Goal: Task Accomplishment & Management: Use online tool/utility

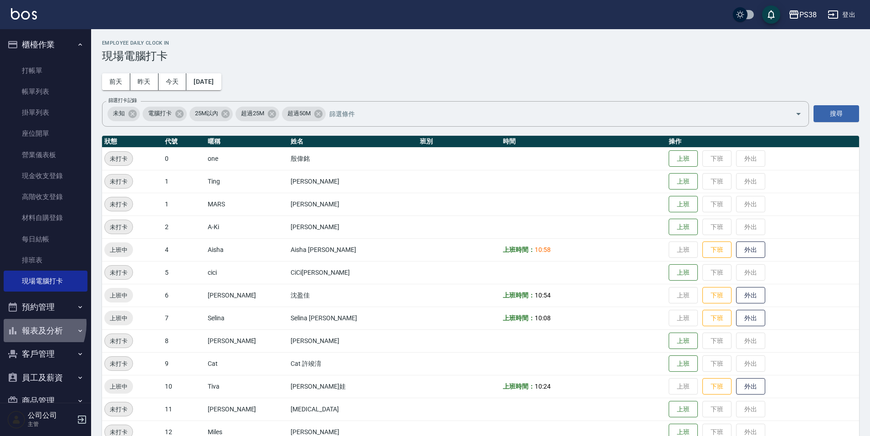
click at [26, 324] on button "報表及分析" at bounding box center [46, 331] width 84 height 24
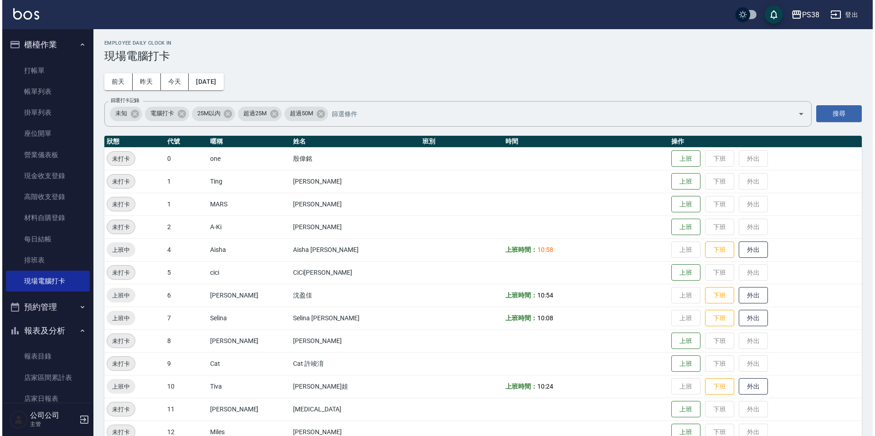
scroll to position [319, 0]
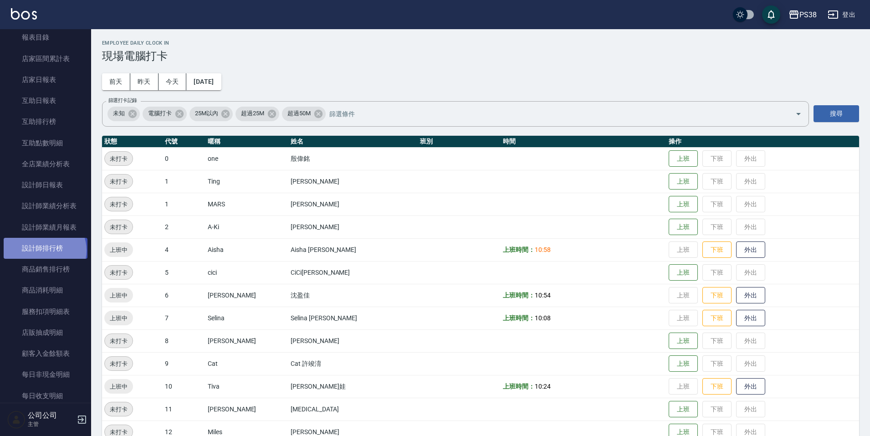
click at [44, 251] on link "設計師排行榜" at bounding box center [46, 248] width 84 height 21
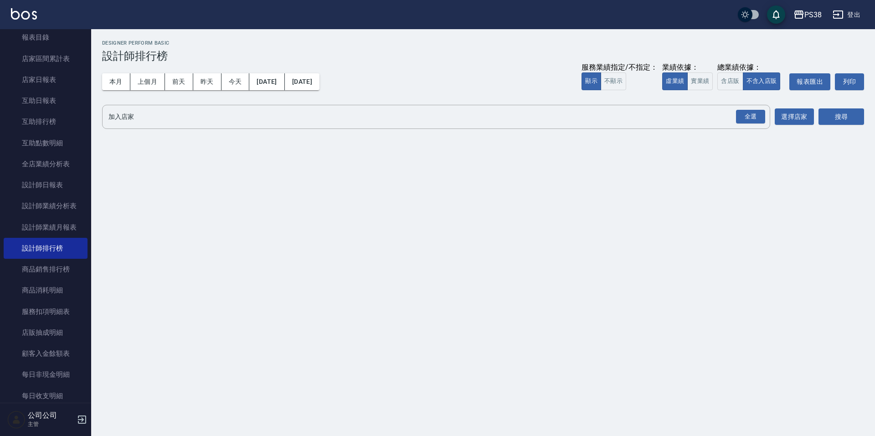
click at [705, 92] on div "本月 上個月 [DATE] [DATE] [DATE] [DATE] [DATE] 服務業績指定/不指定： 顯示 不顯示 業績依據： 虛業績 實業績 總業績依…" at bounding box center [483, 81] width 762 height 39
click at [706, 82] on button "實業績" at bounding box center [700, 81] width 26 height 18
click at [766, 123] on div "全選 加入店家" at bounding box center [436, 117] width 668 height 24
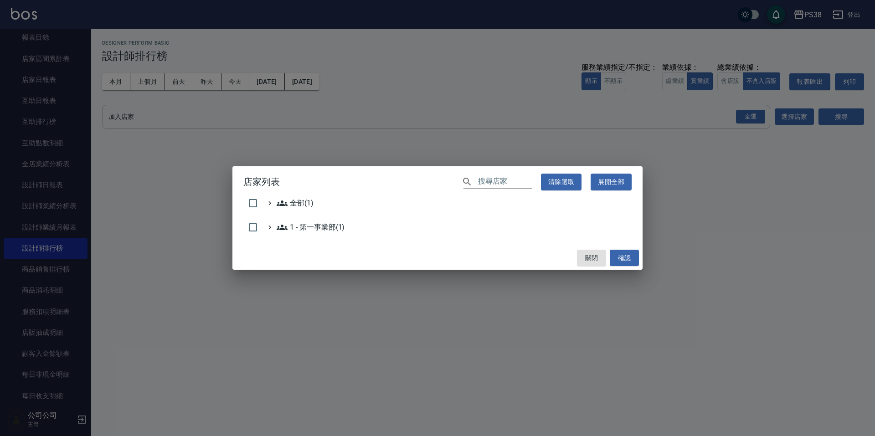
click at [743, 117] on div "店家列表 ​ 清除選取 展開全部 全部(1) 1 - 第一事業部(1) 關閉 確認" at bounding box center [437, 218] width 875 height 436
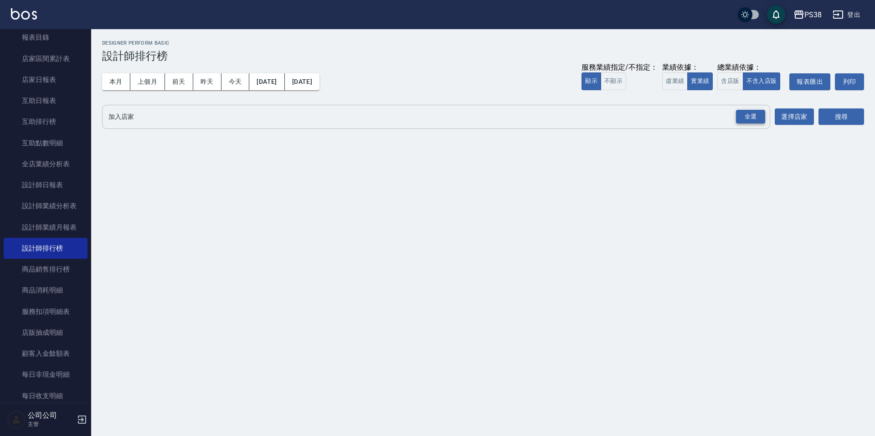
click at [740, 116] on div "全選" at bounding box center [750, 117] width 29 height 14
click at [842, 113] on button "搜尋" at bounding box center [841, 117] width 46 height 17
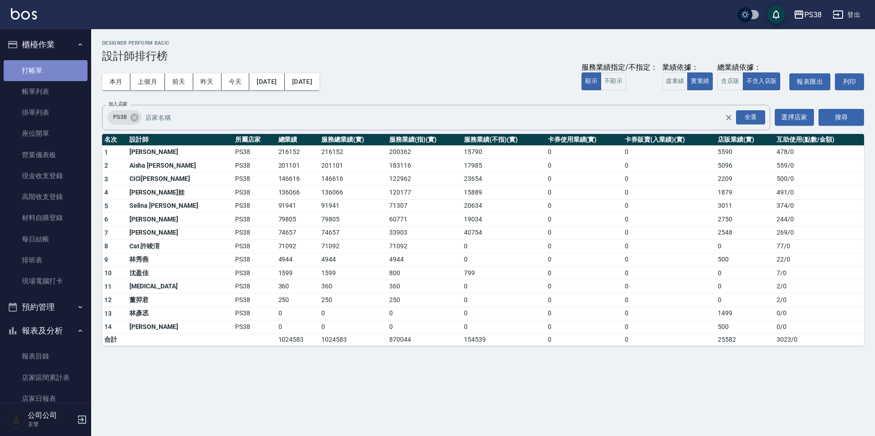
click at [47, 67] on link "打帳單" at bounding box center [46, 70] width 84 height 21
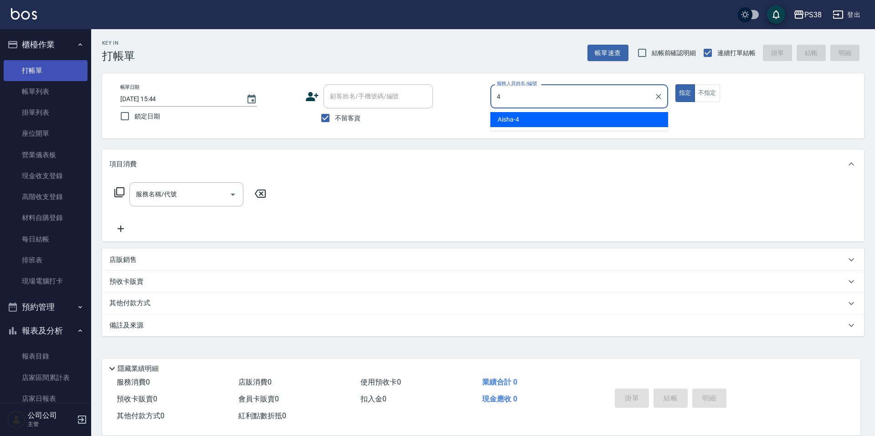
type input "Aisha-4"
type button "true"
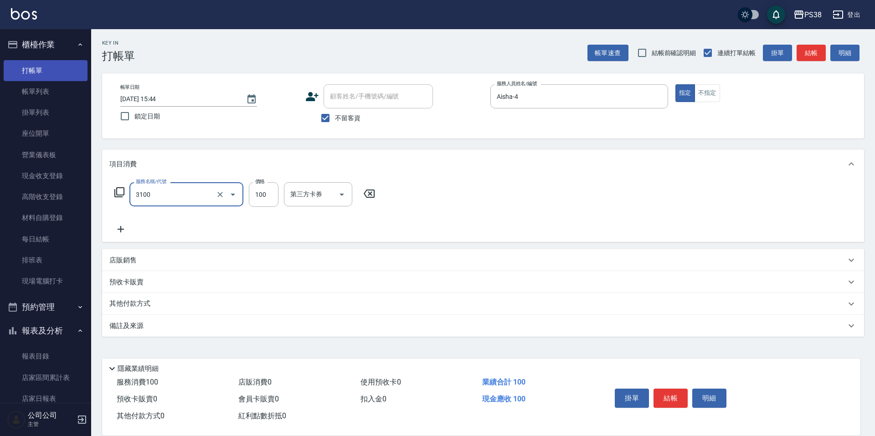
type input "頭皮水.順護(3100)"
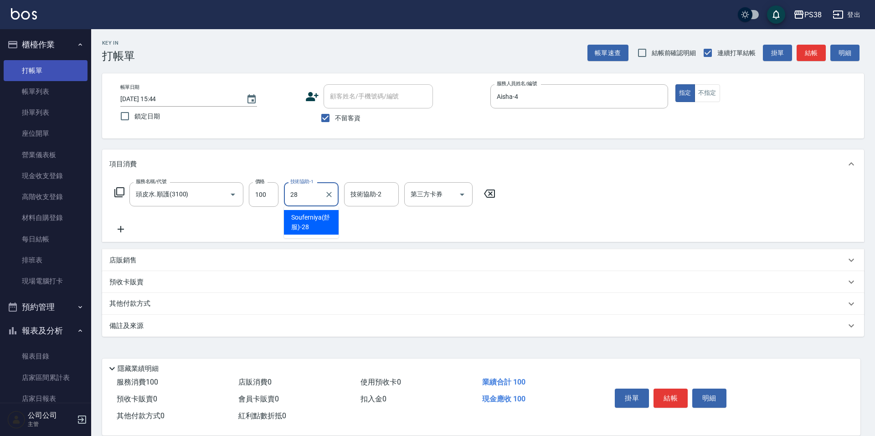
type input "Souferniya(舒服)-28"
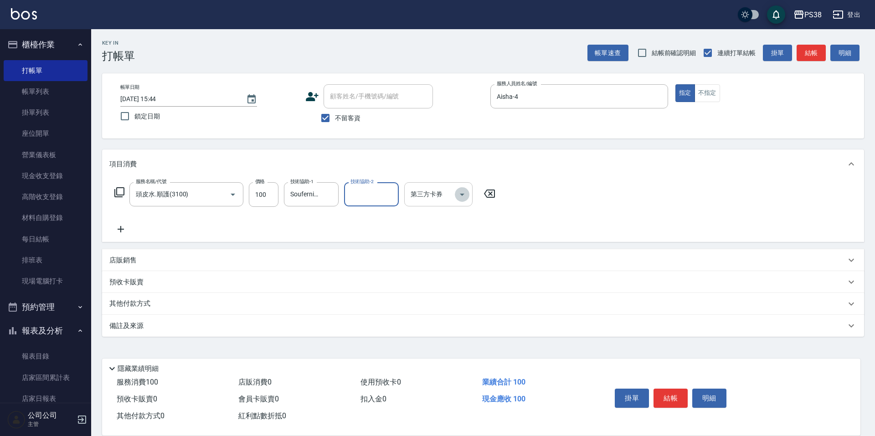
click at [460, 192] on icon "Open" at bounding box center [462, 194] width 11 height 11
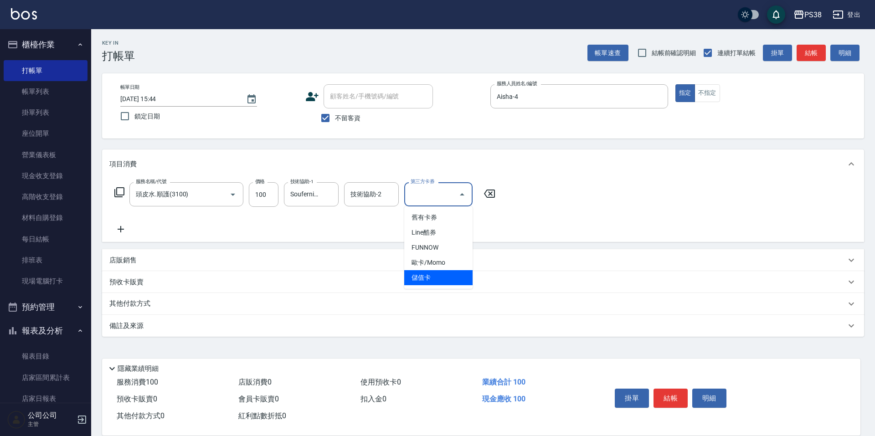
click at [444, 278] on span "儲值卡" at bounding box center [438, 277] width 68 height 15
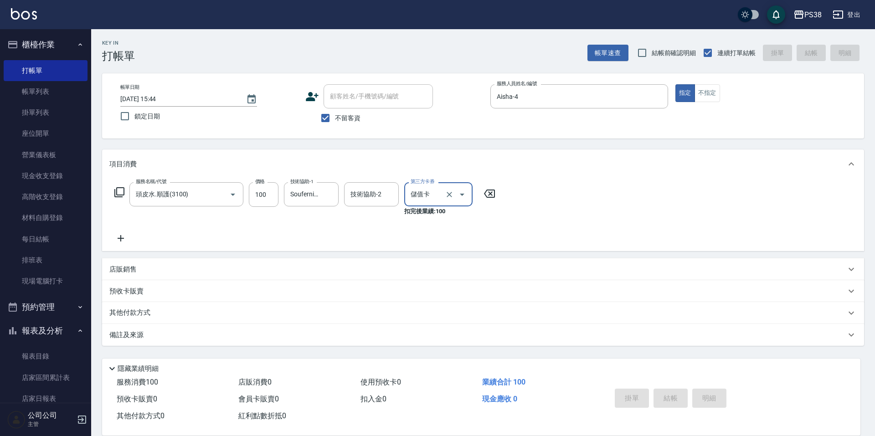
type input "儲值卡"
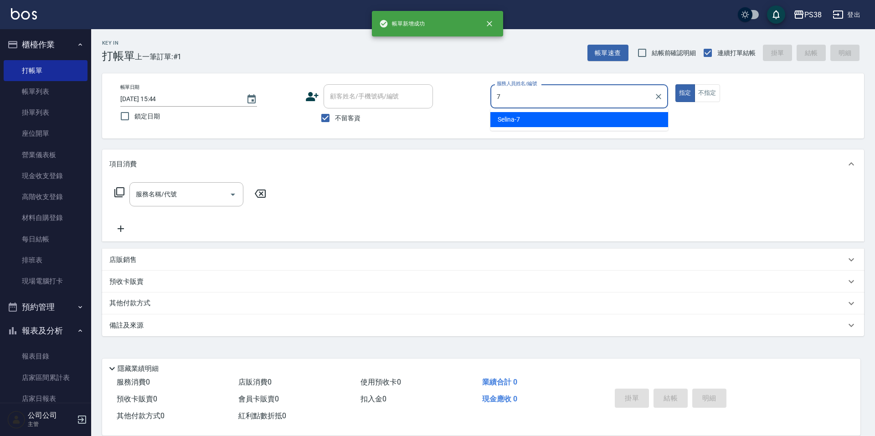
type input "Selina-7"
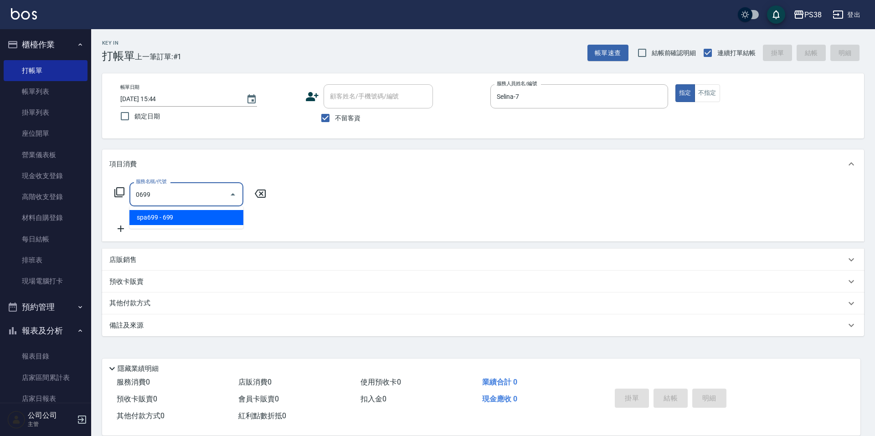
type input "spa699(0699)"
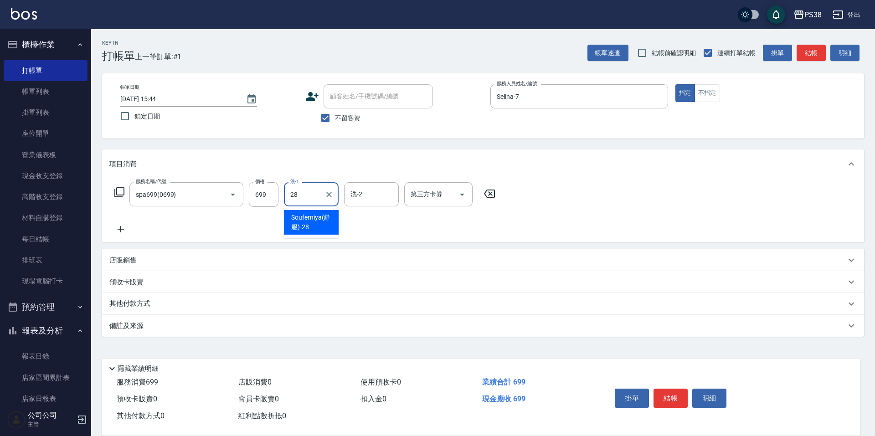
type input "Souferniya(舒服)-28"
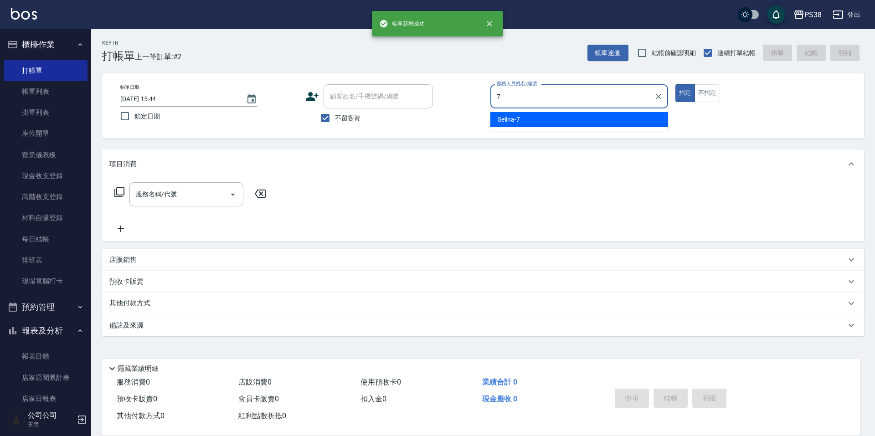
type input "Selina-7"
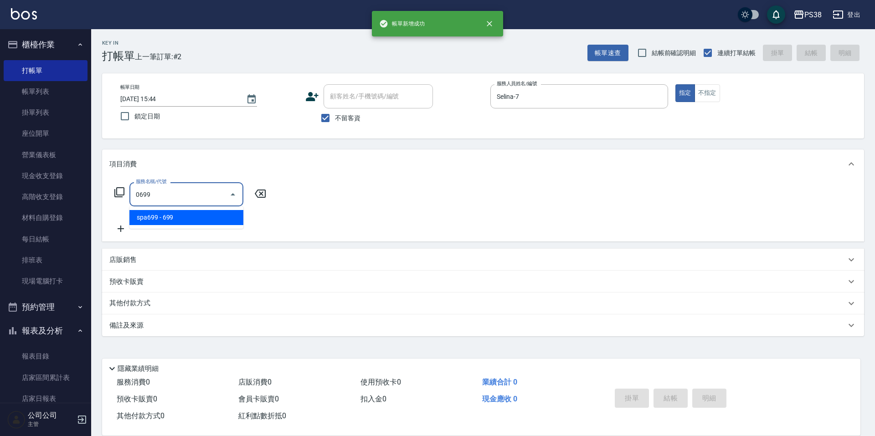
type input "spa699(0699)"
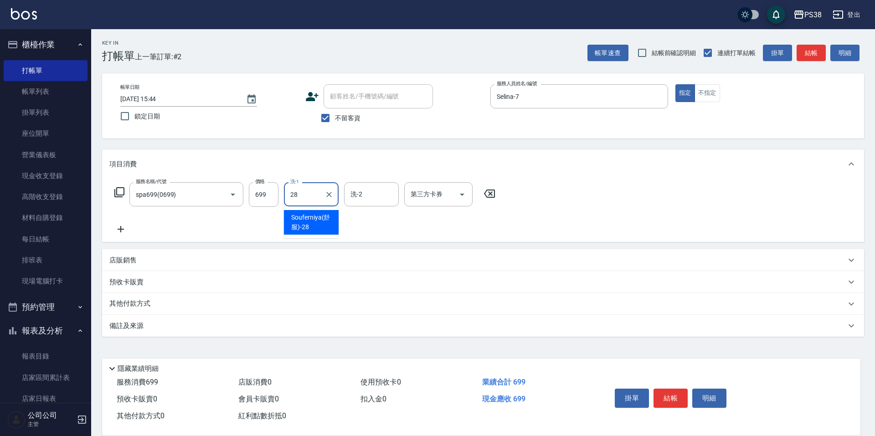
type input "Souferniya(舒服)-28"
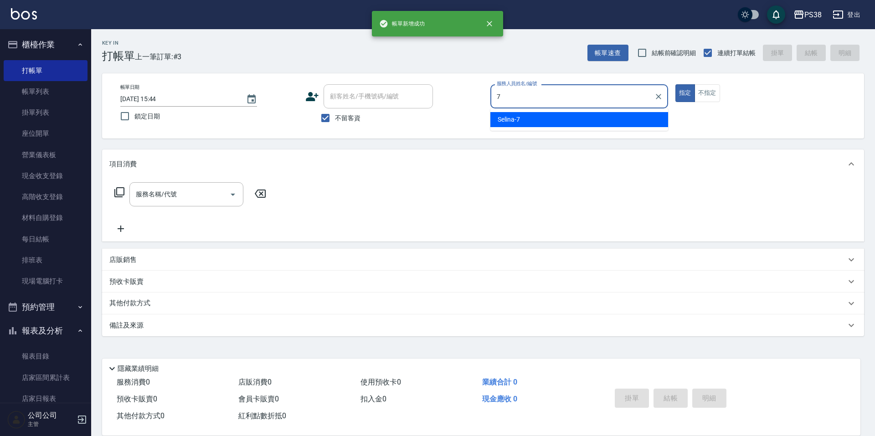
type input "Selina-7"
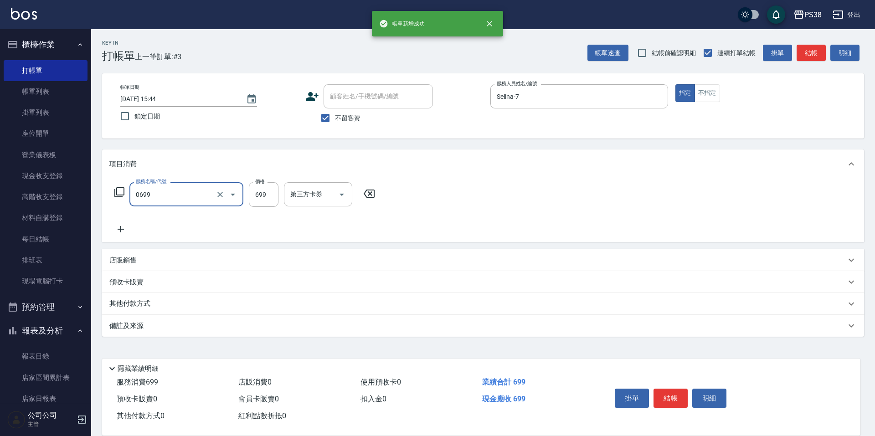
type input "spa699(0699)"
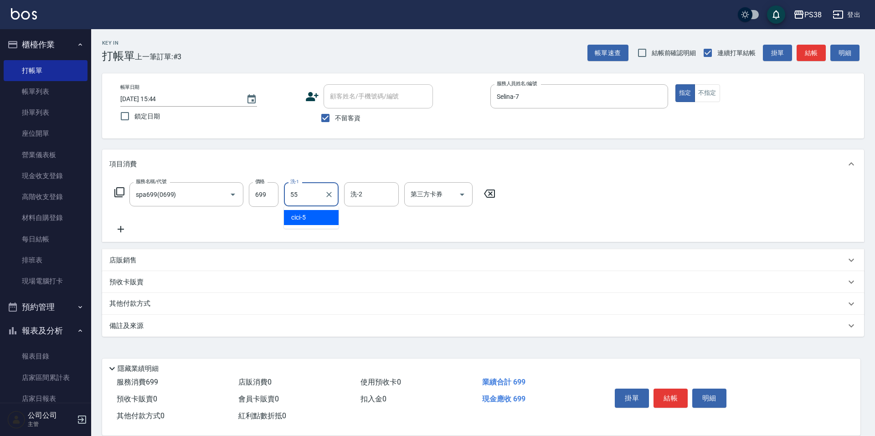
type input "[PERSON_NAME]-55"
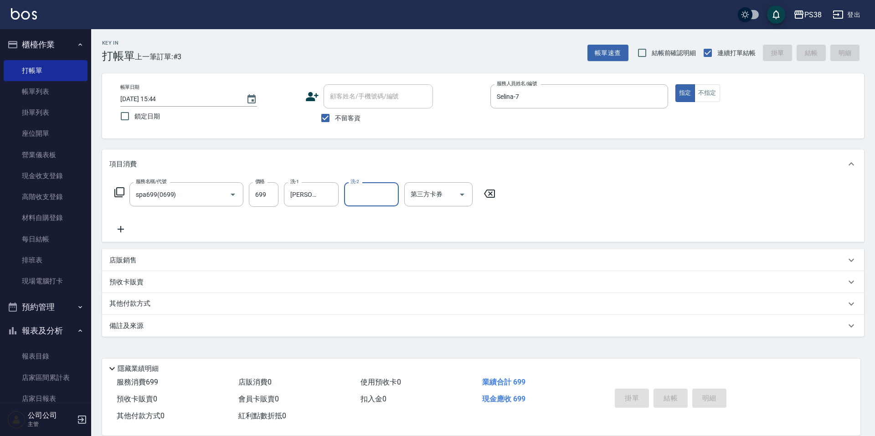
type input "[DATE] 15:45"
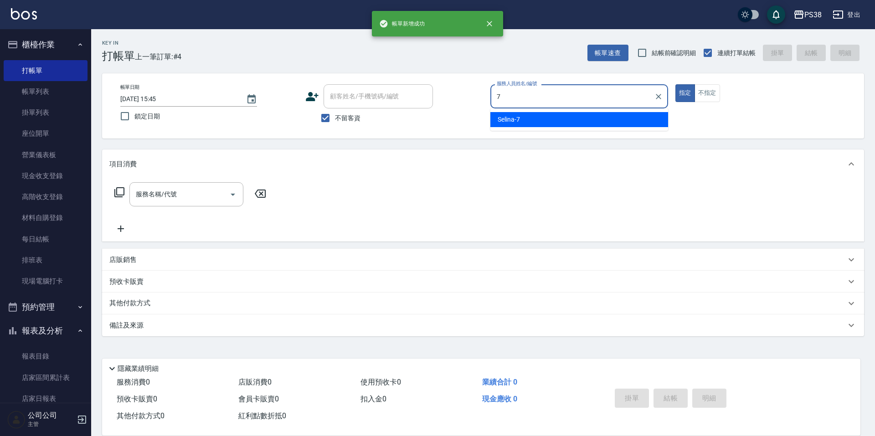
type input "Selina-7"
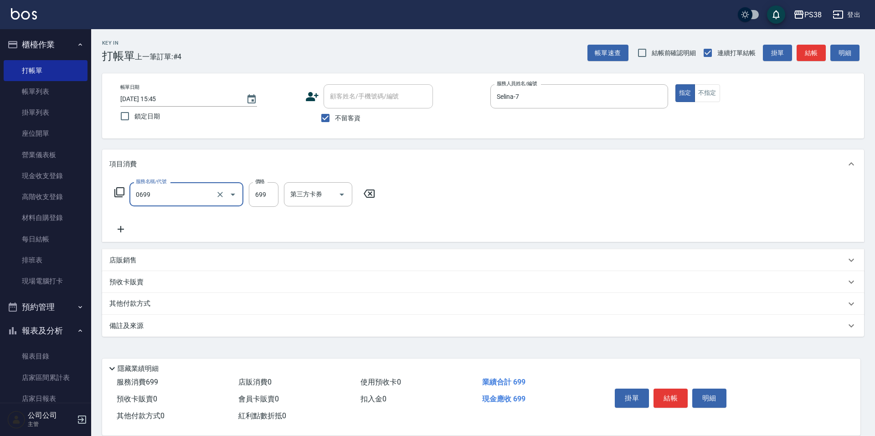
type input "spa699(0699)"
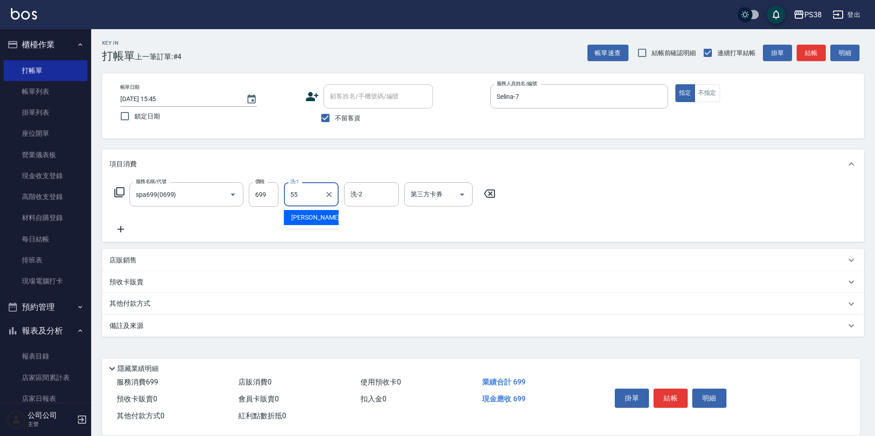
type input "[PERSON_NAME]-55"
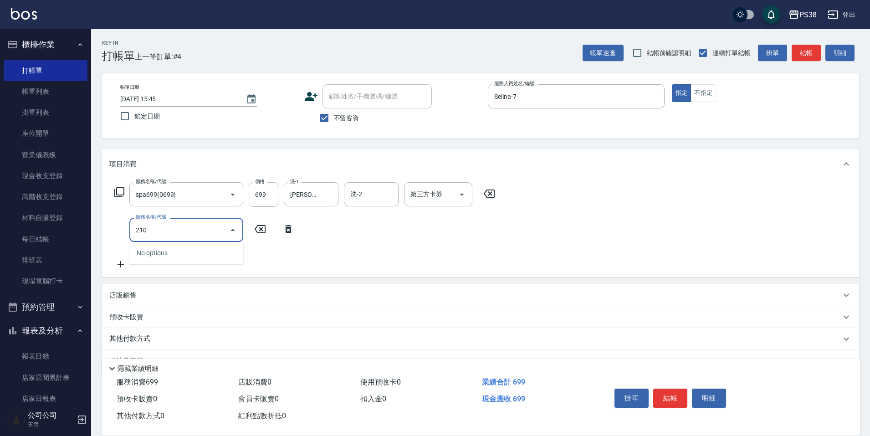
type input "2100"
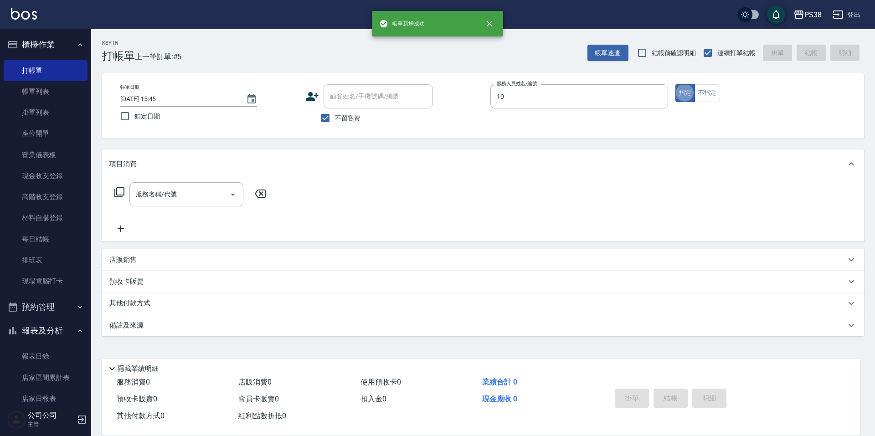
type input "Tiva-10"
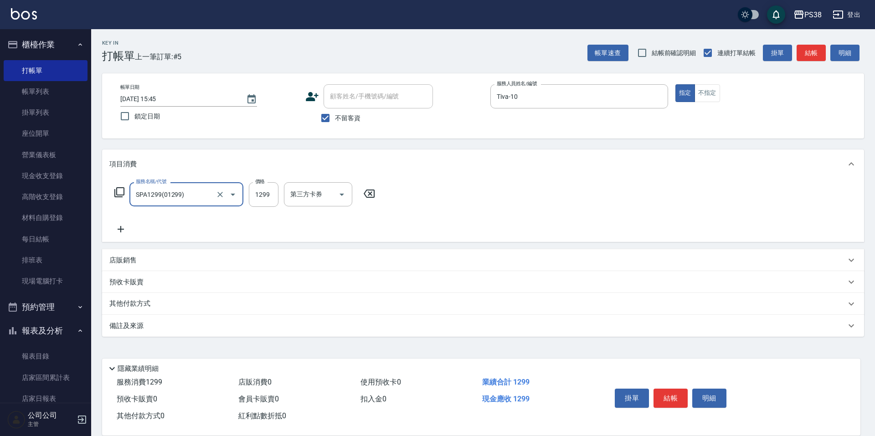
type input "SPA1299(01299)"
type input "1499"
click at [321, 196] on input "洗-1" at bounding box center [311, 194] width 46 height 16
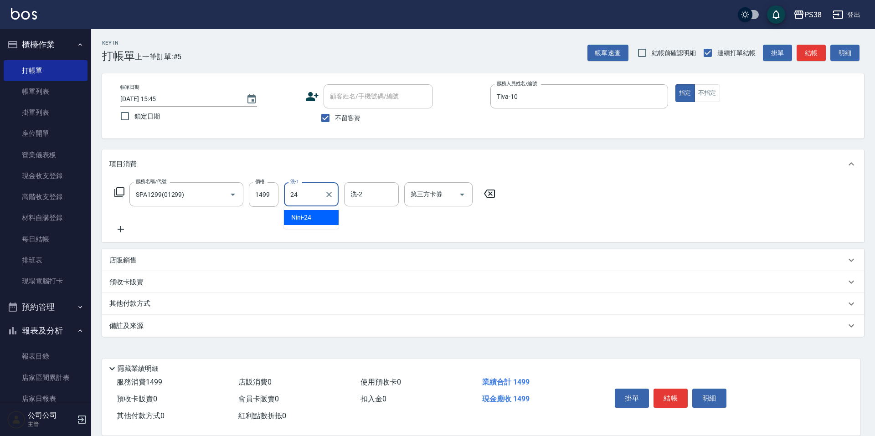
type input "Nini-24"
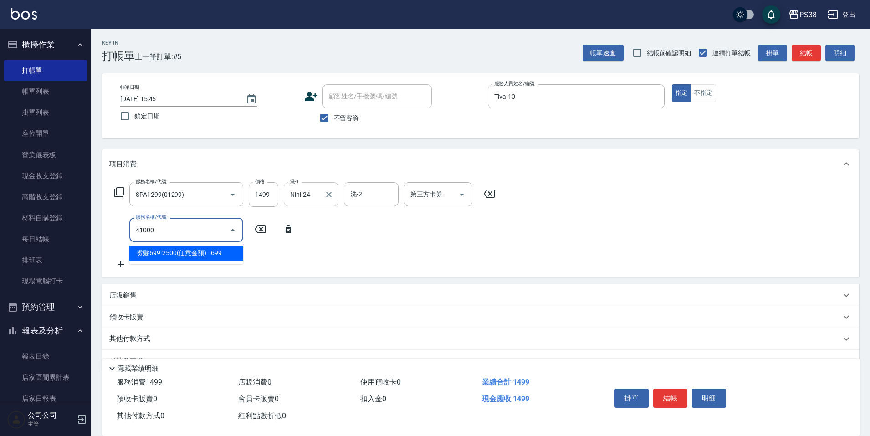
type input "燙髮699-2500(任意金額)(41000)"
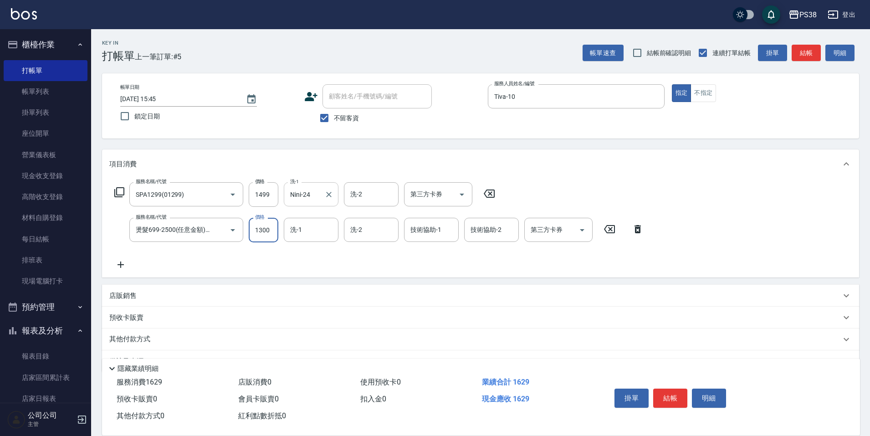
type input "1300"
type input "Nini-24"
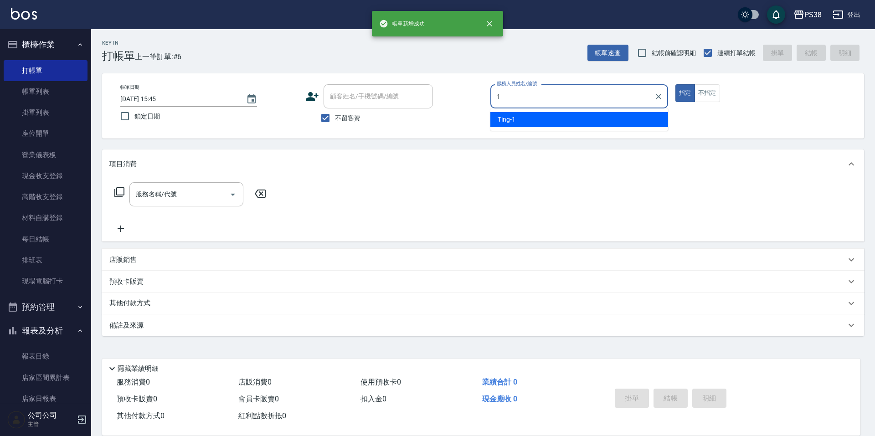
type input "Ting-1"
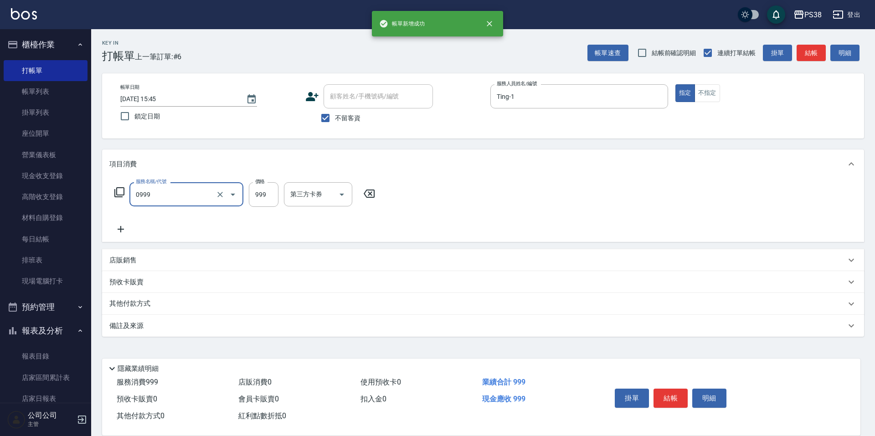
type input "spa999(0999)"
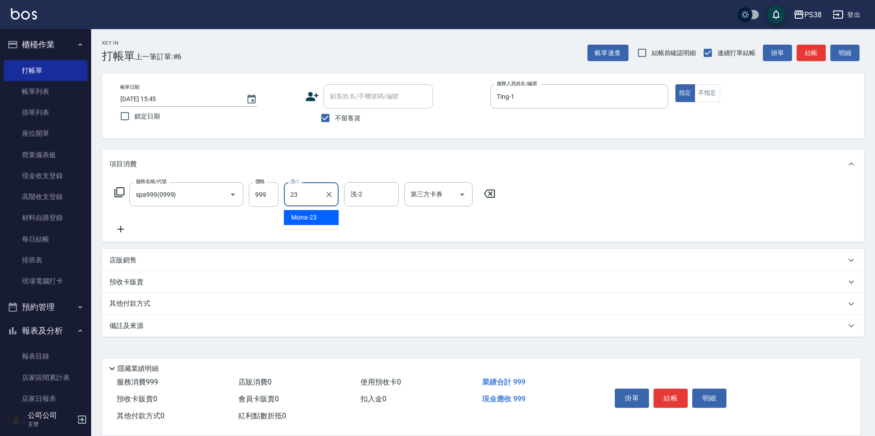
type input "Mona-23"
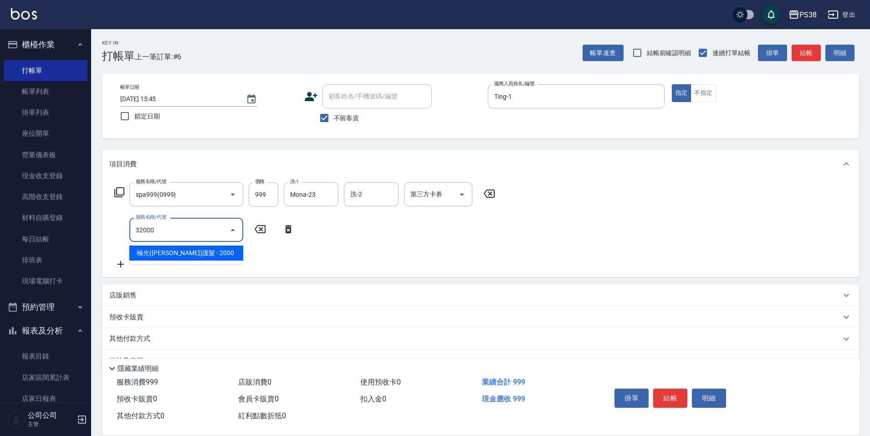
type input "極光([PERSON_NAME])護髮(32000)"
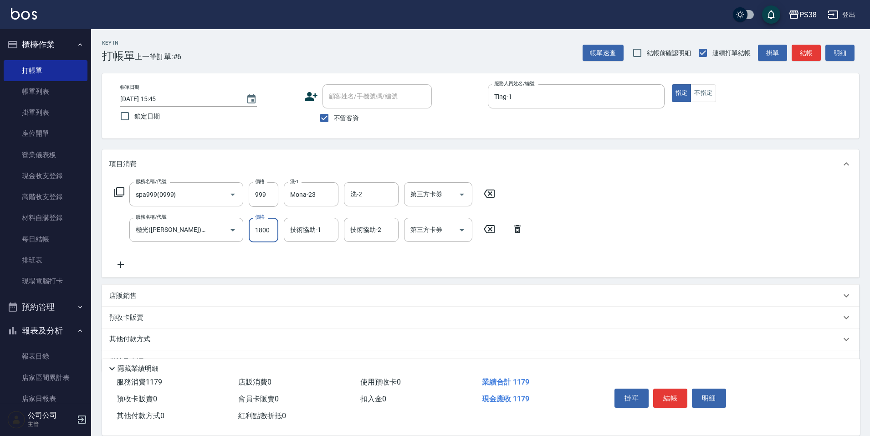
type input "1800"
type input "Mona-23"
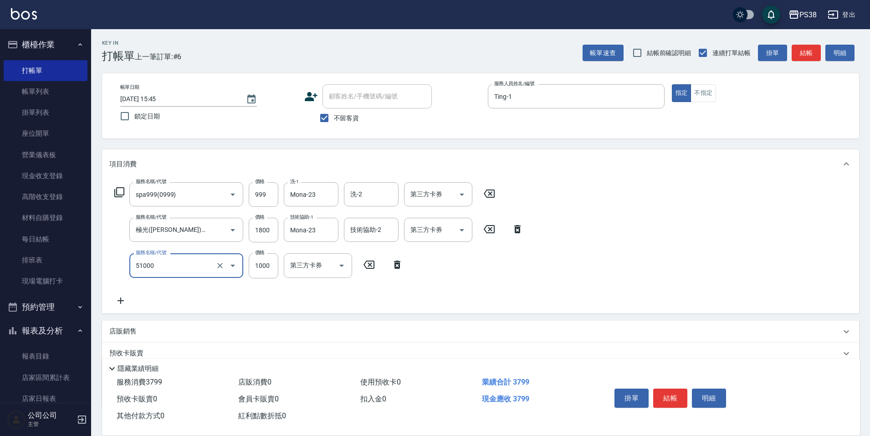
type input "染髮600以上(任意金額)(51000)"
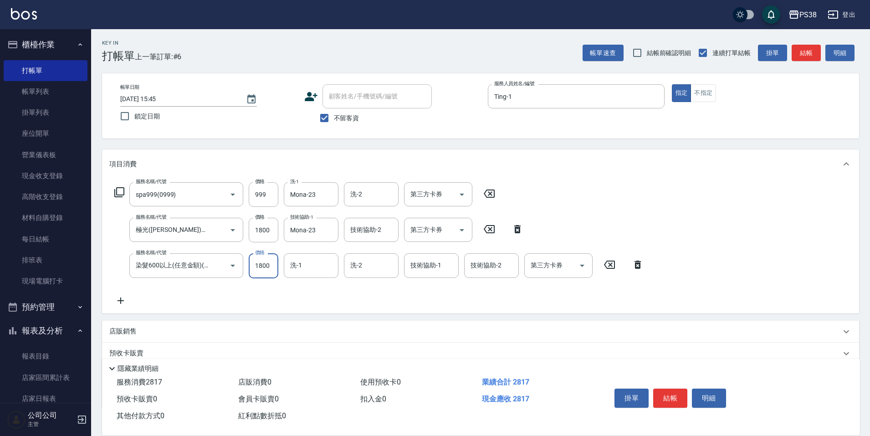
type input "1800"
type input "Mona-23"
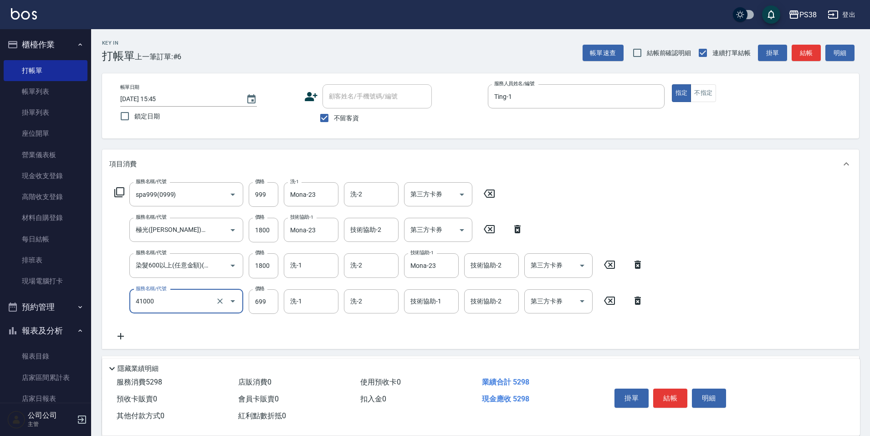
type input "燙髮699-2500(任意金額)(41000)"
type input "2500"
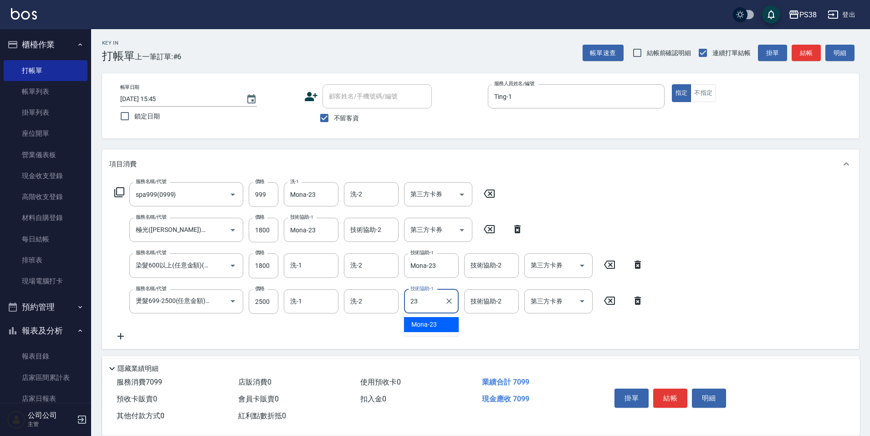
type input "Mona-23"
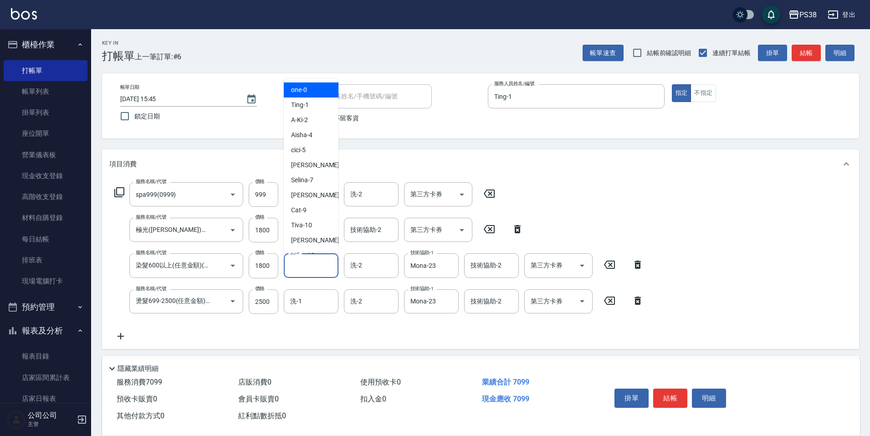
click at [299, 269] on input "洗-1" at bounding box center [311, 265] width 46 height 16
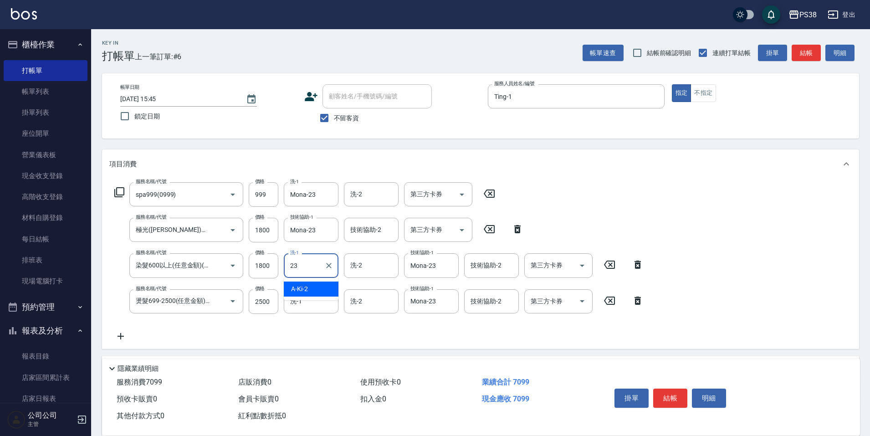
type input "Mona-23"
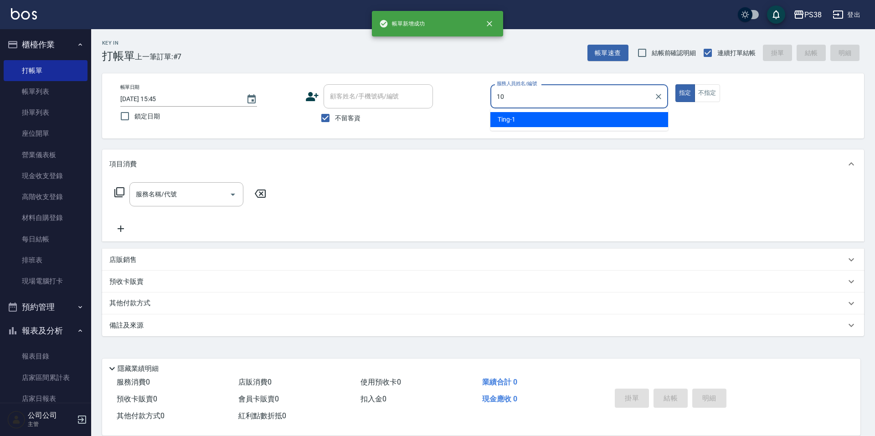
type input "Tiva-10"
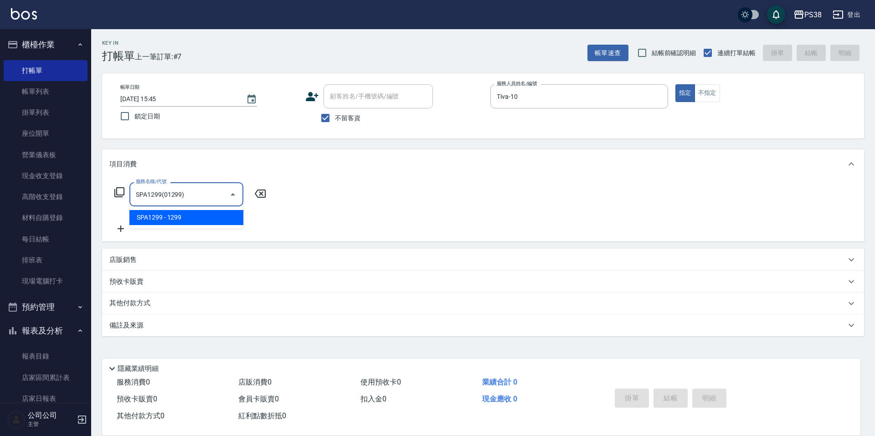
type input "SPA1299(01299)"
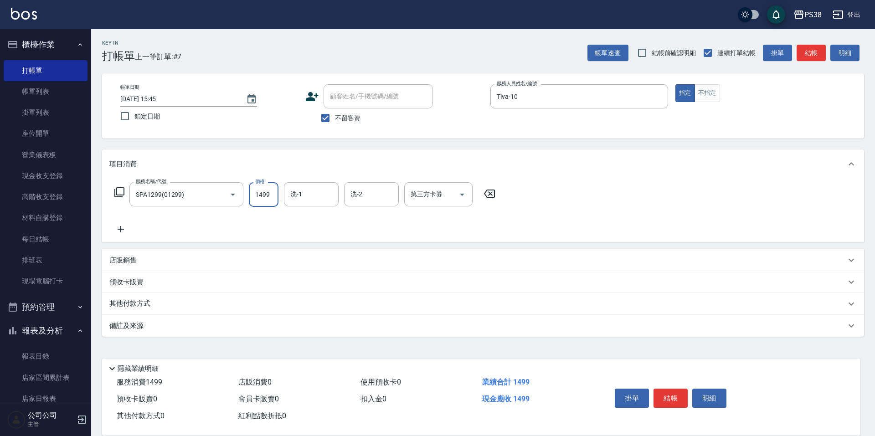
type input "1499"
type input "Nini-24"
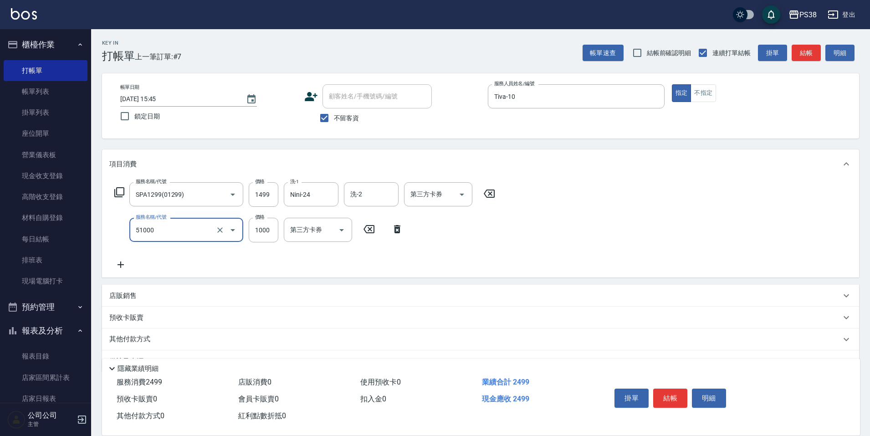
type input "染髮600以上(任意金額)(51000)"
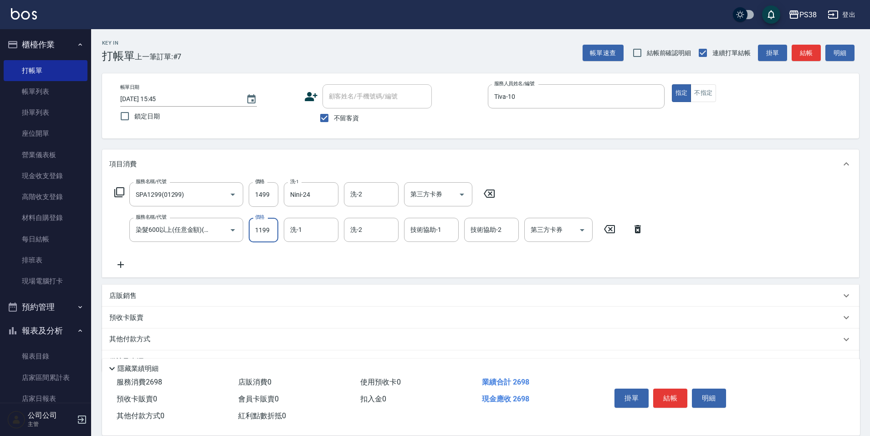
type input "1199"
type input "Nini-24"
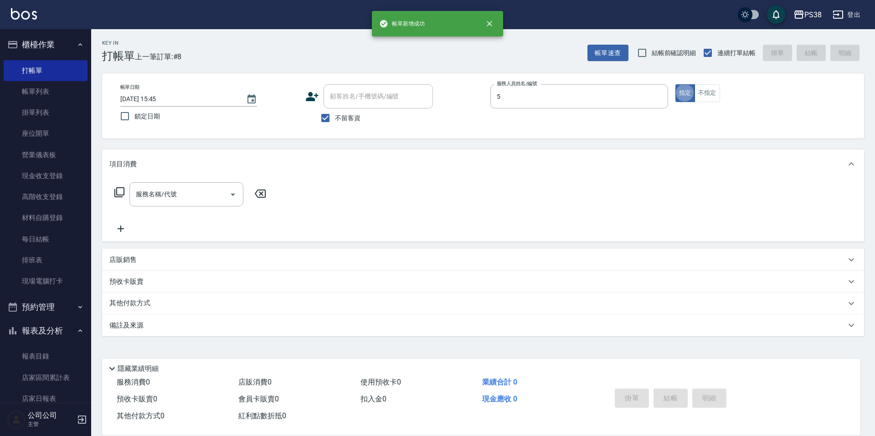
type input "cici-5"
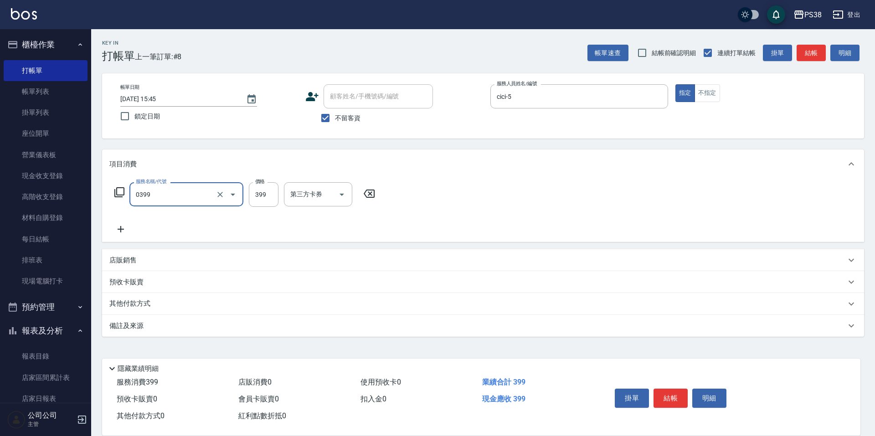
type input "spa399(0399)"
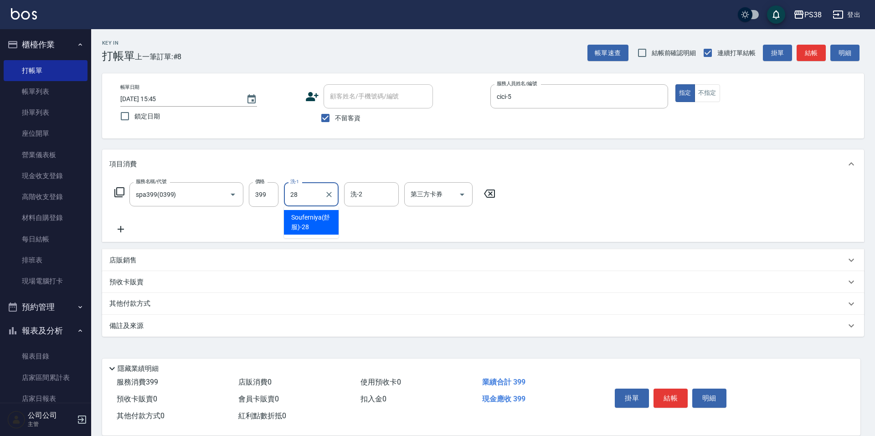
type input "Souferniya(舒服)-28"
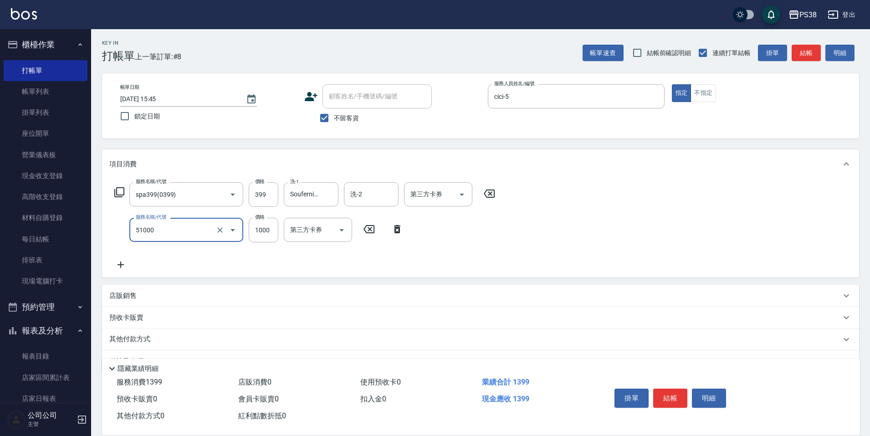
type input "染髮600以上(任意金額)(51000)"
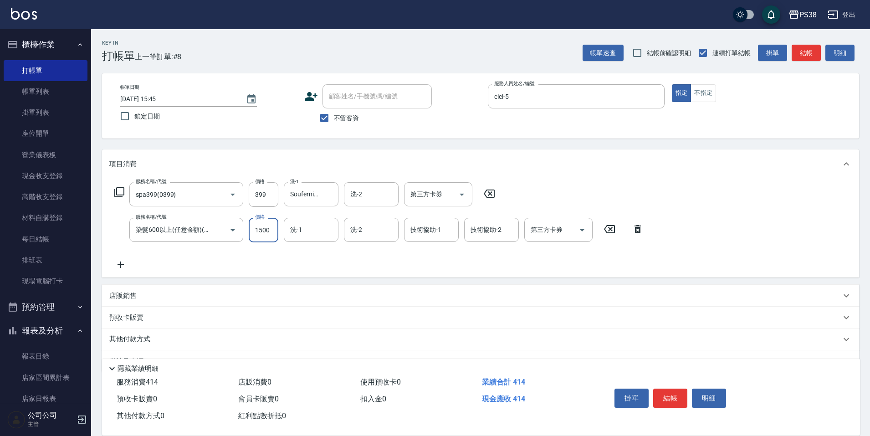
type input "1500"
type input "Souferniya(舒服)-28"
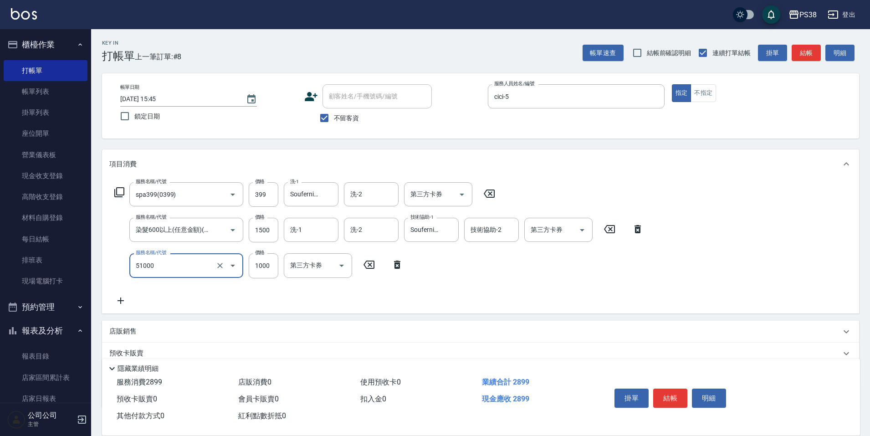
type input "染髮600以上(任意金額)(51000)"
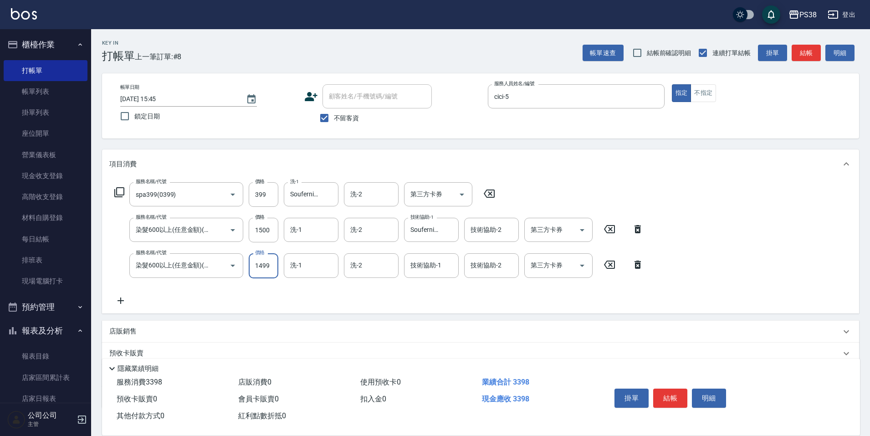
type input "1499"
type input "Souferniya(舒服)-28"
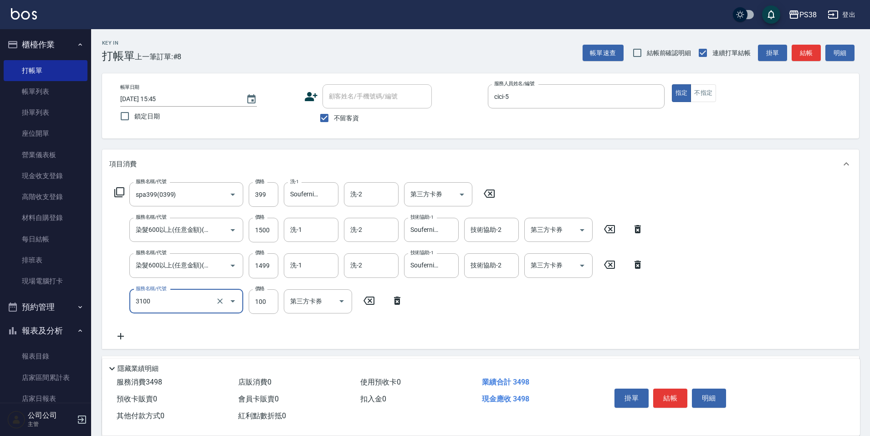
type input "頭皮水.順護(3100)"
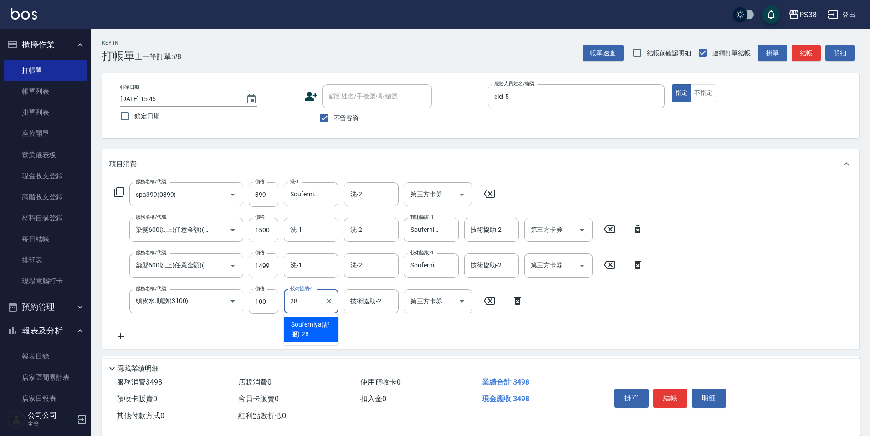
type input "Souferniya(舒服)-28"
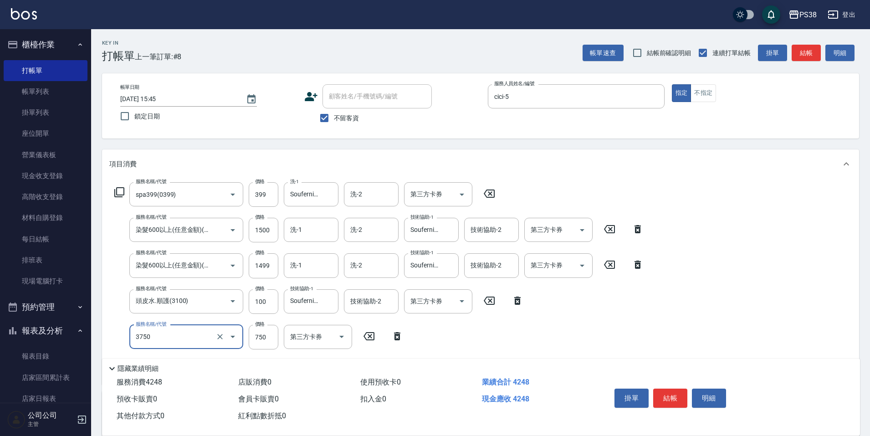
type input "乳清蛋白三劑式護髮(3750)"
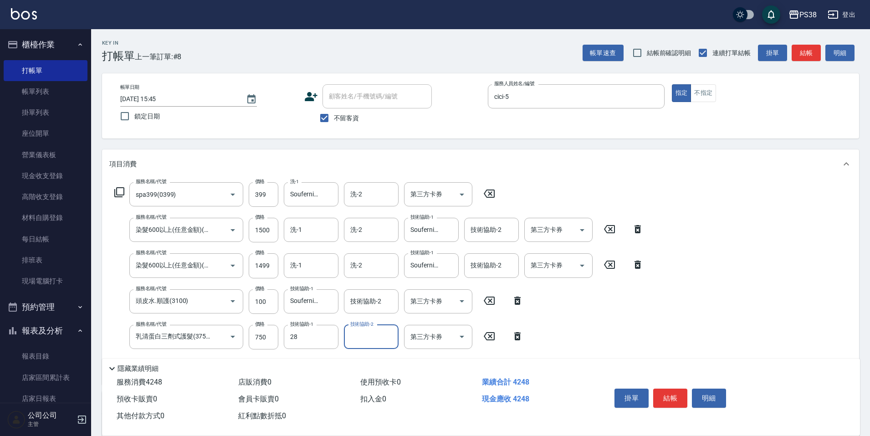
type input "Souferniya(舒服)-28"
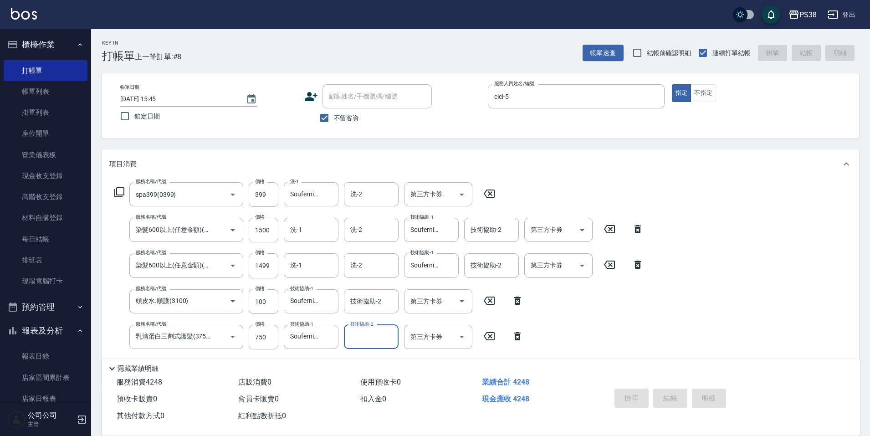
type input "[DATE] 15:46"
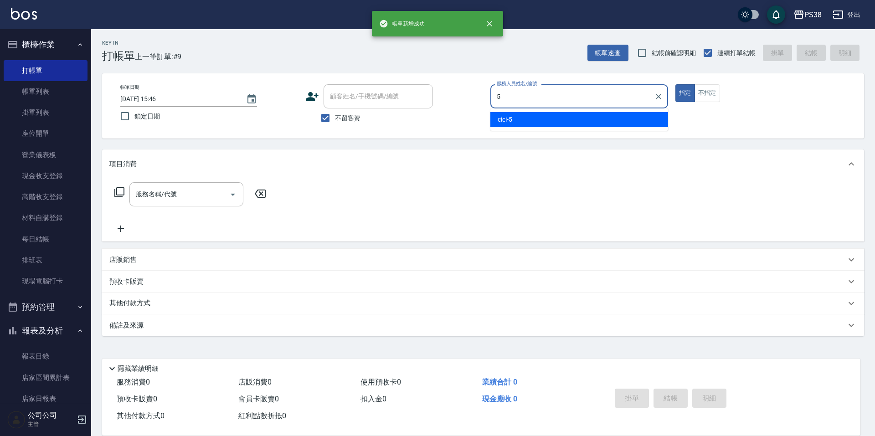
type input "cici-5"
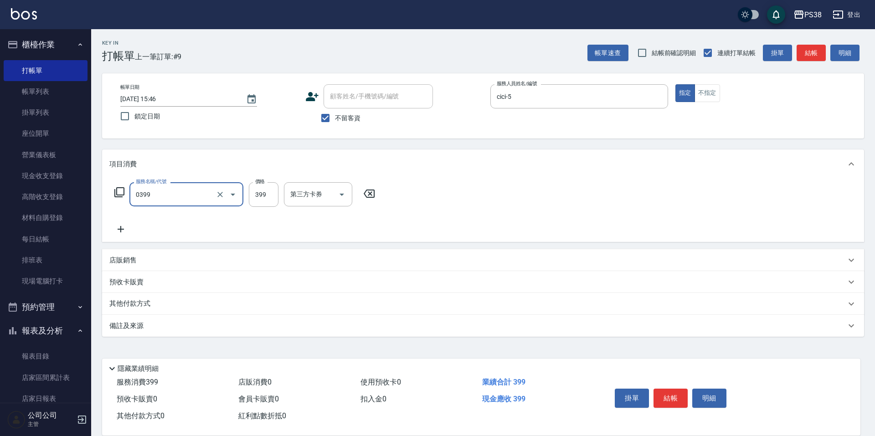
type input "spa399(0399)"
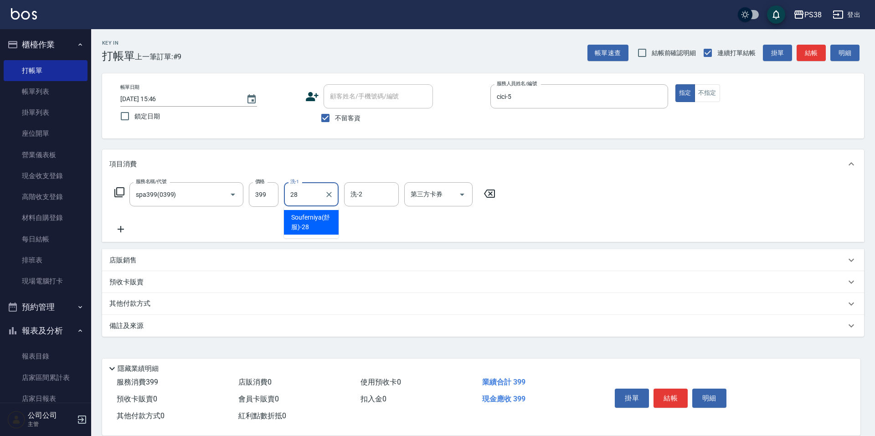
type input "Souferniya(舒服)-28"
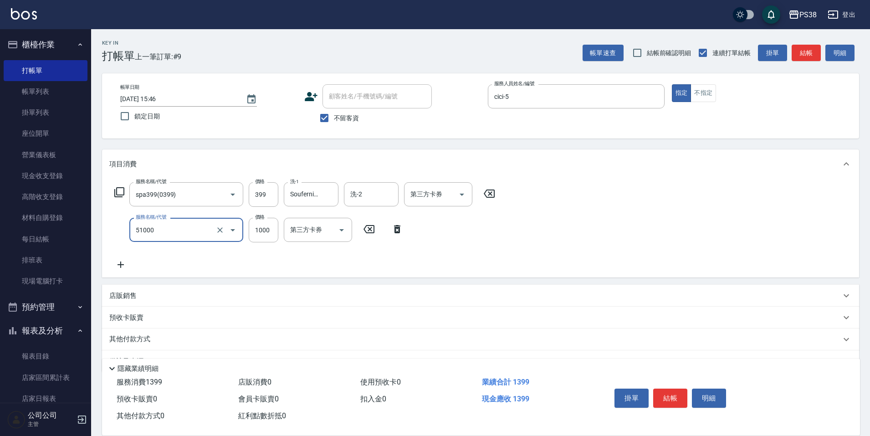
type input "染髮600以上(任意金額)(51000)"
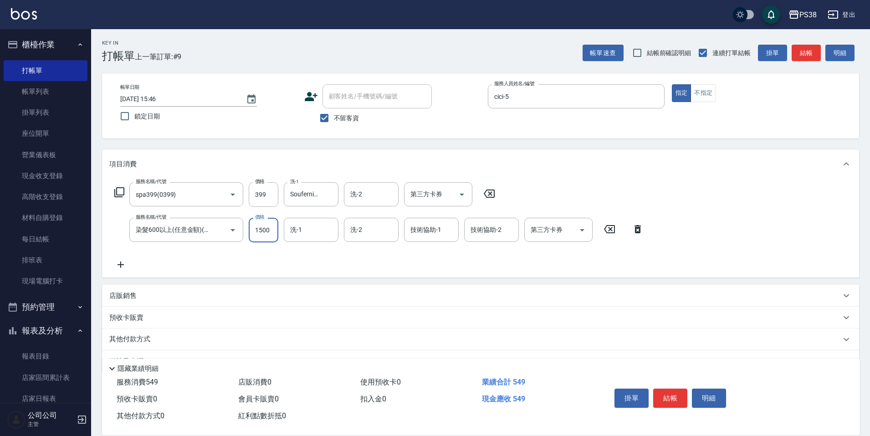
type input "1500"
type input "Souferniya(舒服)-28"
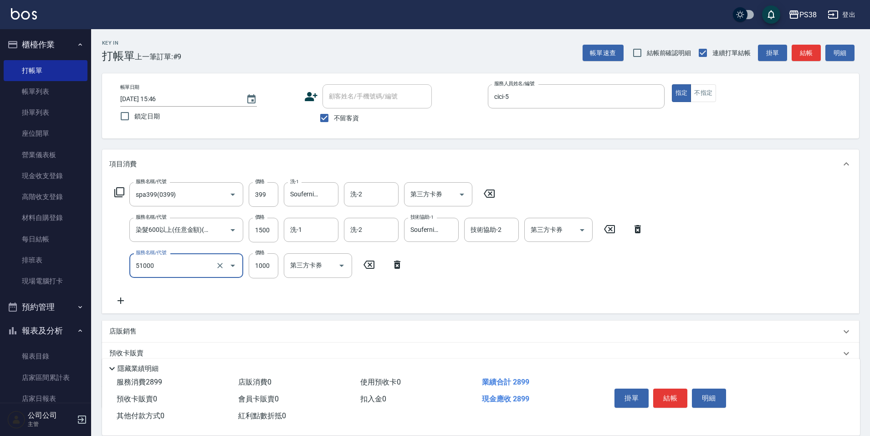
type input "染髮600以上(任意金額)(51000)"
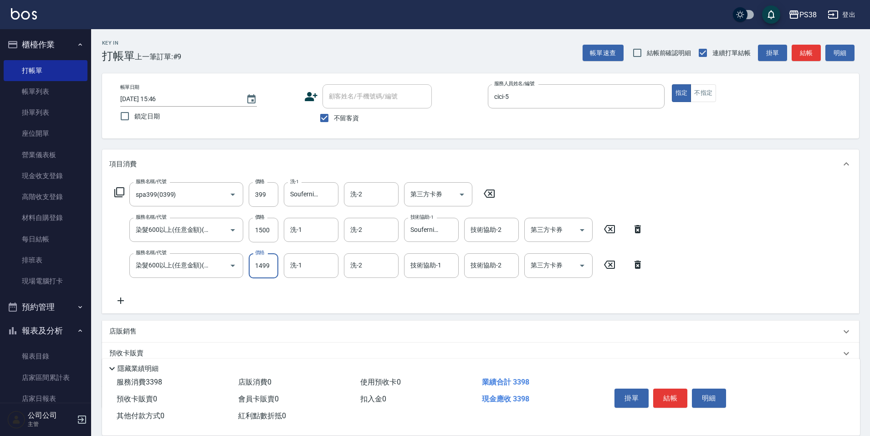
type input "1499"
type input "Souferniya(舒服)-28"
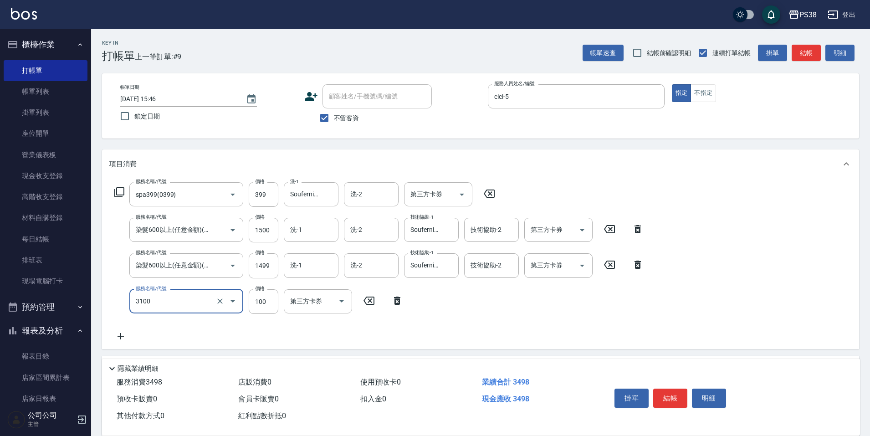
type input "頭皮水.順護(3100)"
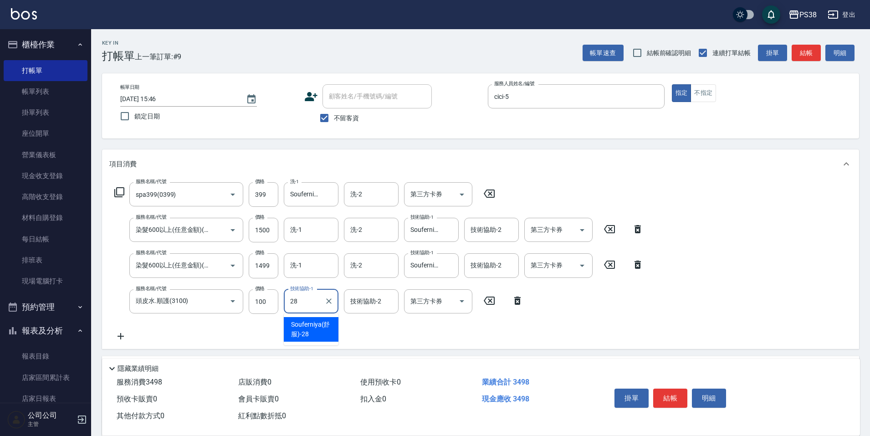
type input "Souferniya(舒服)-28"
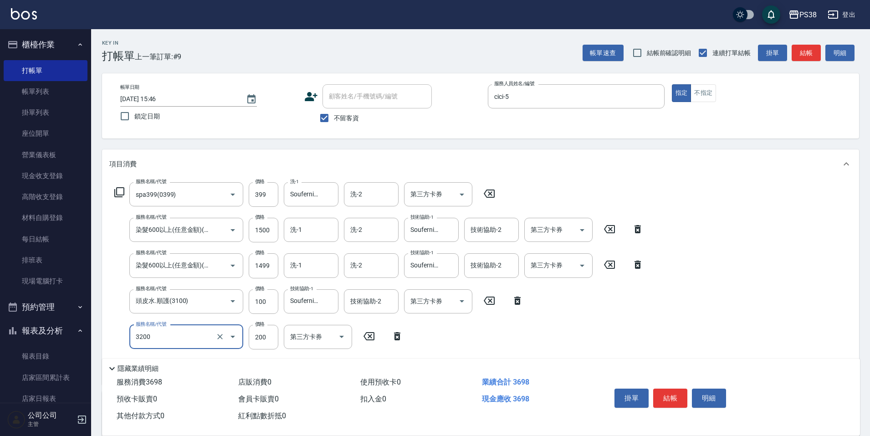
type input "自備護髮(3200)"
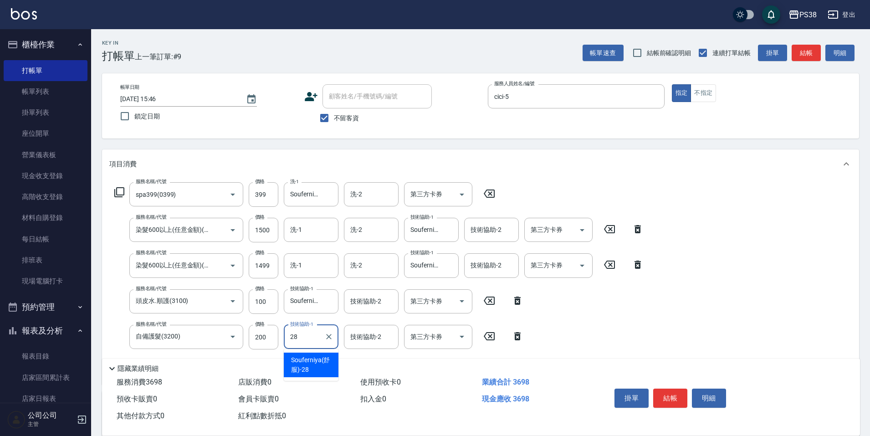
type input "Souferniya(舒服)-28"
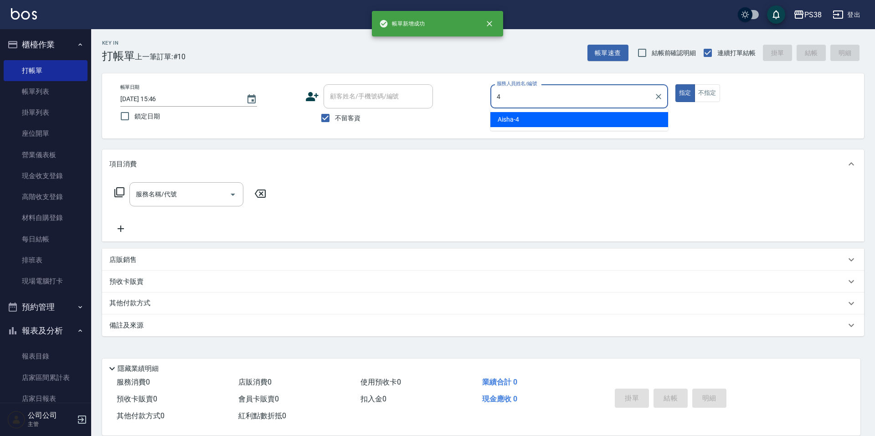
type input "Aisha-4"
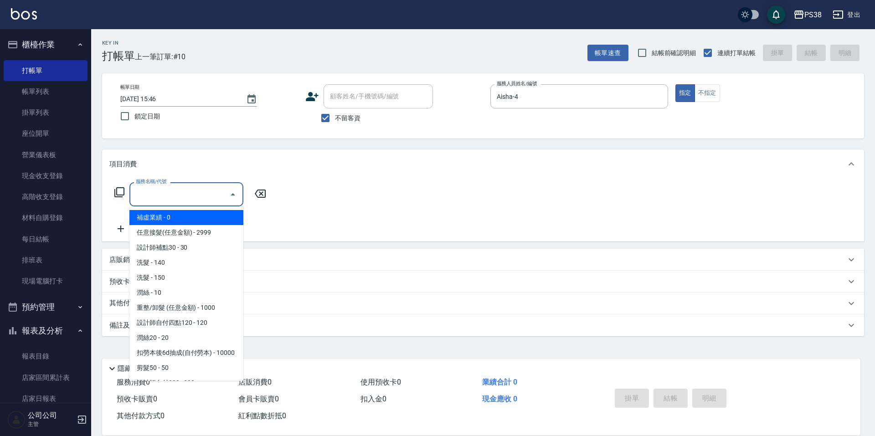
click at [179, 188] on input "服務名稱/代號" at bounding box center [180, 194] width 92 height 16
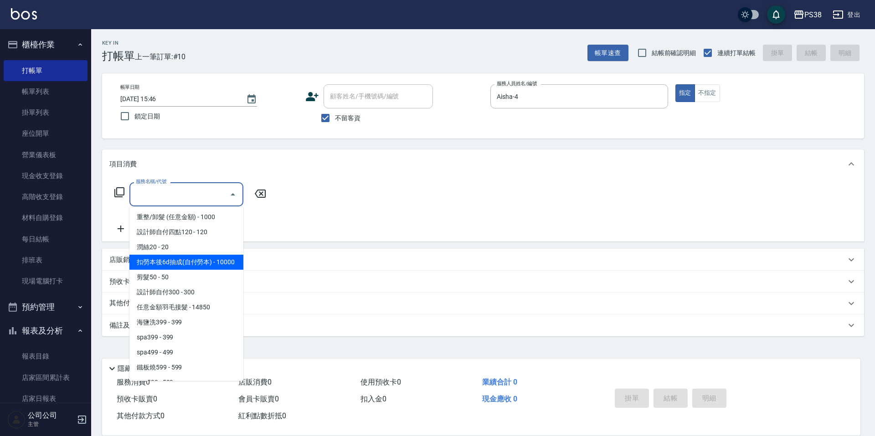
scroll to position [91, 0]
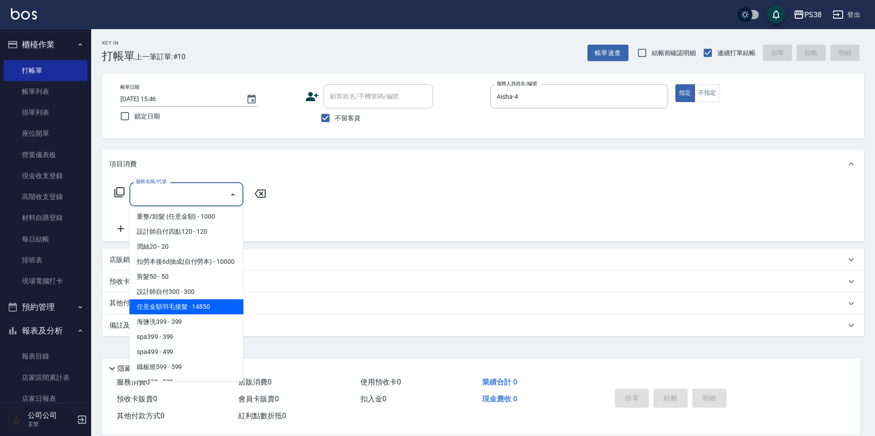
click at [201, 314] on span "任意金額羽毛接髮 - 14850" at bounding box center [186, 306] width 114 height 15
type input "任意金額羽毛接髮(333)"
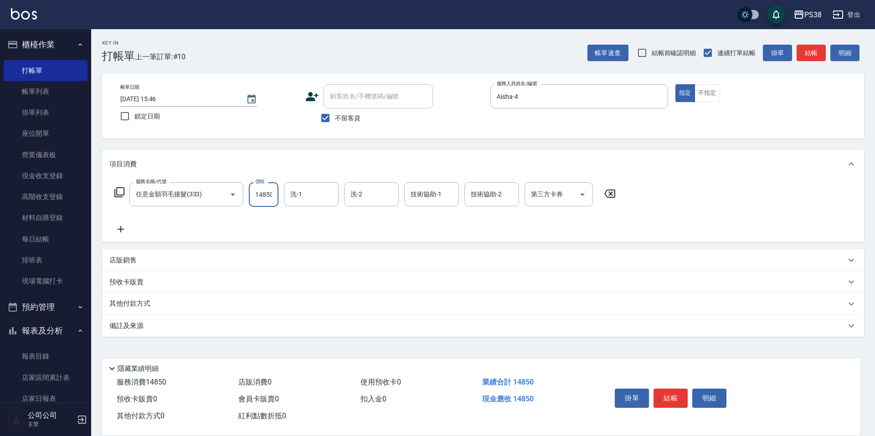
click at [268, 197] on input "14850" at bounding box center [264, 194] width 30 height 25
drag, startPoint x: 270, startPoint y: 197, endPoint x: 251, endPoint y: 204, distance: 20.3
click at [251, 204] on input "14999" at bounding box center [264, 194] width 30 height 25
click at [268, 199] on input "14999" at bounding box center [264, 194] width 30 height 25
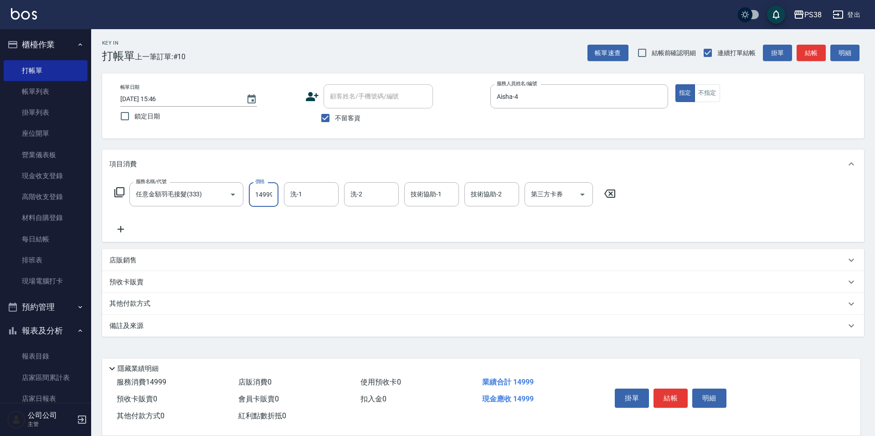
drag, startPoint x: 275, startPoint y: 197, endPoint x: 253, endPoint y: 199, distance: 22.0
click at [253, 199] on input "14999" at bounding box center [264, 194] width 30 height 25
type input "15000"
type input "[PERSON_NAME]-6"
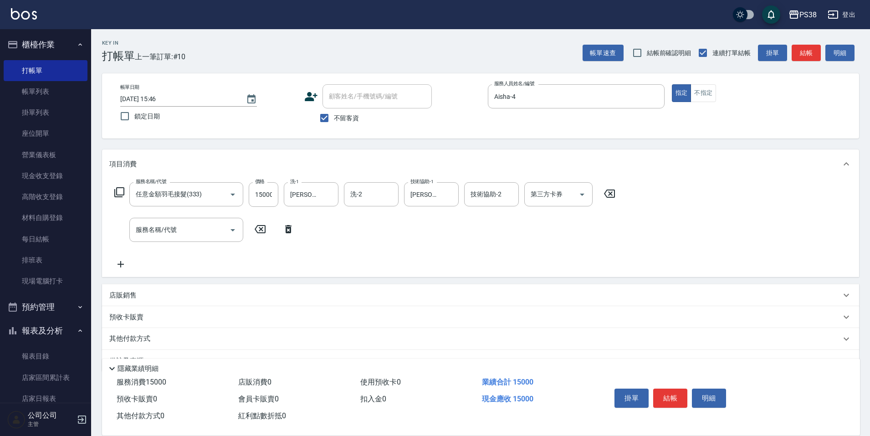
click at [288, 225] on icon at bounding box center [288, 229] width 23 height 11
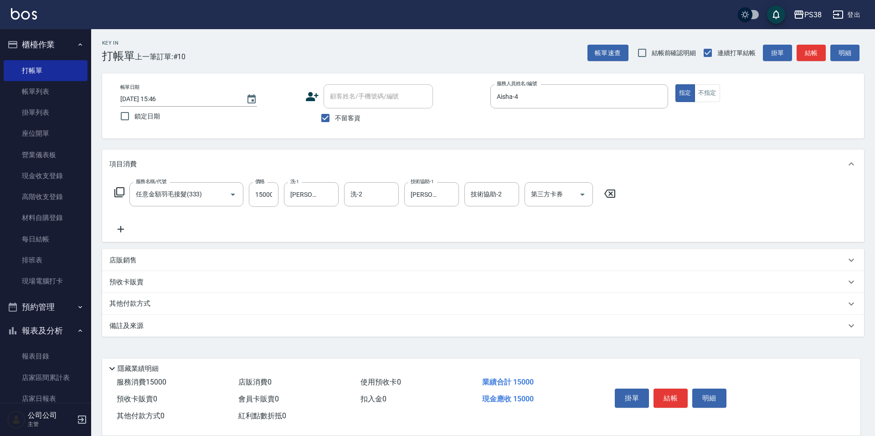
click at [134, 263] on p "店販銷售" at bounding box center [122, 261] width 27 height 10
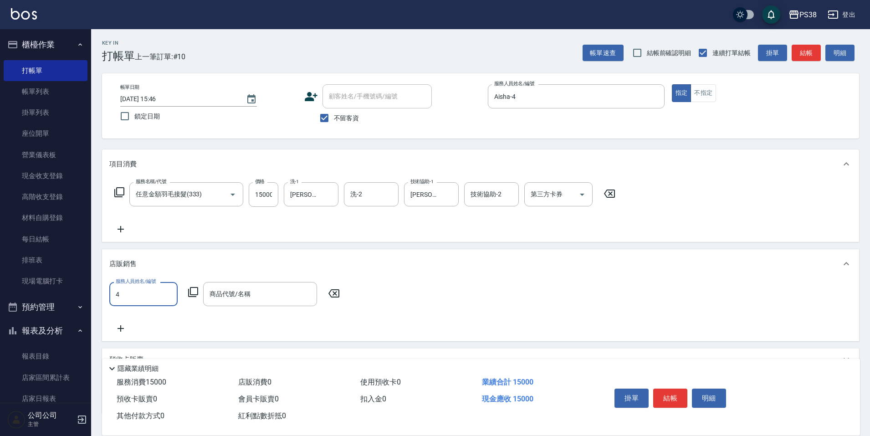
type input "Aisha-4"
click at [256, 296] on input "商品代號/名稱" at bounding box center [260, 294] width 106 height 16
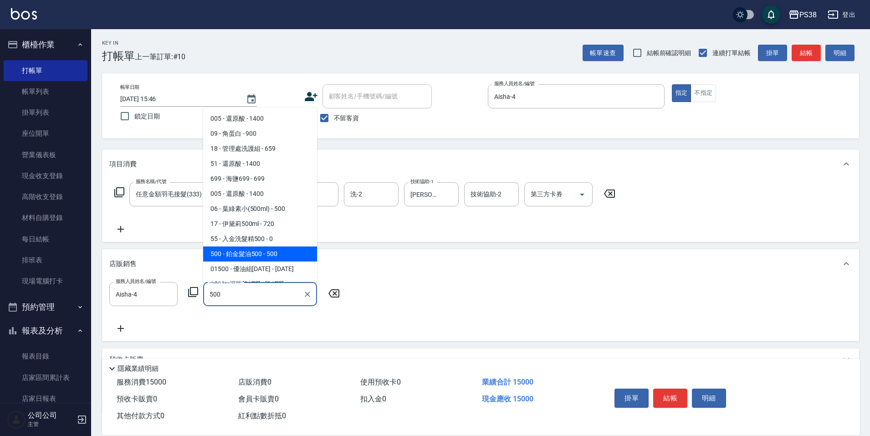
click at [294, 258] on span "500 - 鉑金髮油500 - 500" at bounding box center [260, 254] width 114 height 15
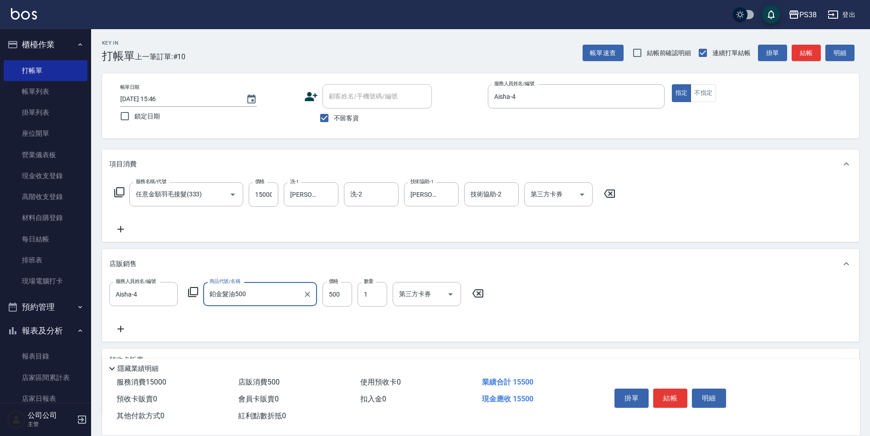
type input "鉑金髮油500"
click at [117, 326] on icon at bounding box center [120, 329] width 23 height 11
type input "Aisha-4"
click at [232, 323] on input "商品代號/名稱" at bounding box center [260, 330] width 106 height 16
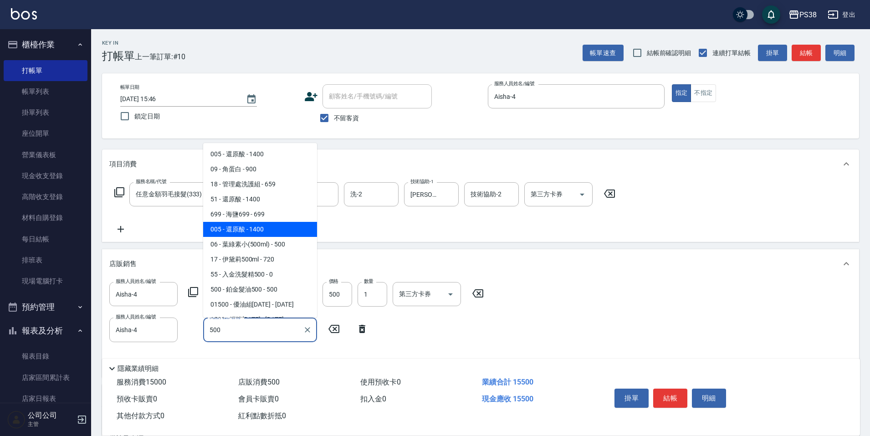
type input "500"
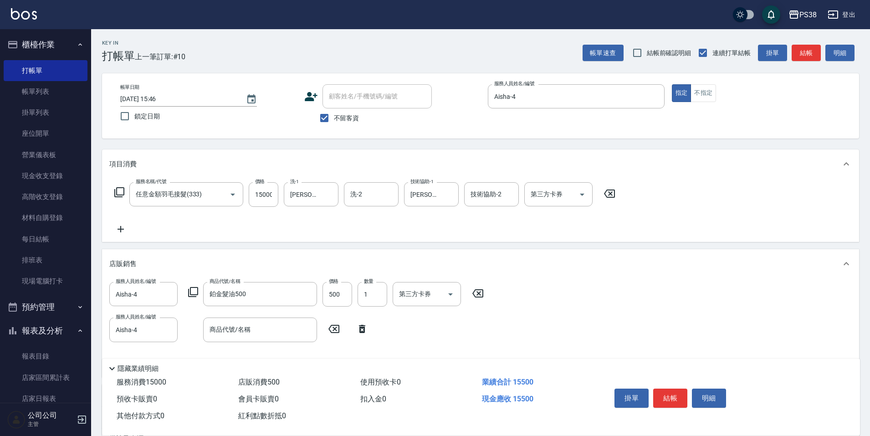
click at [407, 242] on div "服務名稱/代號 任意金額羽毛接髮(333) 服務名稱/代號 價格 15000 價格 洗-1 Yuki-6 洗-1 洗-2 洗-2 技術協助-1 Yuki-6 …" at bounding box center [480, 210] width 757 height 63
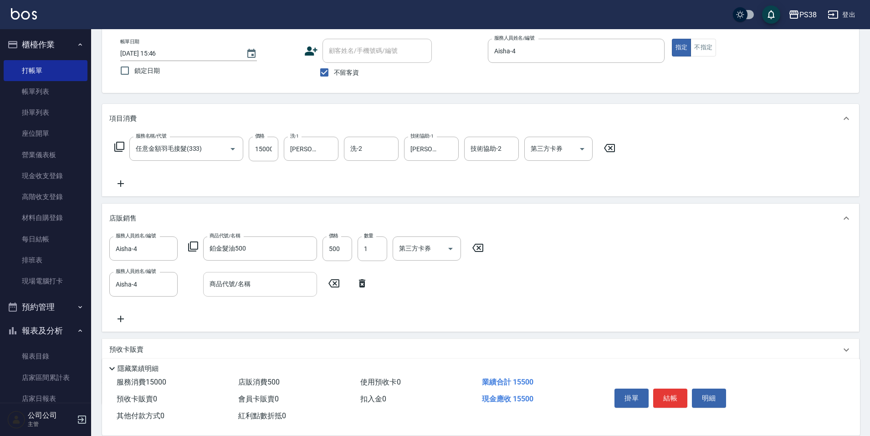
click at [262, 284] on input "商品代號/名稱" at bounding box center [260, 284] width 106 height 16
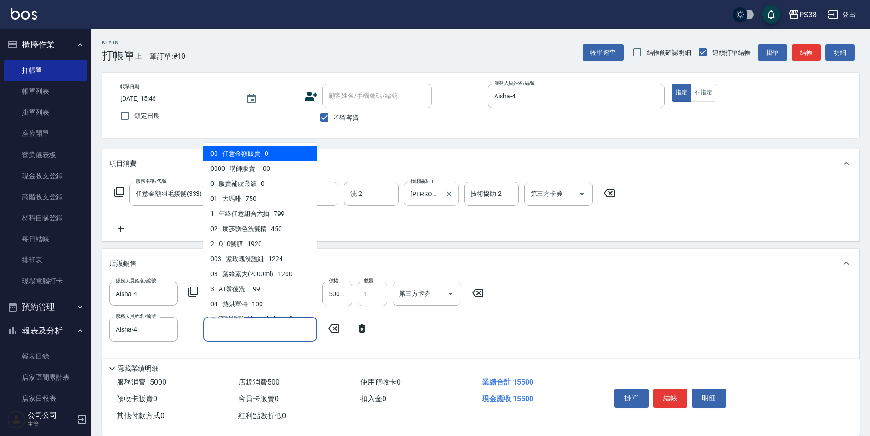
scroll to position [0, 0]
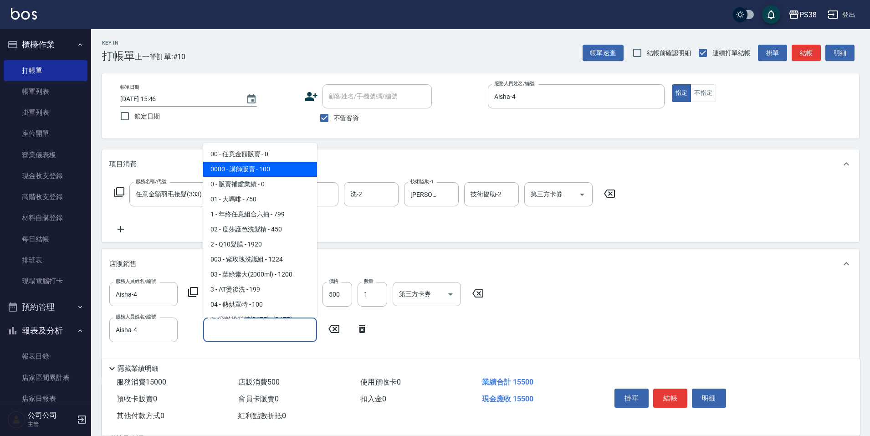
click at [283, 176] on span "0000 - 講師販賣 - 100" at bounding box center [260, 169] width 114 height 15
type input "講師販賣"
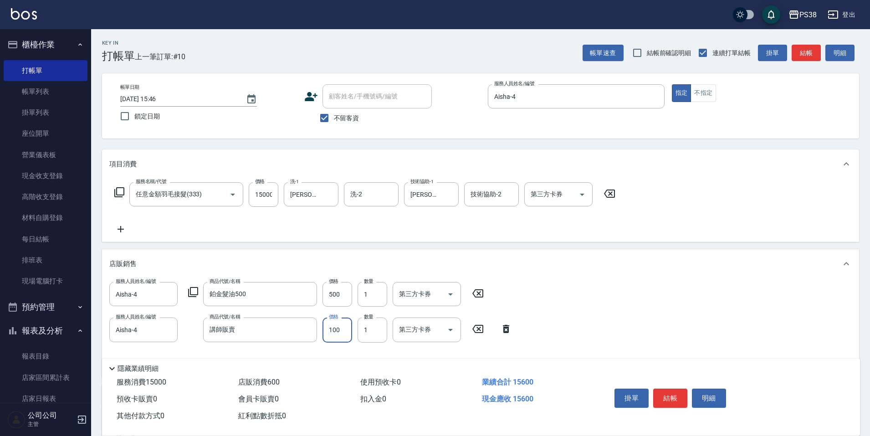
click at [336, 329] on input "100" at bounding box center [338, 330] width 30 height 25
type input "500"
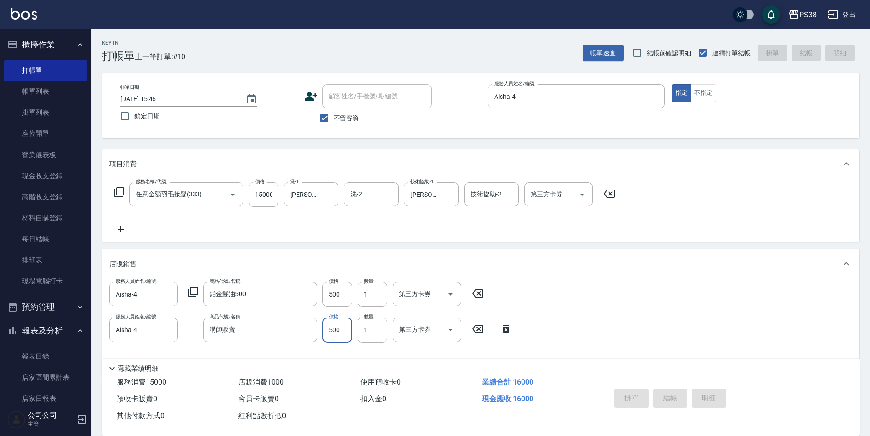
type input "[DATE] 15:59"
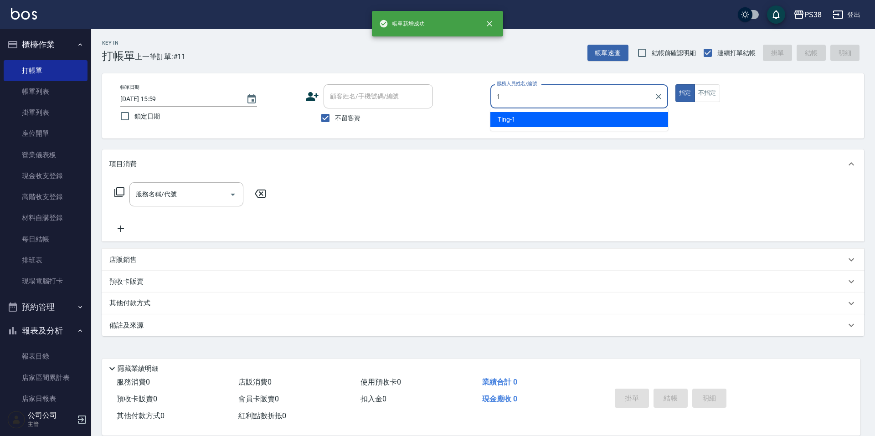
type input "Ting-1"
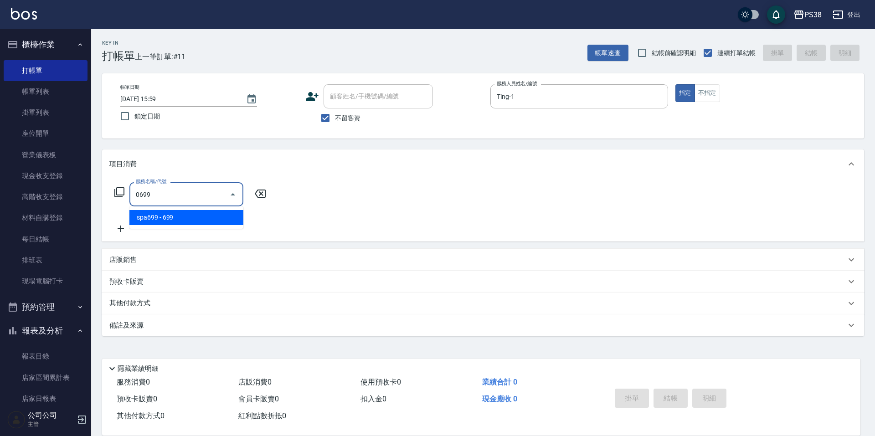
type input "spa699(0699)"
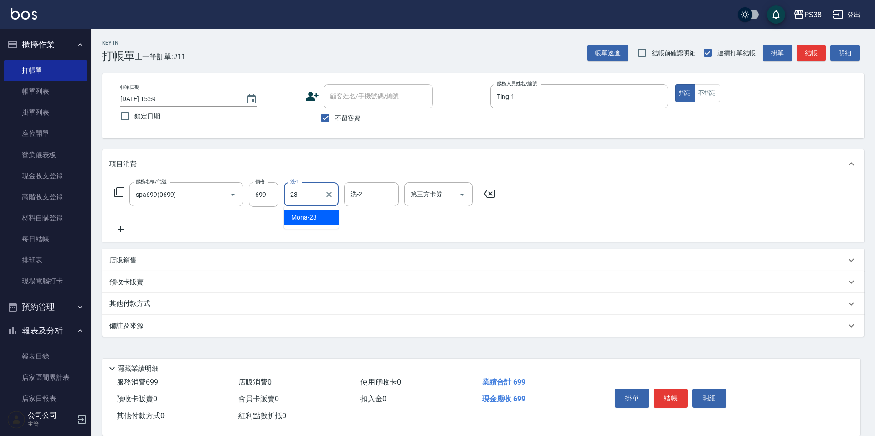
type input "Mona-23"
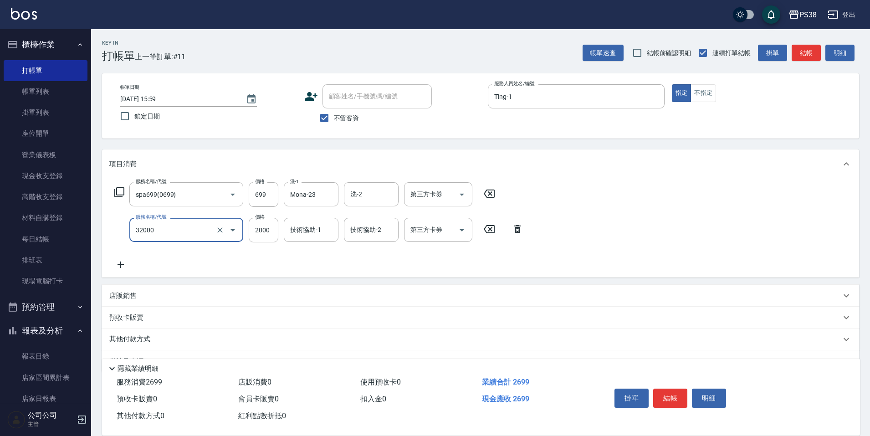
type input "極光([PERSON_NAME])護髮(32000)"
type input "2800"
type input "Mona-23"
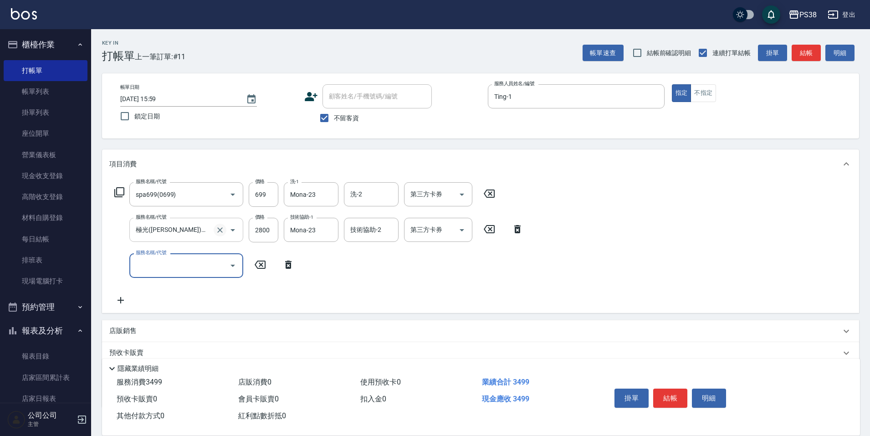
click at [221, 226] on icon "Clear" at bounding box center [220, 230] width 9 height 9
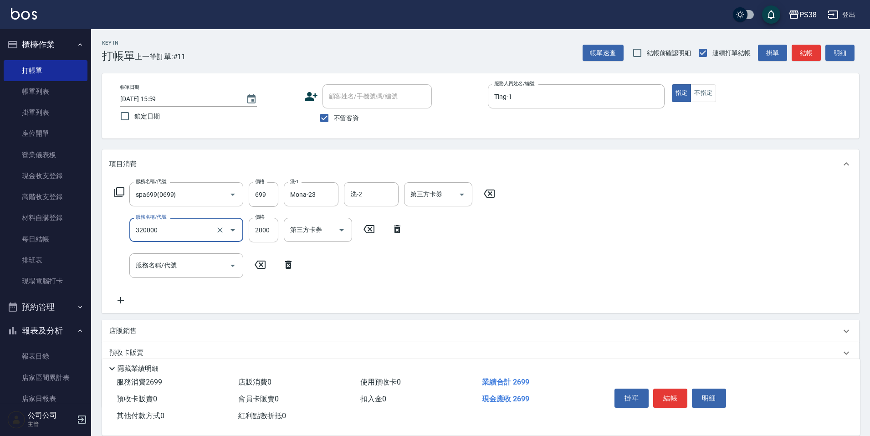
type input "仙杜離子護(320000)"
type input "2800"
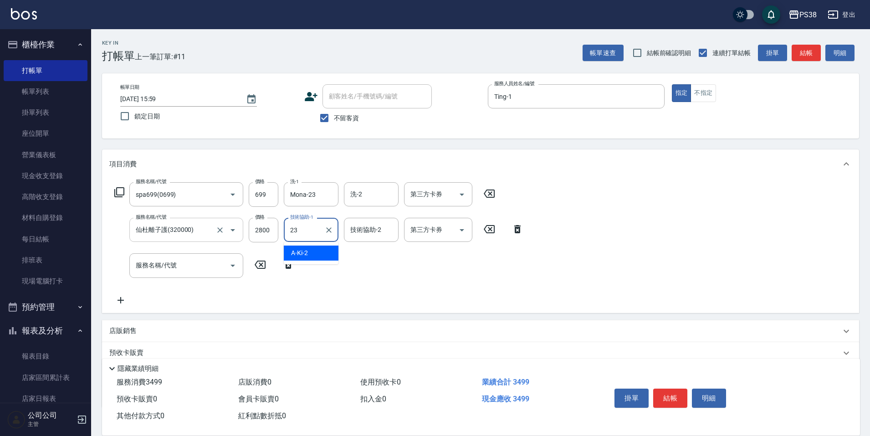
type input "Mona-23"
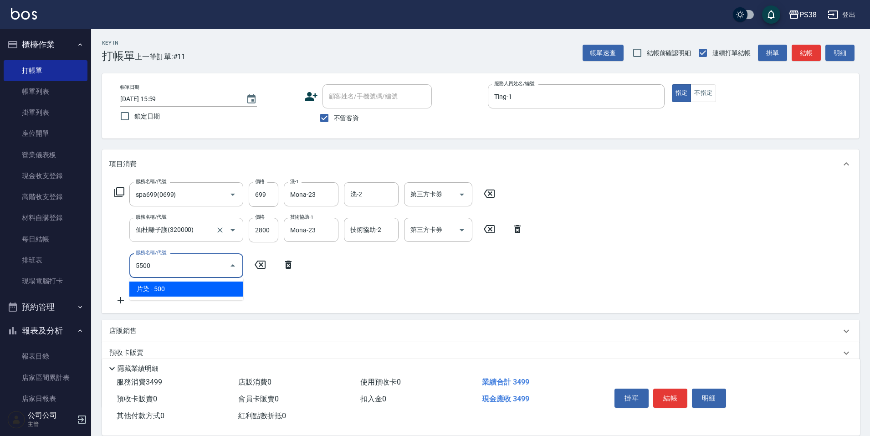
type input "片染(5500)"
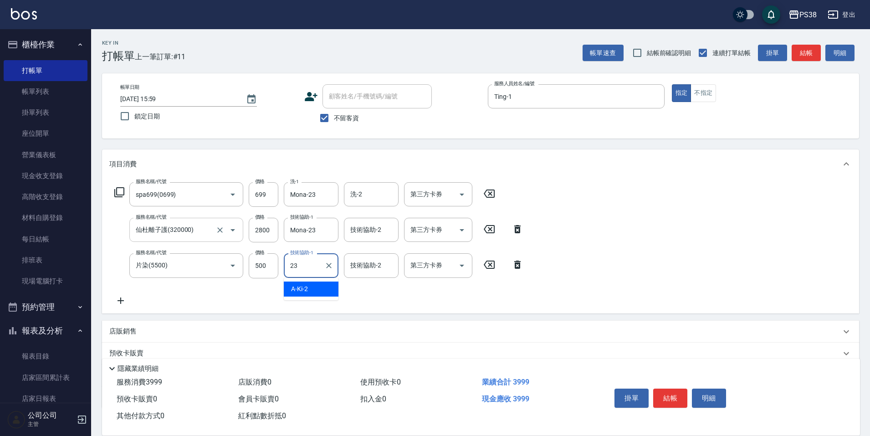
type input "Mona-23"
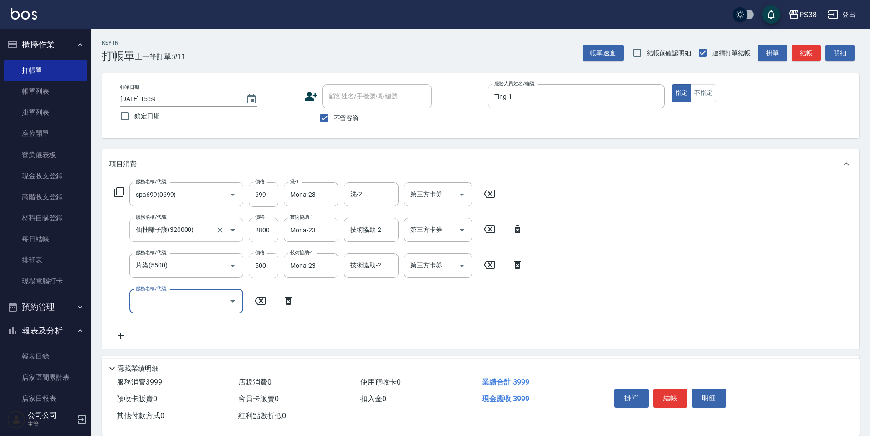
click at [211, 301] on input "服務名稱/代號" at bounding box center [180, 301] width 92 height 16
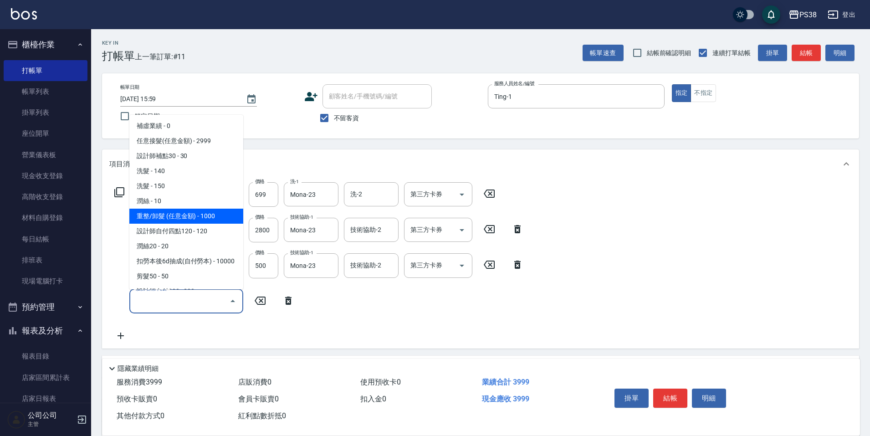
click at [188, 212] on span "重整/卸髮 (任意金額) - 1000" at bounding box center [186, 216] width 114 height 15
type input "重整/卸髮 (任意金額)(111)"
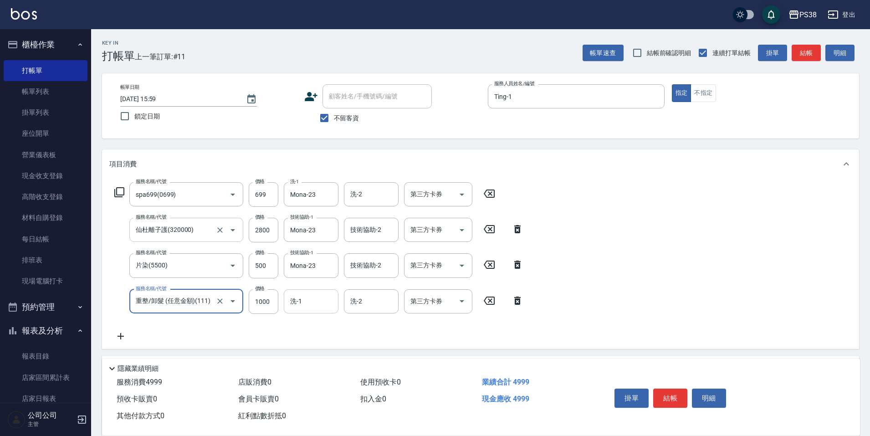
click at [302, 310] on div "洗-1" at bounding box center [311, 301] width 55 height 24
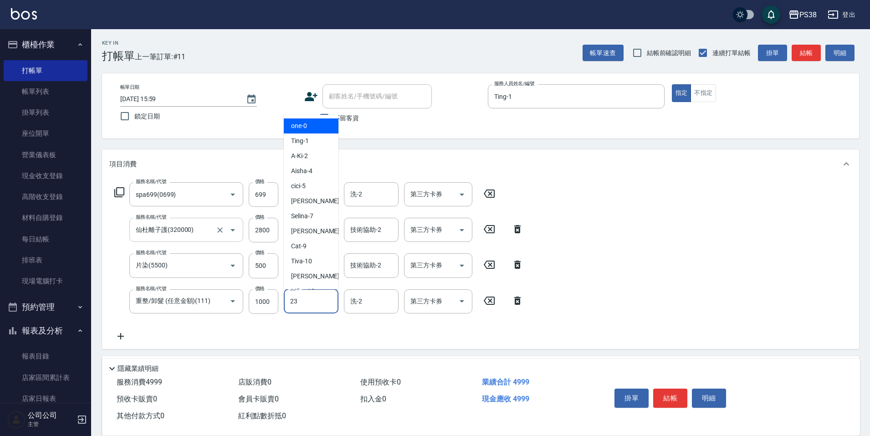
type input "Mona-23"
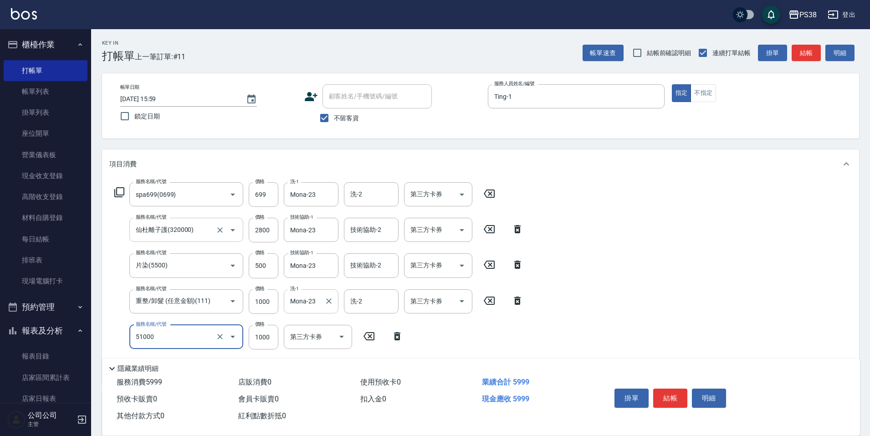
type input "染髮600以上(任意金額)(51000)"
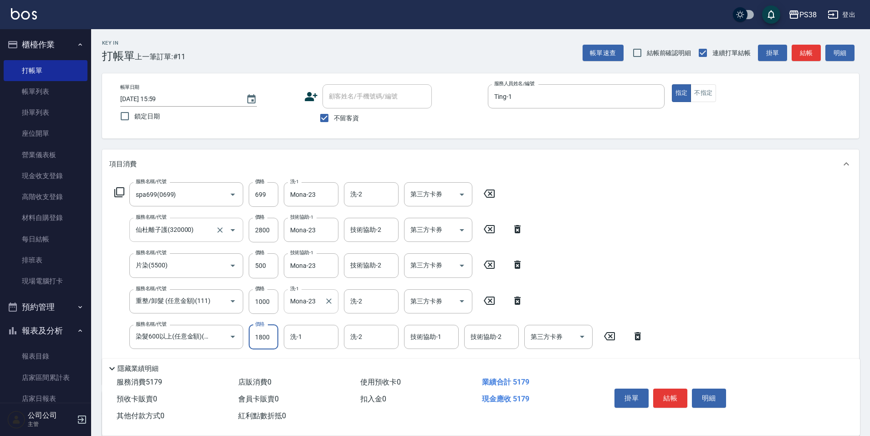
type input "1800"
type input "Mona-23"
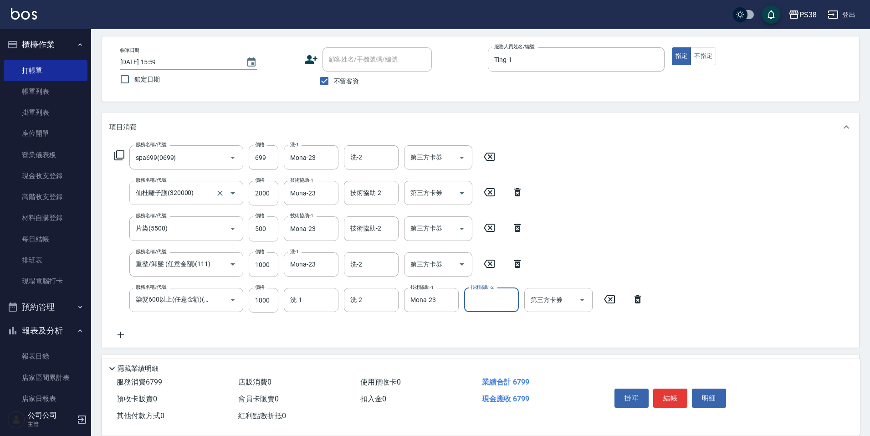
scroll to position [91, 0]
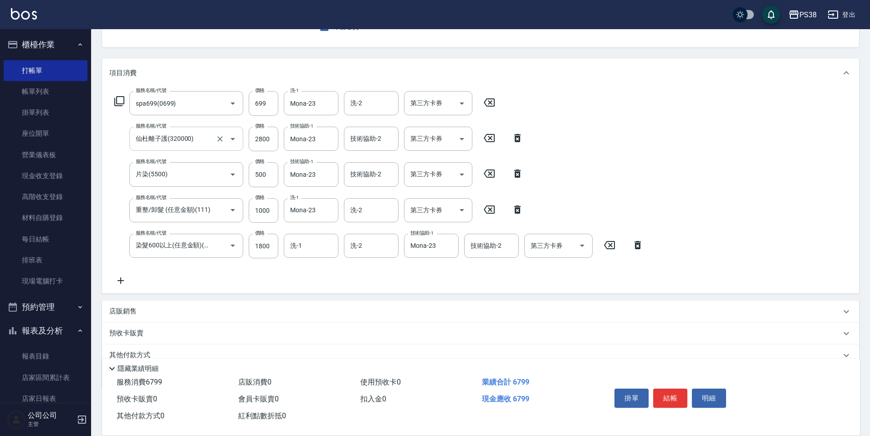
click at [123, 282] on icon at bounding box center [120, 280] width 23 height 11
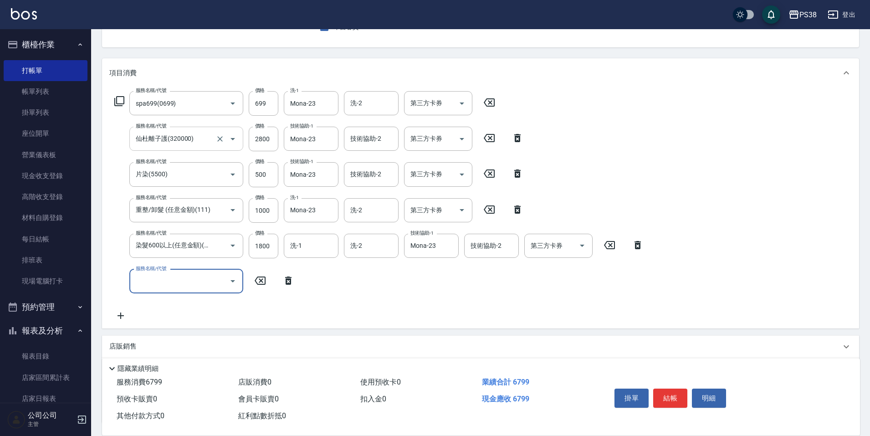
scroll to position [0, 0]
type input "極光([PERSON_NAME])護髮(32000)"
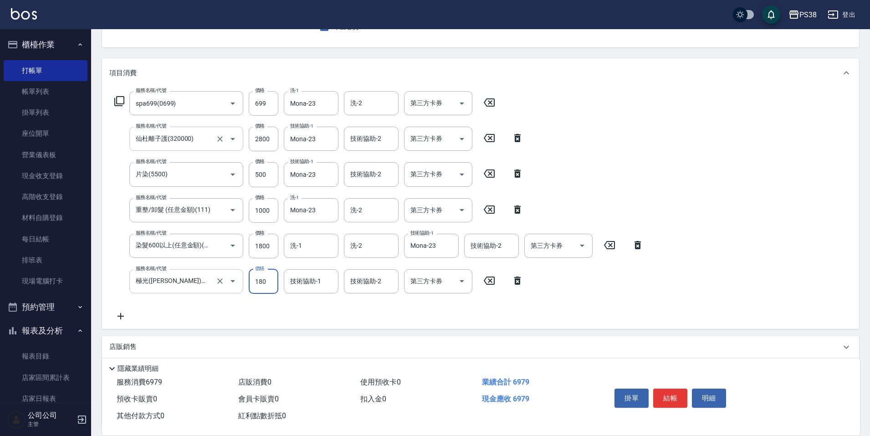
type input "1800"
type input "Mona-23"
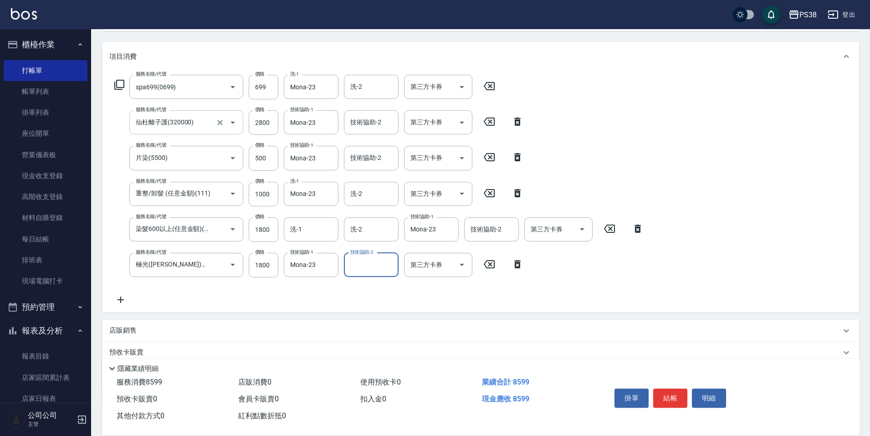
scroll to position [137, 0]
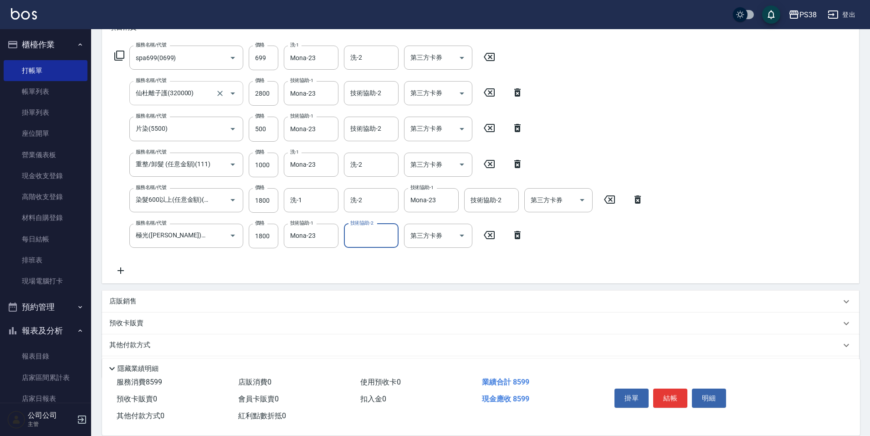
click at [113, 261] on div "服務名稱/代號 spa699(0699) 服務名稱/代號 價格 699 價格 洗-1 Mona-23 洗-1 洗-2 洗-2 第三方卡券 第三方卡券 服務名稱…" at bounding box center [379, 161] width 540 height 231
click at [125, 273] on icon at bounding box center [120, 270] width 23 height 11
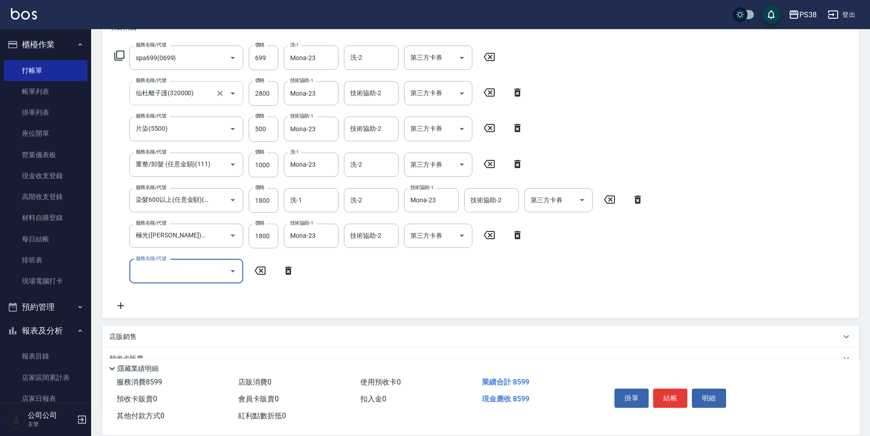
scroll to position [0, 0]
click at [168, 272] on input "服務名稱/代號" at bounding box center [180, 271] width 92 height 16
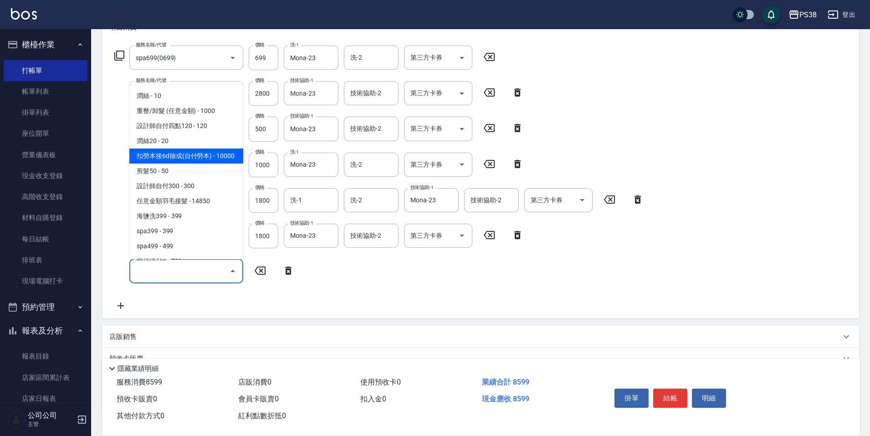
scroll to position [91, 0]
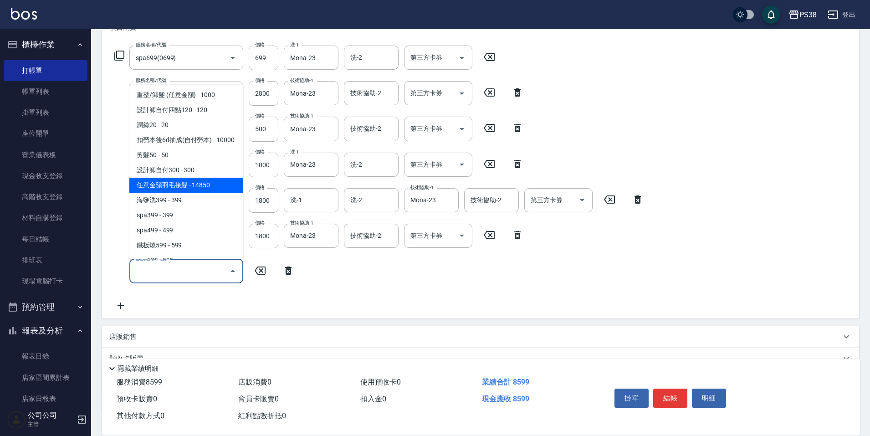
click at [203, 193] on span "任意金額羽毛接髮 - 14850" at bounding box center [186, 185] width 114 height 15
type input "任意金額羽毛接髮(333)"
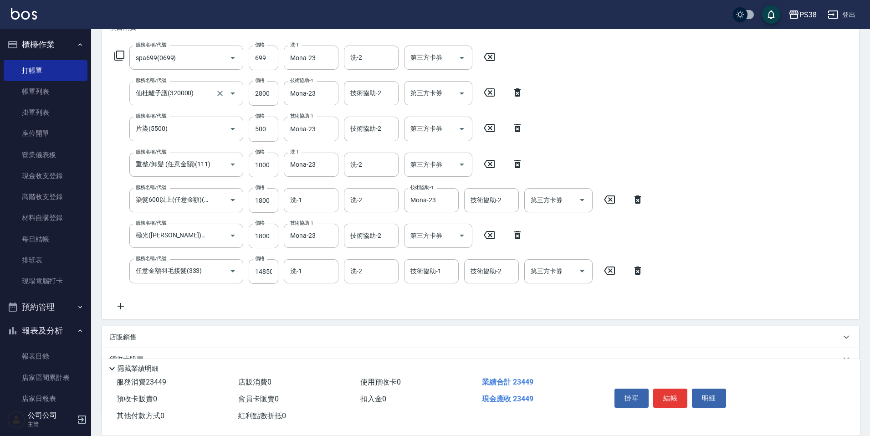
click at [281, 282] on div "服務名稱/代號 任意金額羽毛接髮(333) 服務名稱/代號 價格 14850 價格 洗-1 洗-1 洗-2 洗-2 技術協助-1 技術協助-1 技術協助-2 …" at bounding box center [379, 271] width 540 height 25
click at [274, 278] on input "14850" at bounding box center [264, 271] width 30 height 25
type input "4333"
type input "Mona-23"
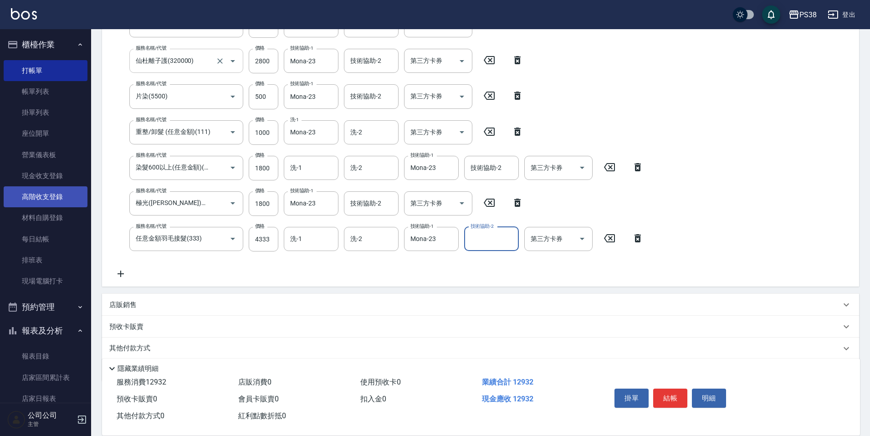
scroll to position [202, 0]
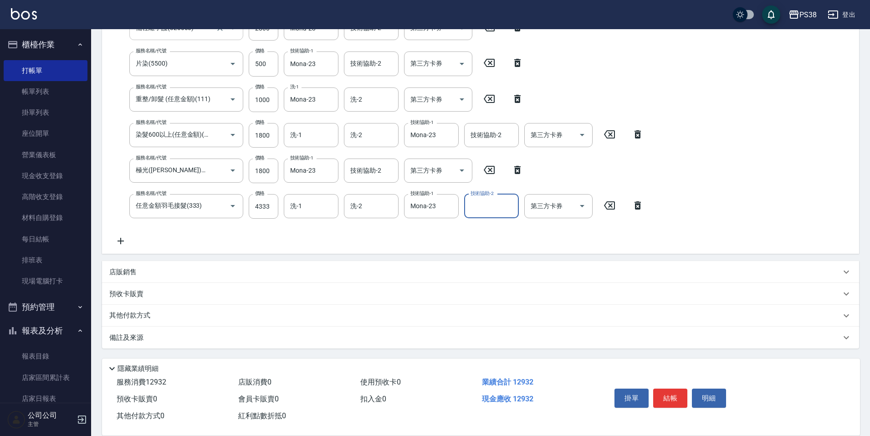
click at [113, 268] on p "店販銷售" at bounding box center [122, 273] width 27 height 10
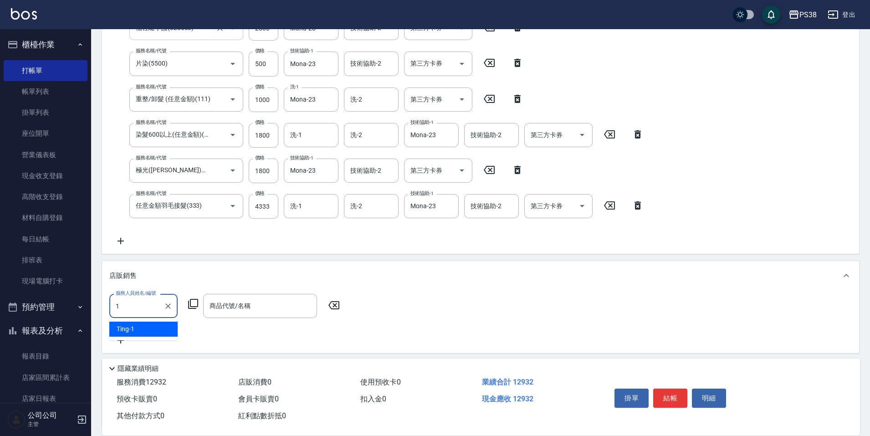
type input "Ting-1"
click at [239, 300] on input "商品代號/名稱" at bounding box center [260, 306] width 106 height 16
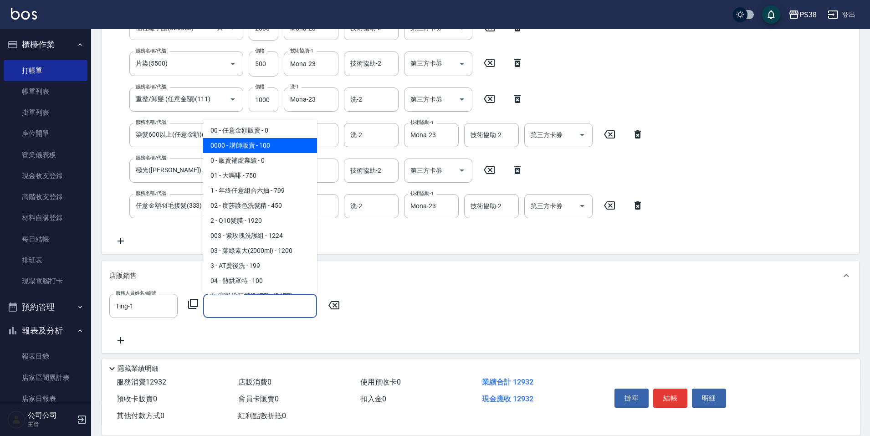
click at [271, 151] on span "0000 - 講師販賣 - 100" at bounding box center [260, 145] width 114 height 15
type input "講師販賣"
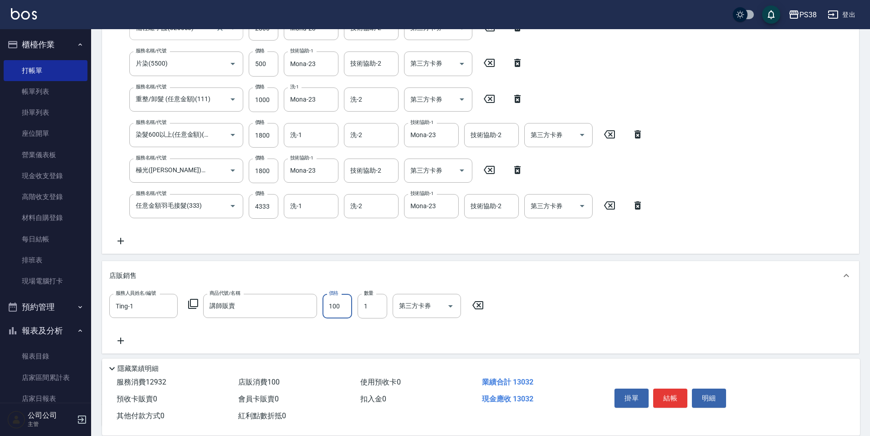
click at [334, 316] on input "100" at bounding box center [338, 306] width 30 height 25
type input "2350"
click at [349, 346] on div "服務人員姓名/編號 Ting-1 服務人員姓名/編號 商品代號/名稱 講師販賣 商品代號/名稱 價格 2350 價格 數量 1 數量 第三方卡券 第三方卡券" at bounding box center [480, 320] width 743 height 52
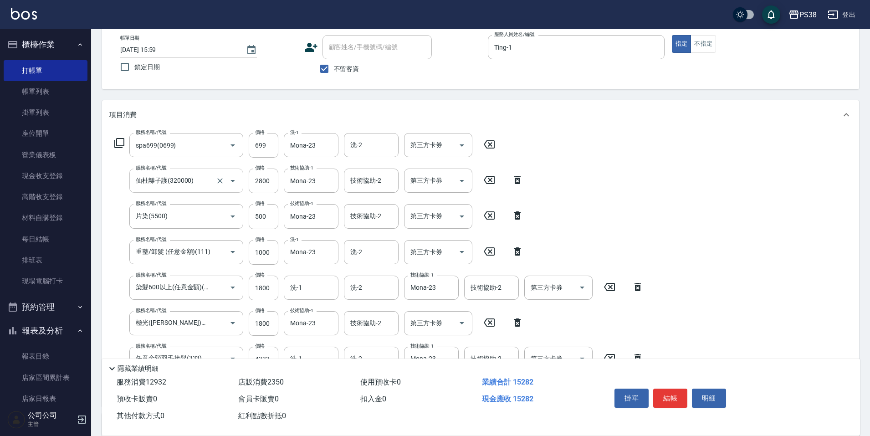
scroll to position [20, 0]
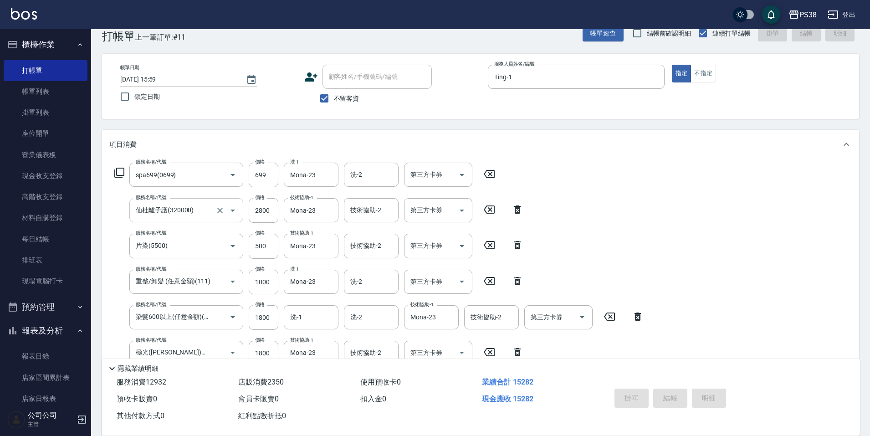
type input "[DATE] 16:01"
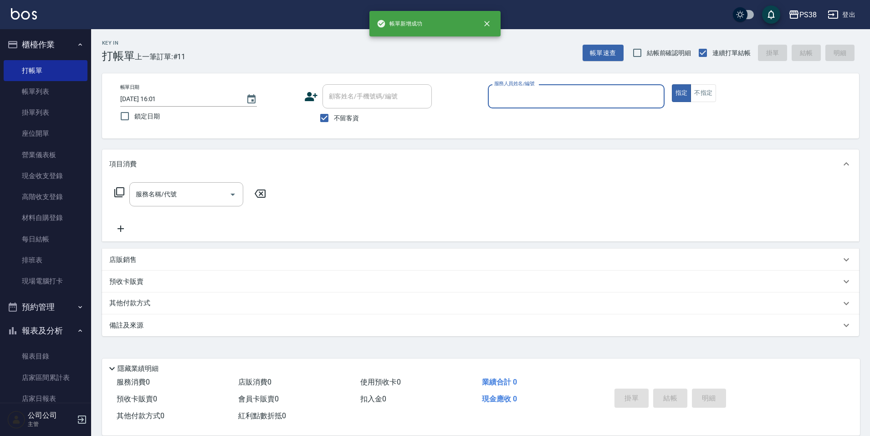
scroll to position [0, 0]
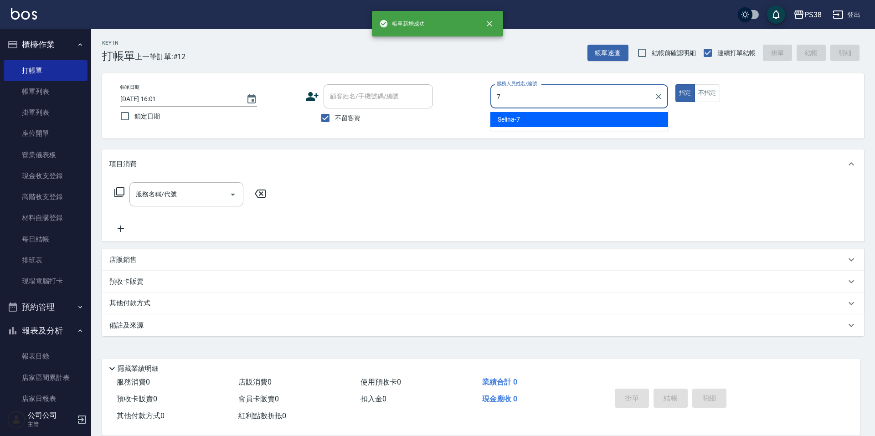
type input "Selina-7"
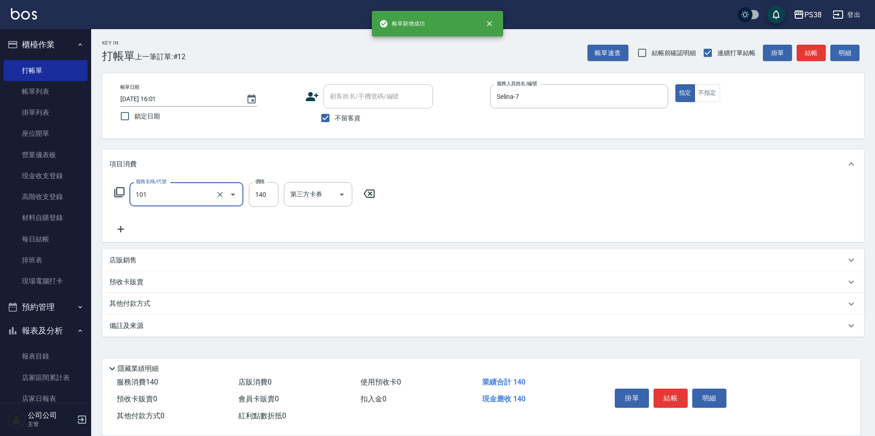
type input "洗髮(101)"
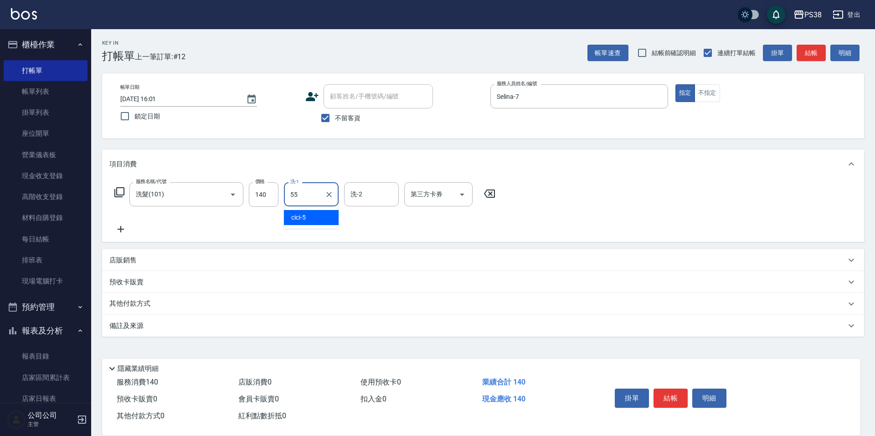
type input "[PERSON_NAME]-55"
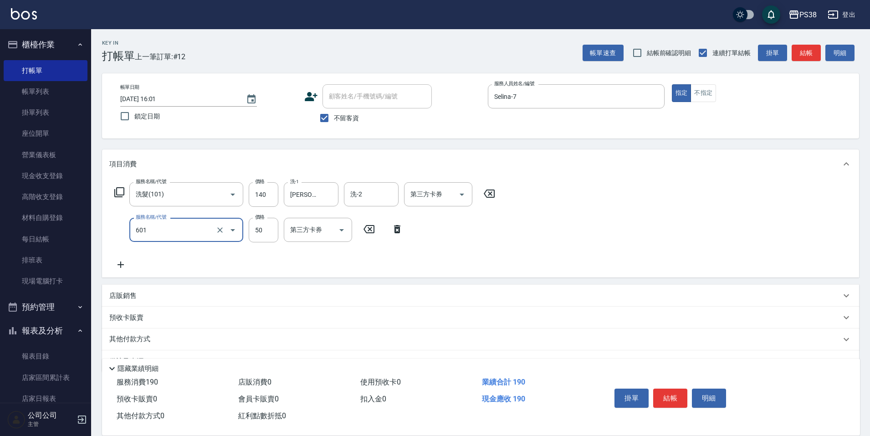
type input "精油50(601)"
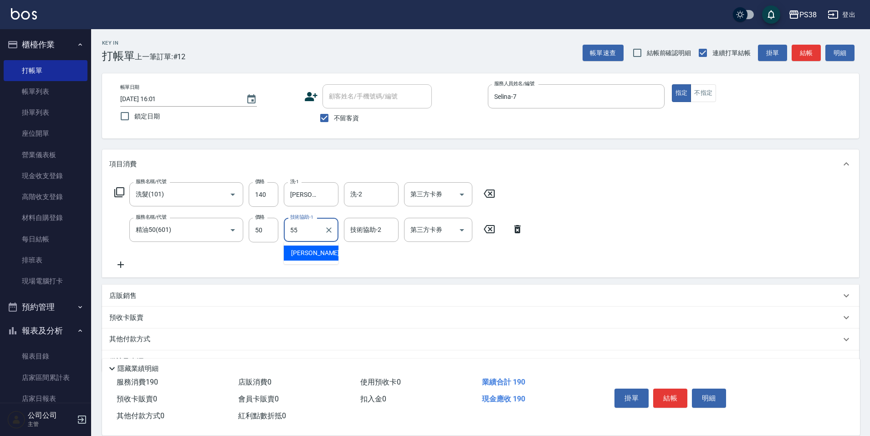
type input "[PERSON_NAME]-55"
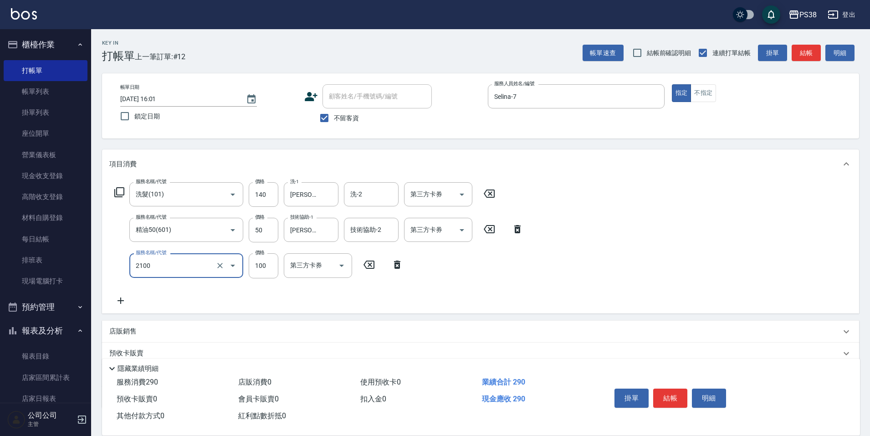
type input "剪髮與造型(任意金額)(2100)"
type input "260"
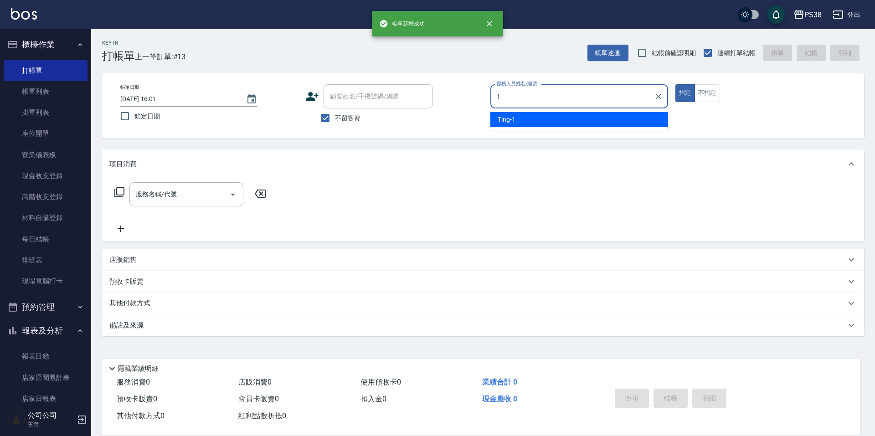
type input "Ting-1"
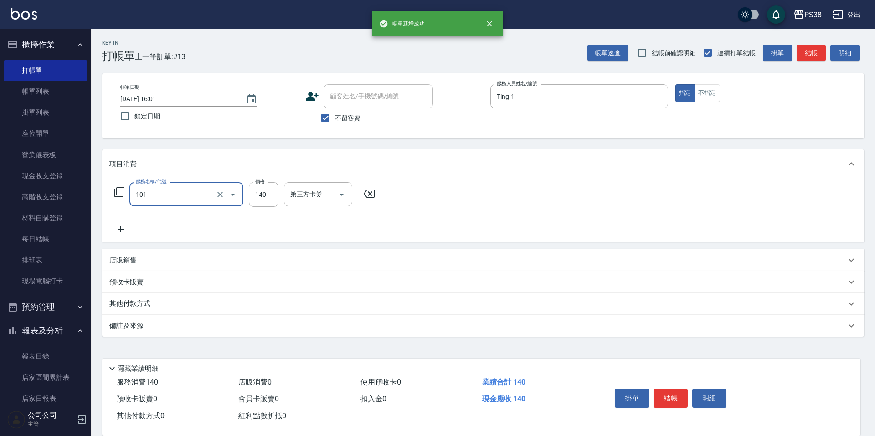
type input "洗髮(101)"
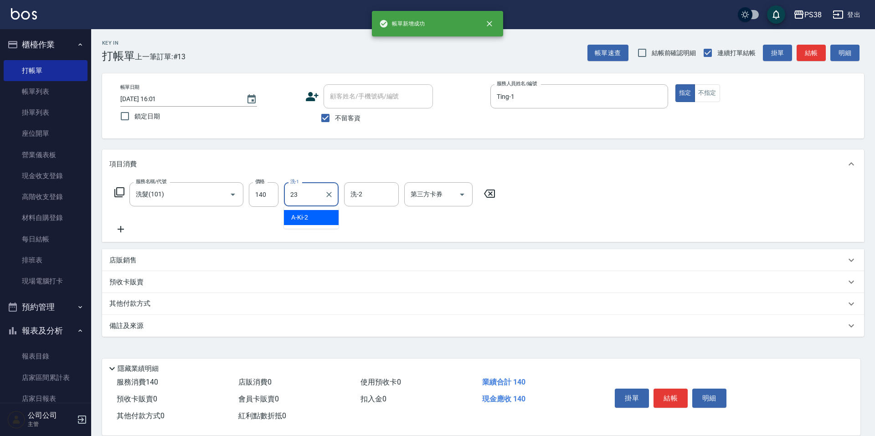
type input "Mona-23"
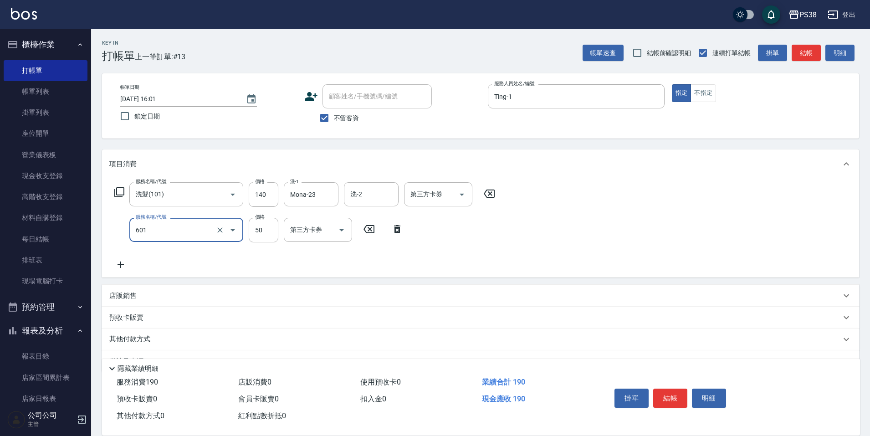
type input "精油50(601)"
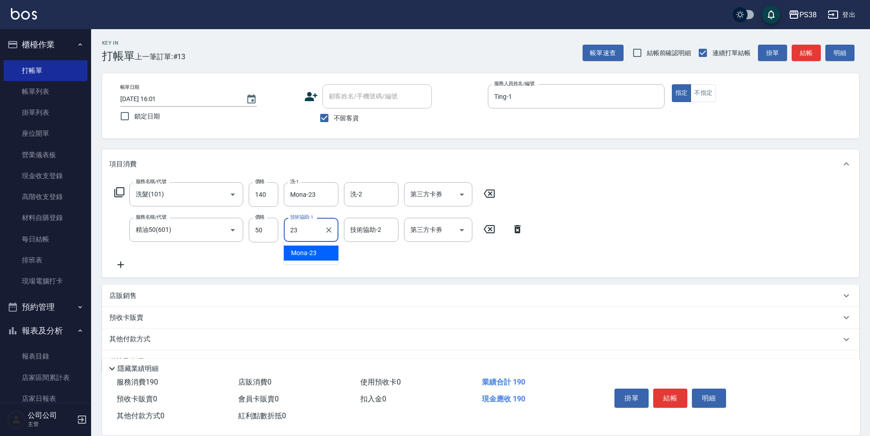
type input "Mona-23"
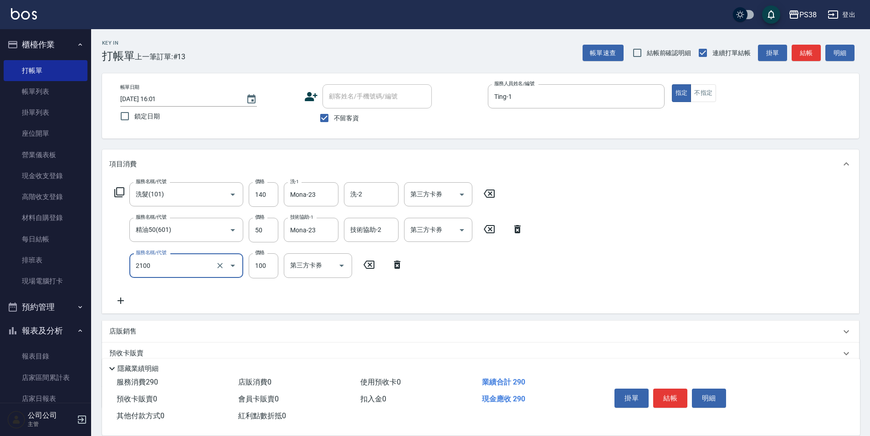
type input "剪髮與造型(任意金額)(2100)"
type input "410"
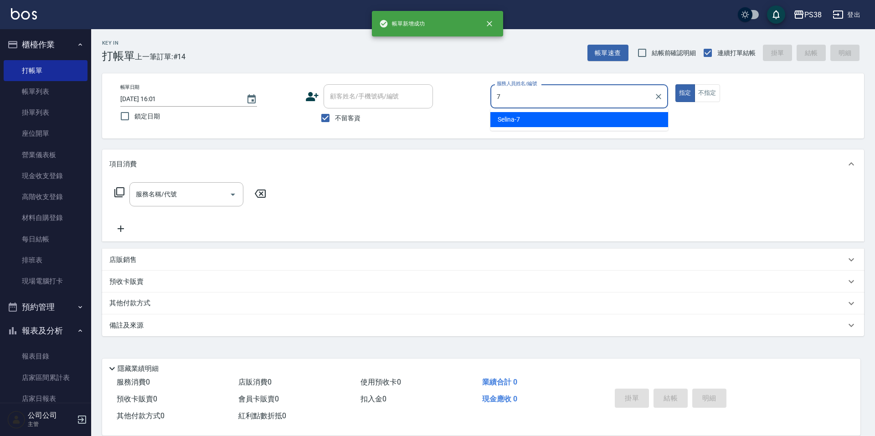
type input "Selina-7"
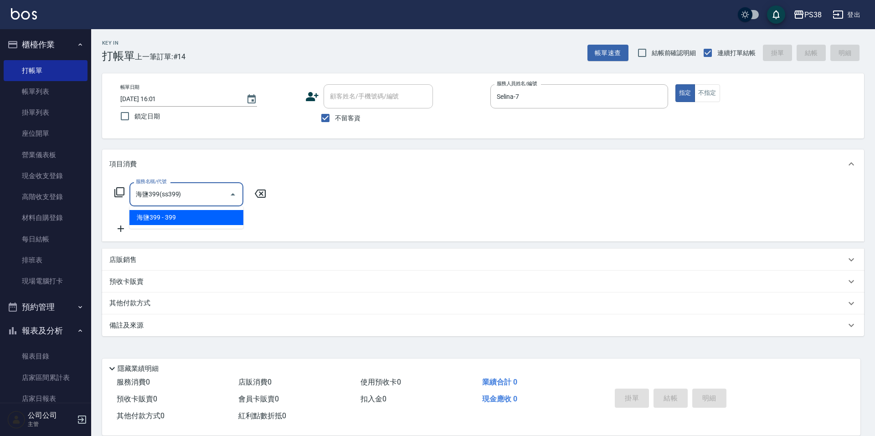
type input "海鹽399(ss399)"
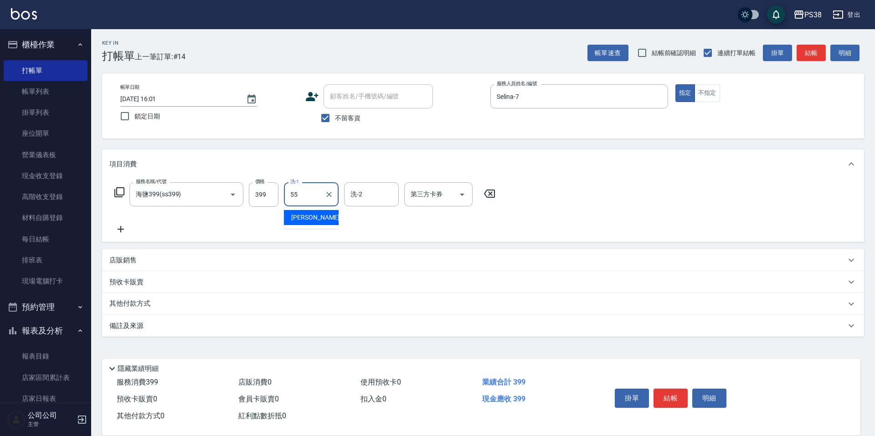
type input "[PERSON_NAME]-55"
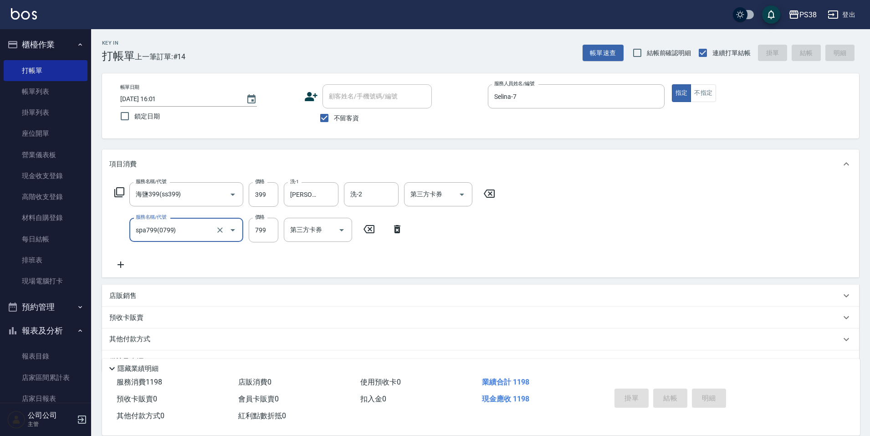
type input "spa799(0799)"
type input "[DATE] 16:02"
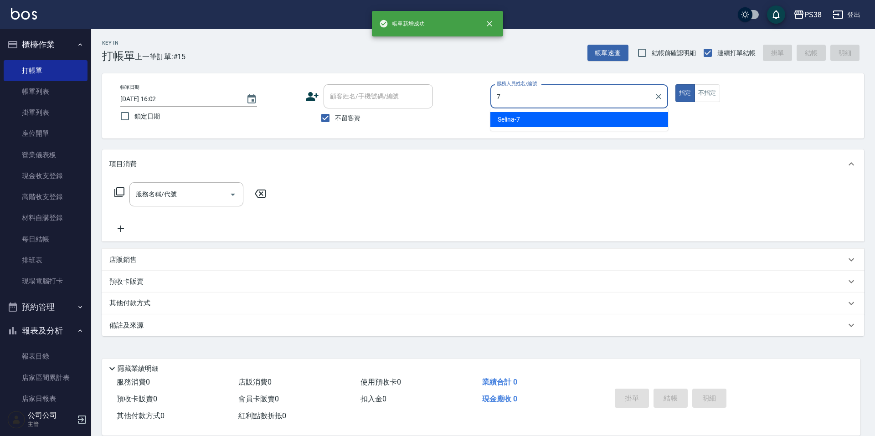
type input "Selina-7"
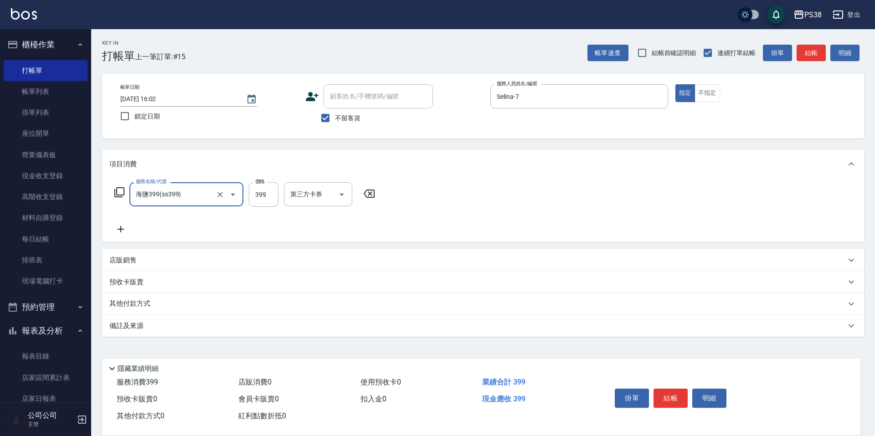
type input "海鹽399(ss399)"
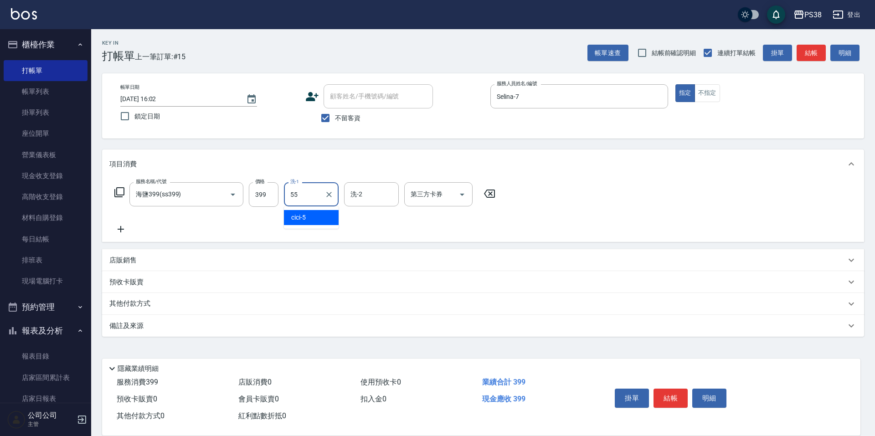
type input "[PERSON_NAME]-55"
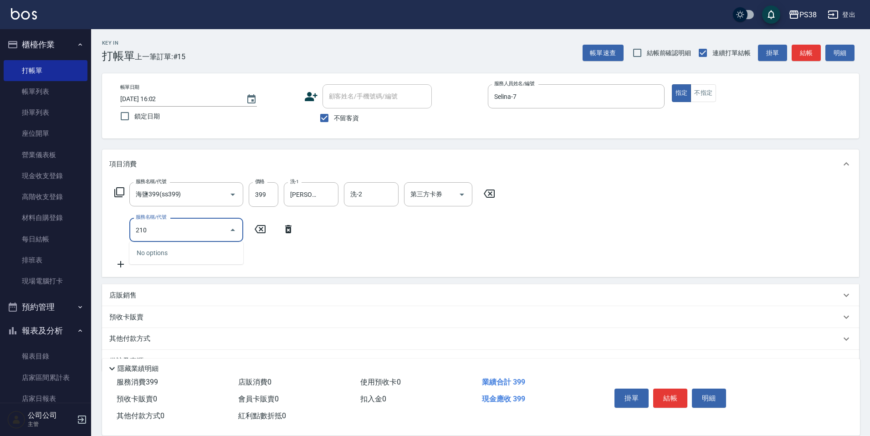
type input "2100"
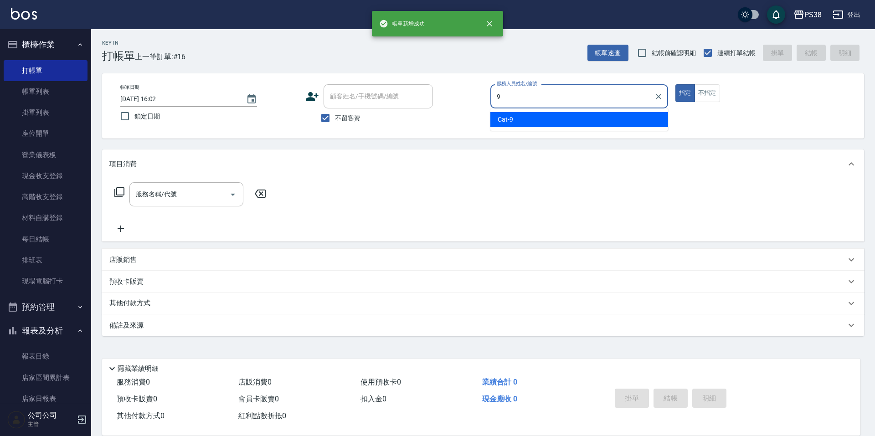
type input "Cat-9"
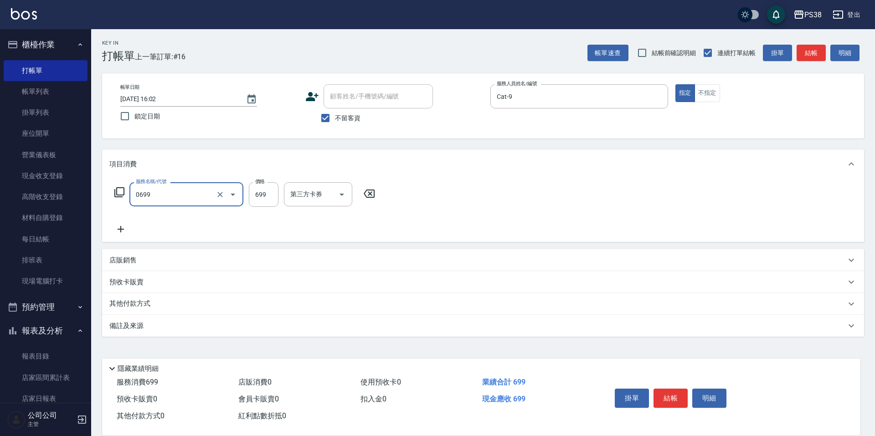
type input "spa699(0699)"
type input "700"
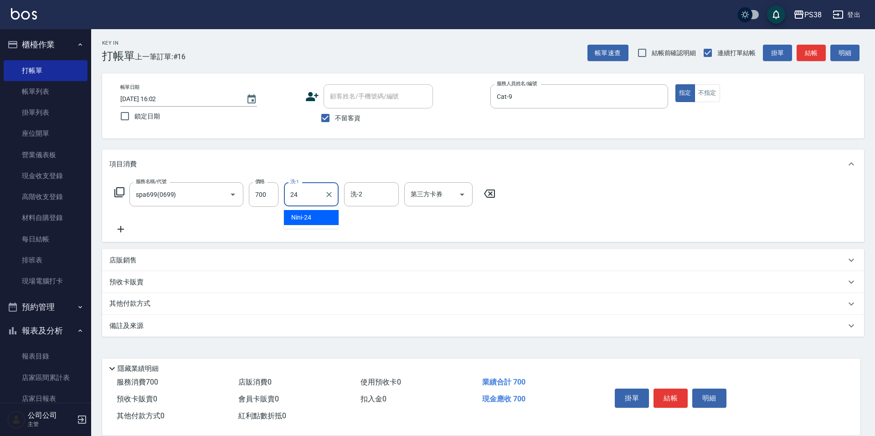
type input "Nini-24"
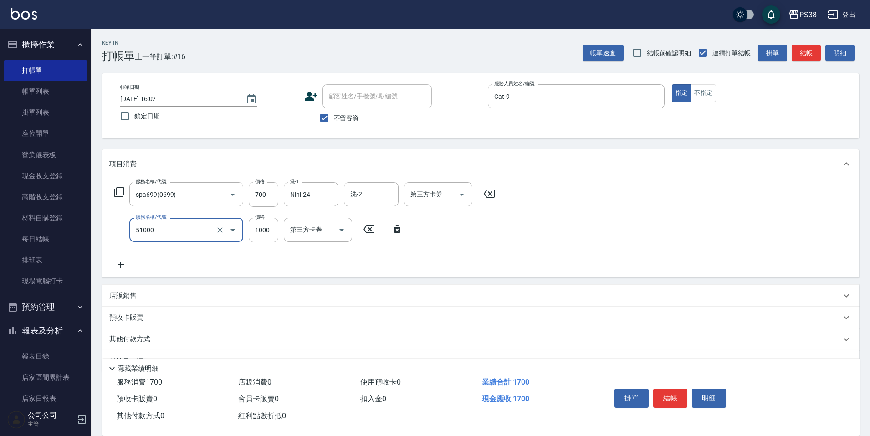
type input "染髮600以上(任意金額)(51000)"
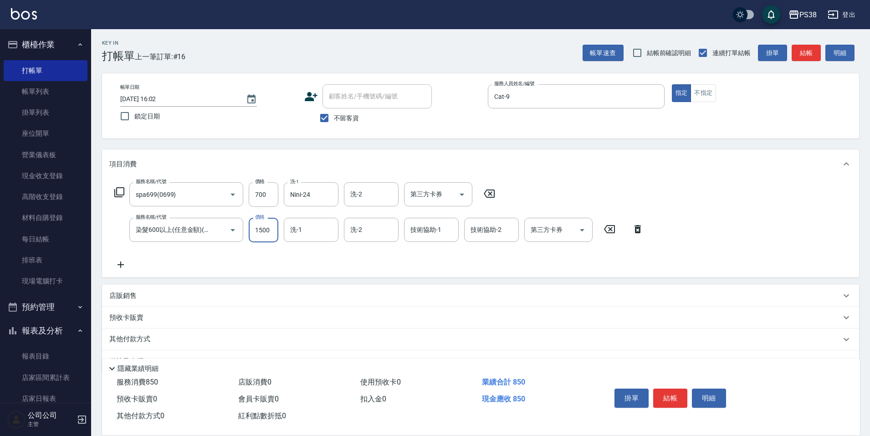
type input "1500"
type input "Nini-24"
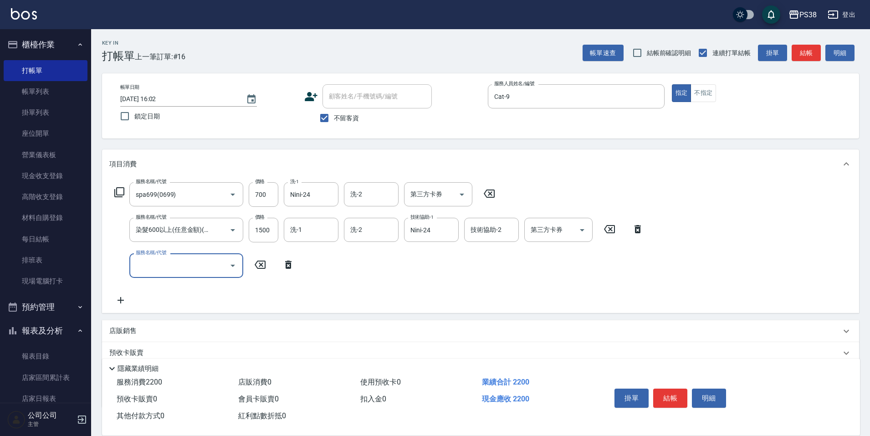
click at [196, 267] on input "服務名稱/代號" at bounding box center [180, 265] width 92 height 16
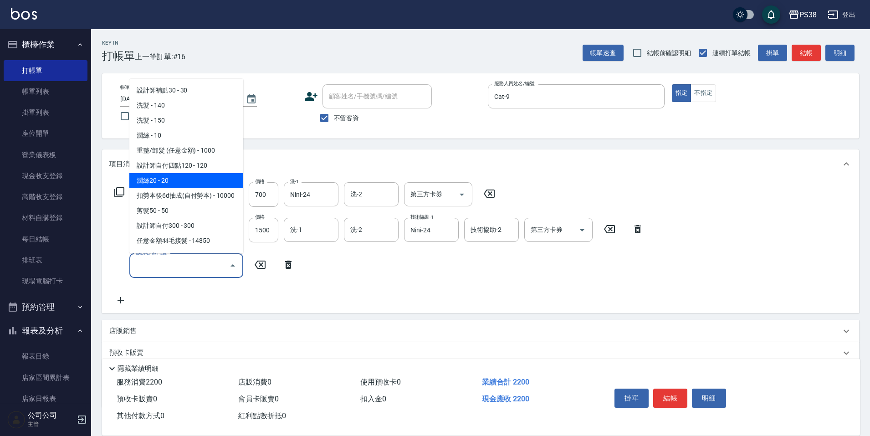
scroll to position [46, 0]
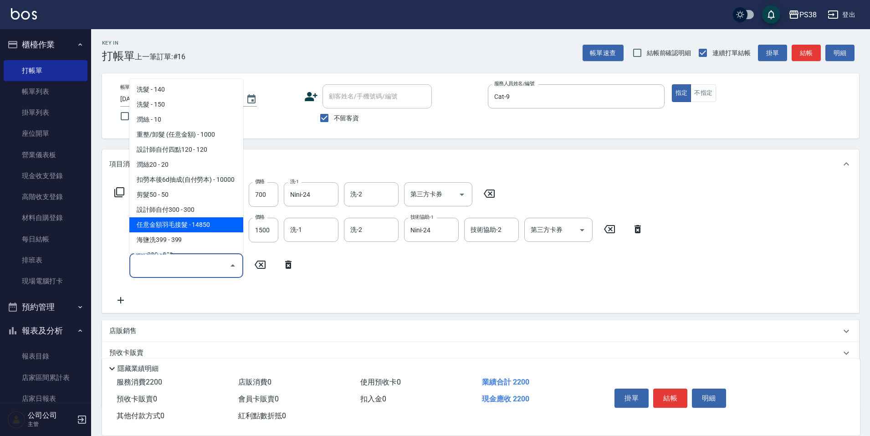
click at [207, 232] on span "任意金額羽毛接髮 - 14850" at bounding box center [186, 224] width 114 height 15
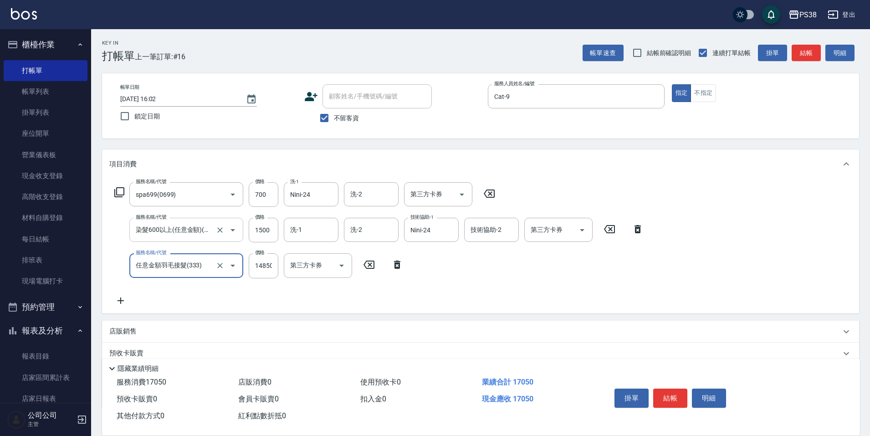
type input "任意金額羽毛接髮(333)"
click at [278, 274] on input "14850" at bounding box center [264, 265] width 30 height 25
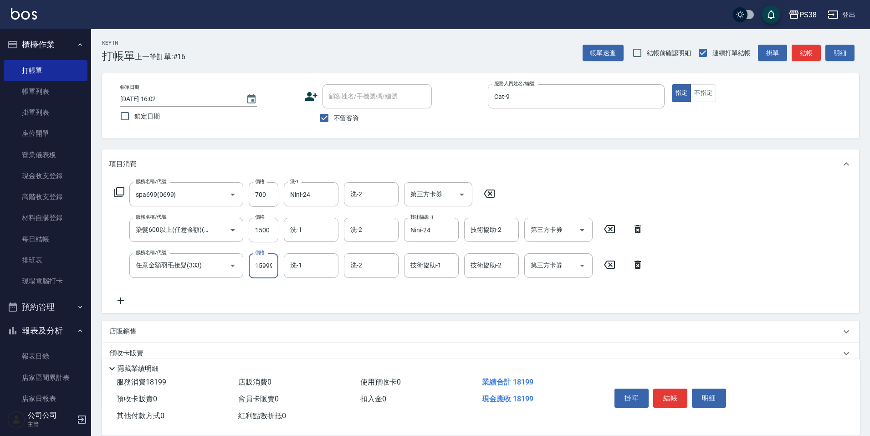
scroll to position [0, 1]
type input "15999"
type input "Nini-24"
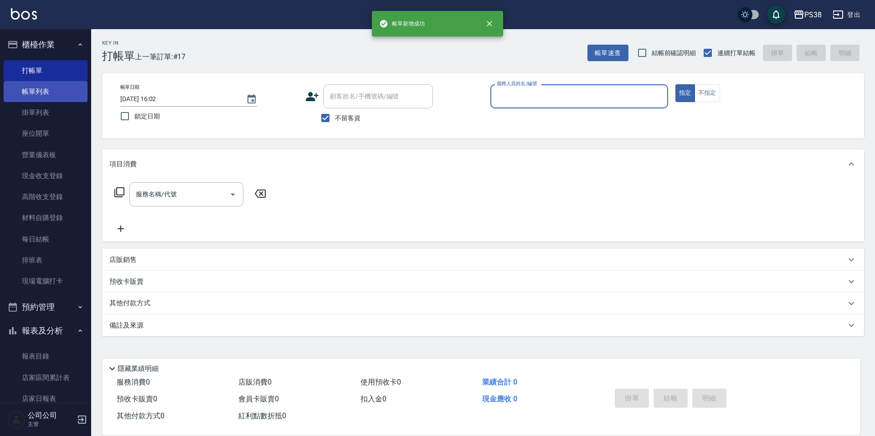
click at [44, 95] on link "帳單列表" at bounding box center [46, 91] width 84 height 21
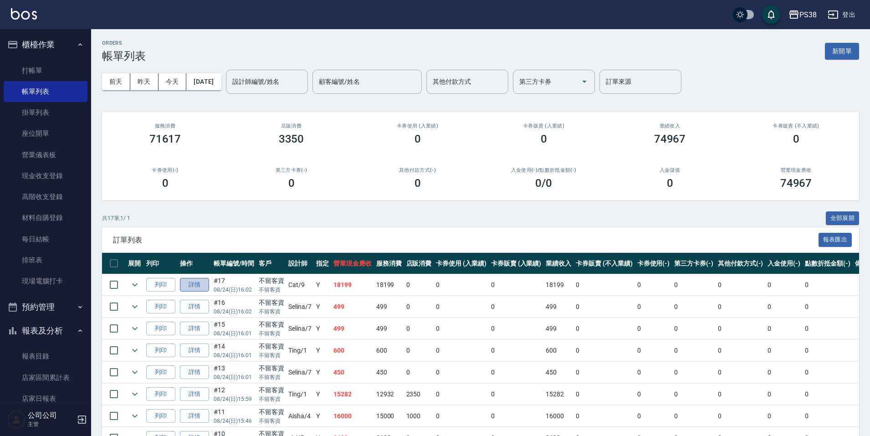
click at [205, 287] on link "詳情" at bounding box center [194, 285] width 29 height 14
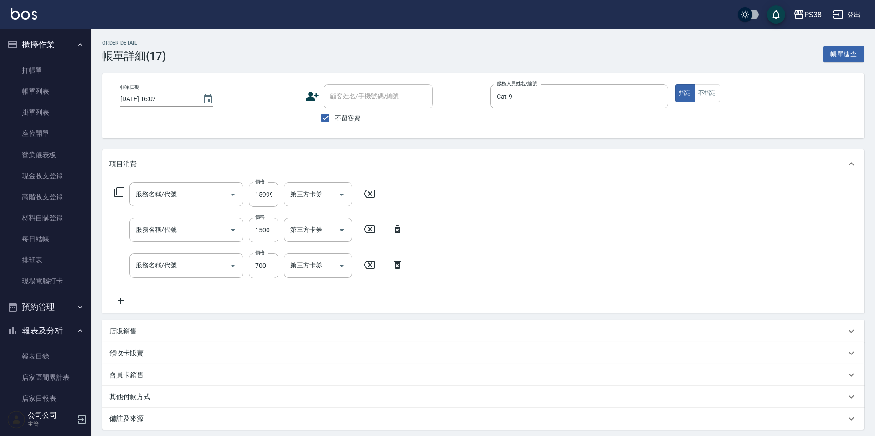
checkbox input "true"
type input "Cat-9"
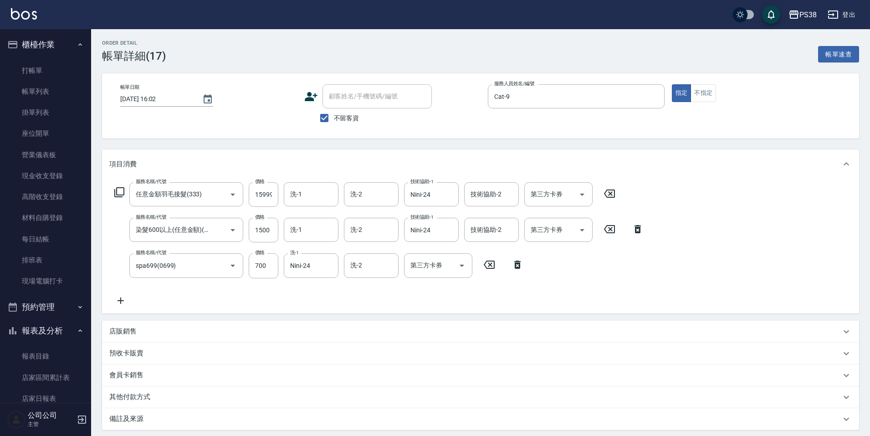
type input "任意金額羽毛接髮(333)"
type input "染髮600以上(任意金額)(51000)"
type input "spa699(0699)"
drag, startPoint x: 50, startPoint y: 88, endPoint x: 537, endPoint y: 160, distance: 492.4
click at [50, 89] on link "帳單列表" at bounding box center [46, 91] width 84 height 21
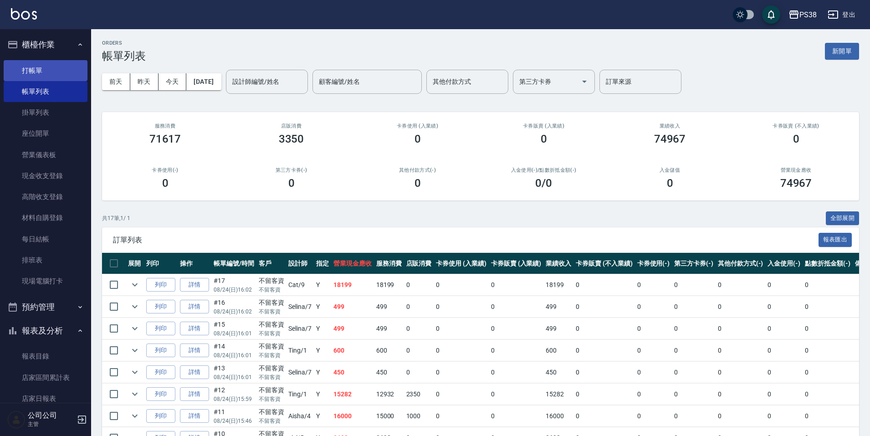
click at [56, 71] on link "打帳單" at bounding box center [46, 70] width 84 height 21
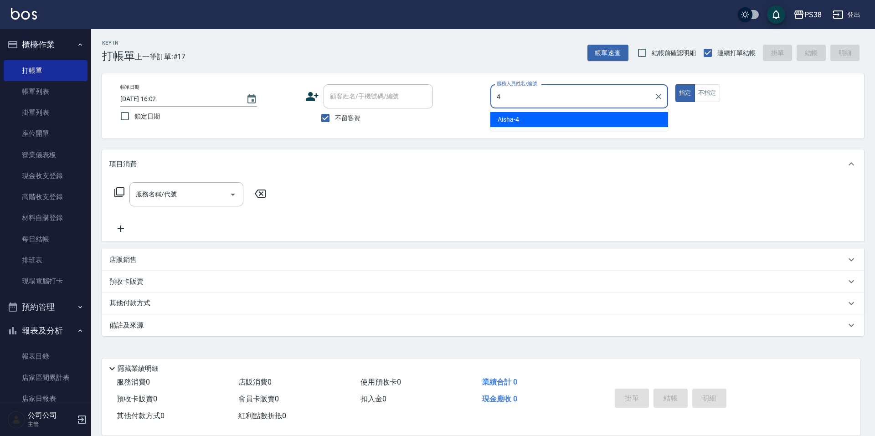
type input "Aisha-4"
type button "true"
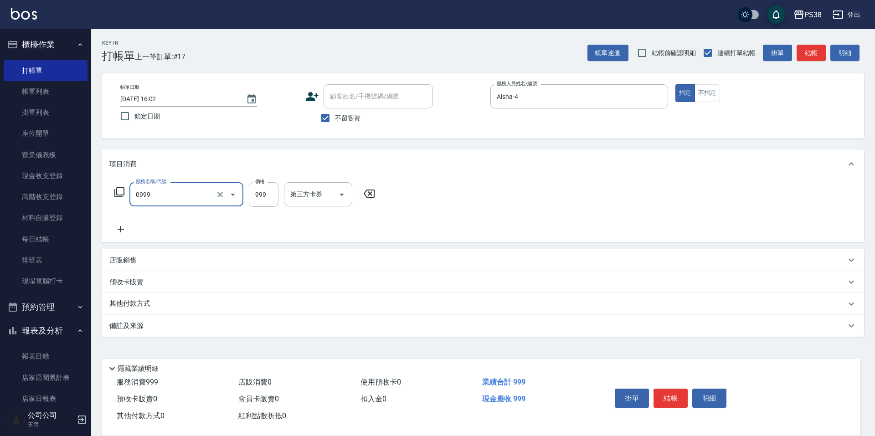
type input "spa999(0999)"
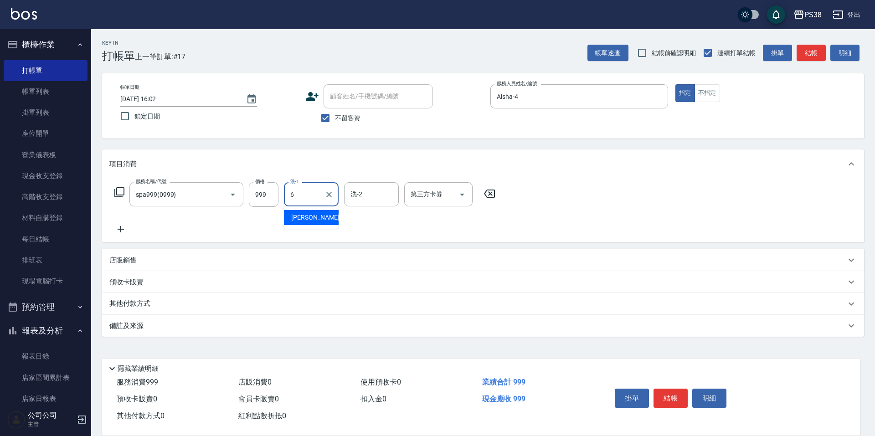
type input "[PERSON_NAME]-6"
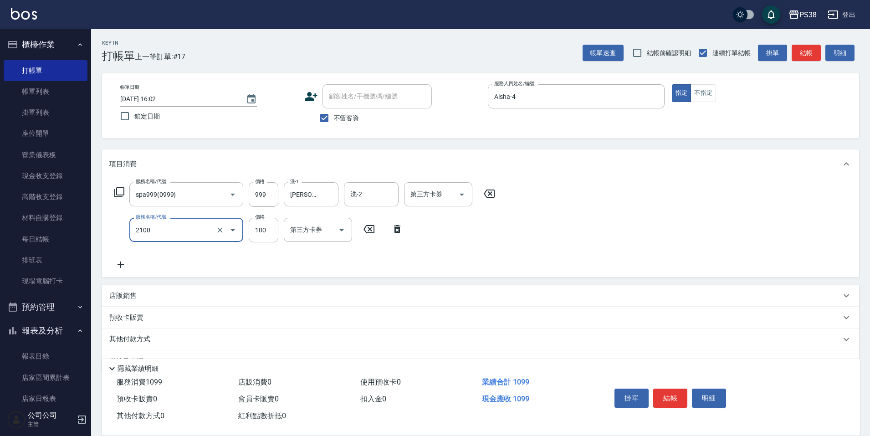
type input "剪髮與造型(任意金額)(2100)"
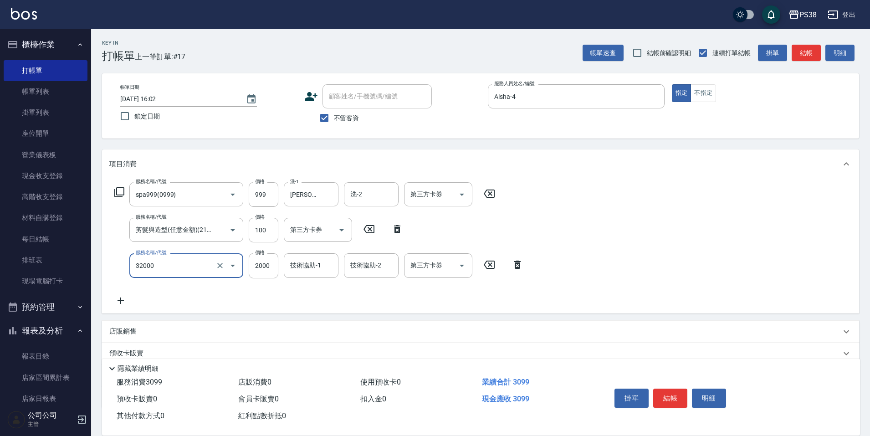
type input "極光([PERSON_NAME])護髮(32000)"
type input "1800"
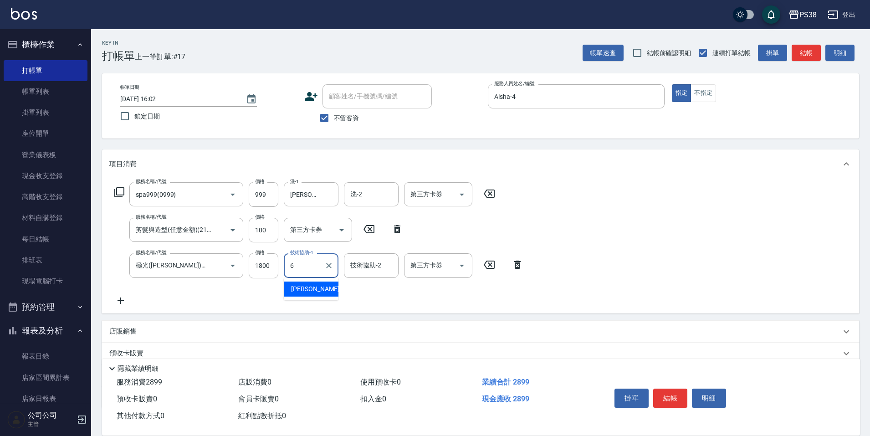
type input "[PERSON_NAME]-6"
click at [465, 197] on icon "Open" at bounding box center [462, 194] width 11 height 11
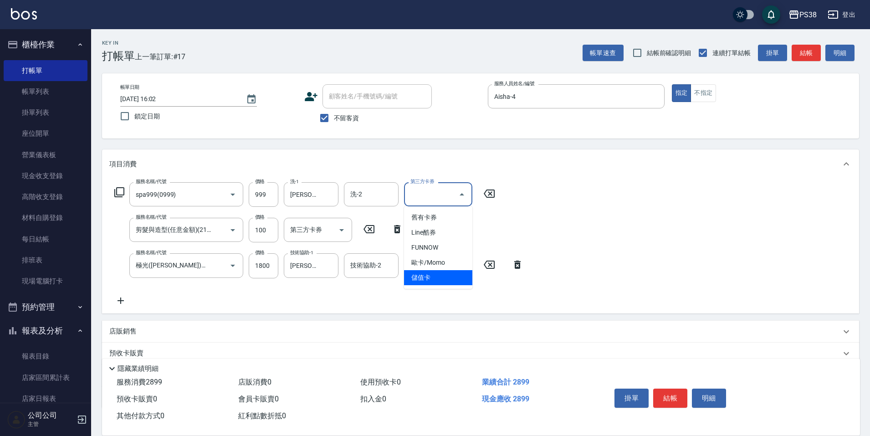
click at [450, 283] on span "儲值卡" at bounding box center [438, 277] width 68 height 15
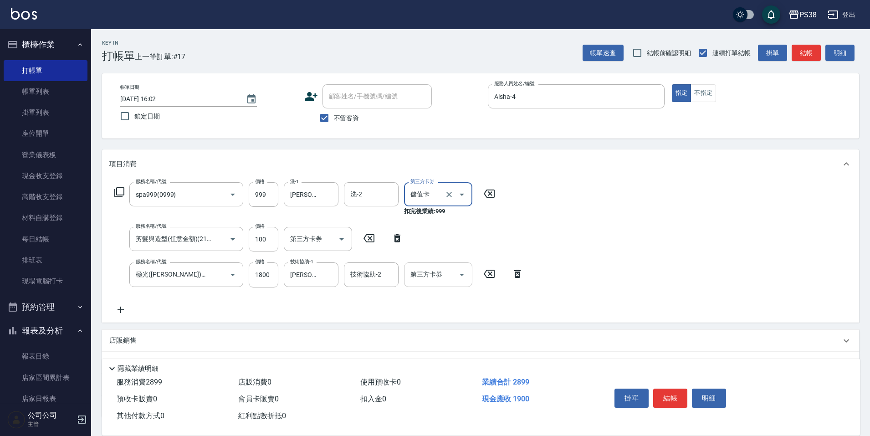
type input "儲值卡"
click at [346, 239] on icon "Open" at bounding box center [341, 239] width 11 height 11
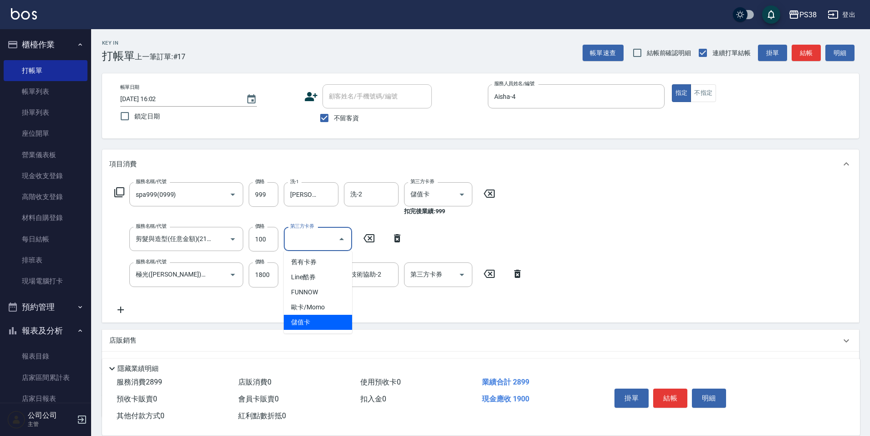
click at [340, 319] on span "儲值卡" at bounding box center [318, 322] width 68 height 15
type input "儲值卡"
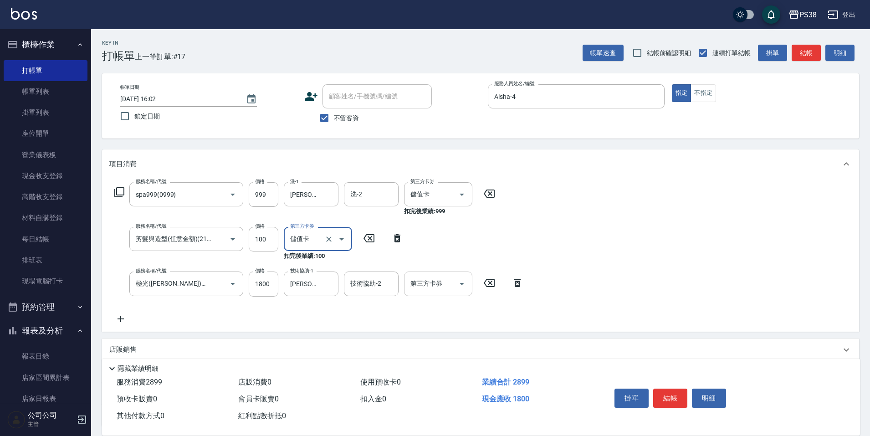
click at [467, 282] on icon "Open" at bounding box center [462, 283] width 11 height 11
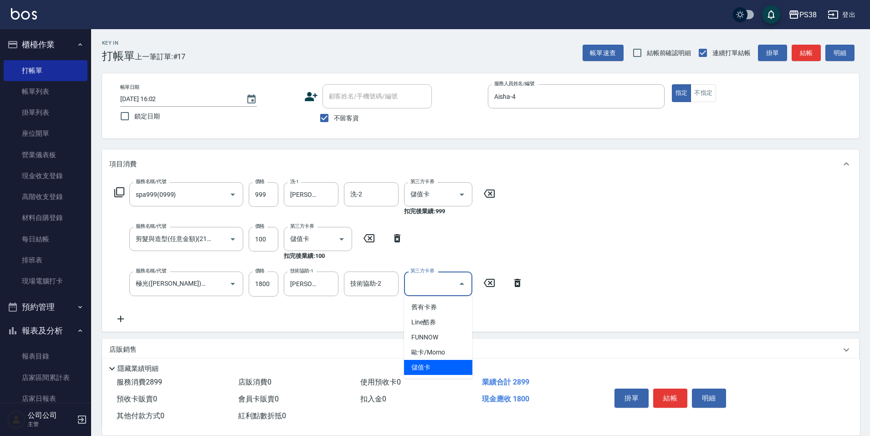
click at [449, 367] on span "儲值卡" at bounding box center [438, 367] width 68 height 15
type input "儲值卡"
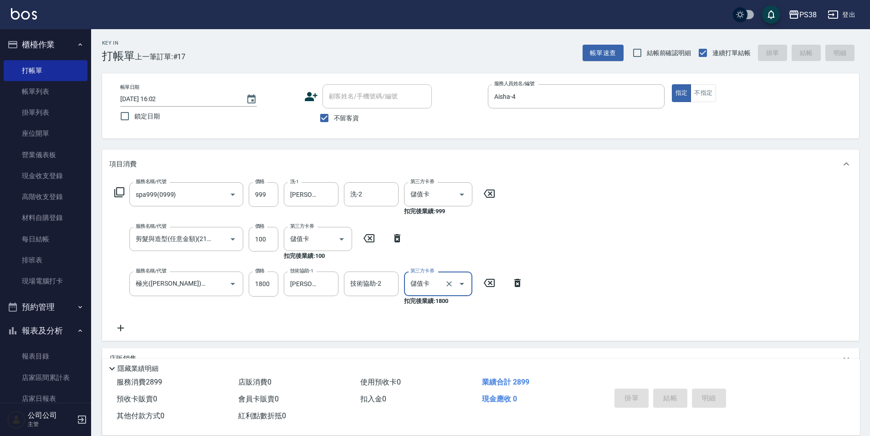
type input "[DATE] 16:03"
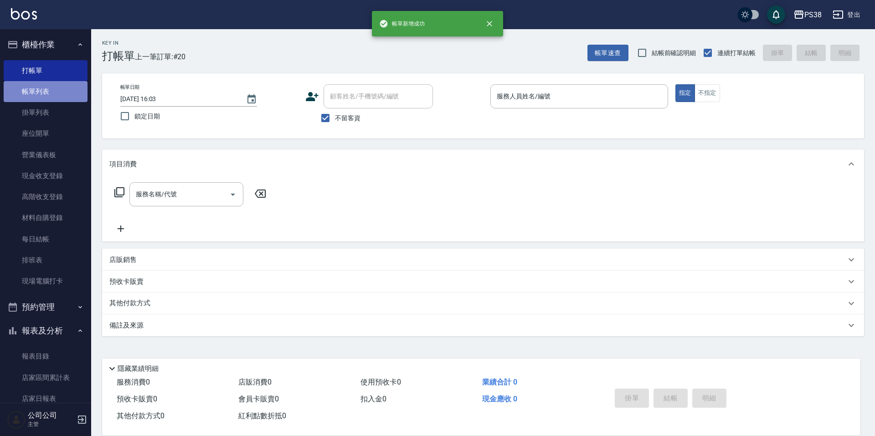
click at [62, 93] on link "帳單列表" at bounding box center [46, 91] width 84 height 21
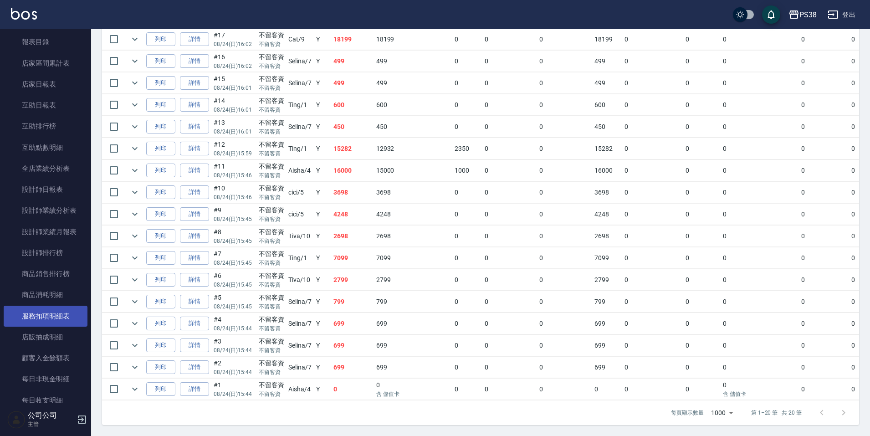
scroll to position [319, 0]
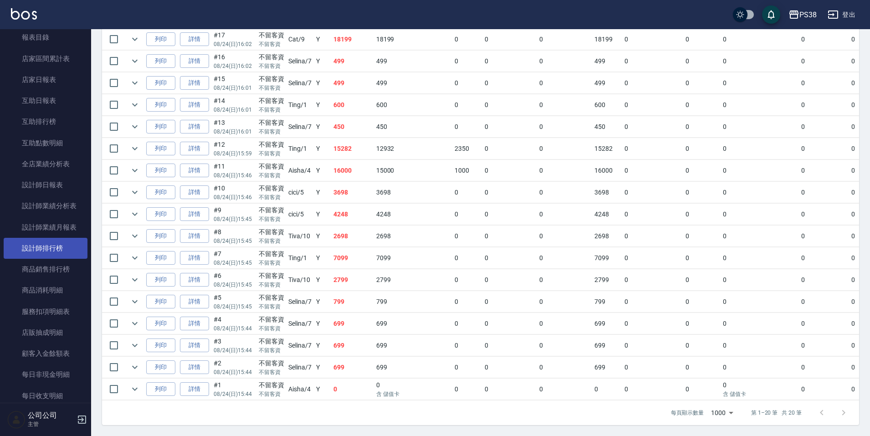
click at [44, 251] on link "設計師排行榜" at bounding box center [46, 248] width 84 height 21
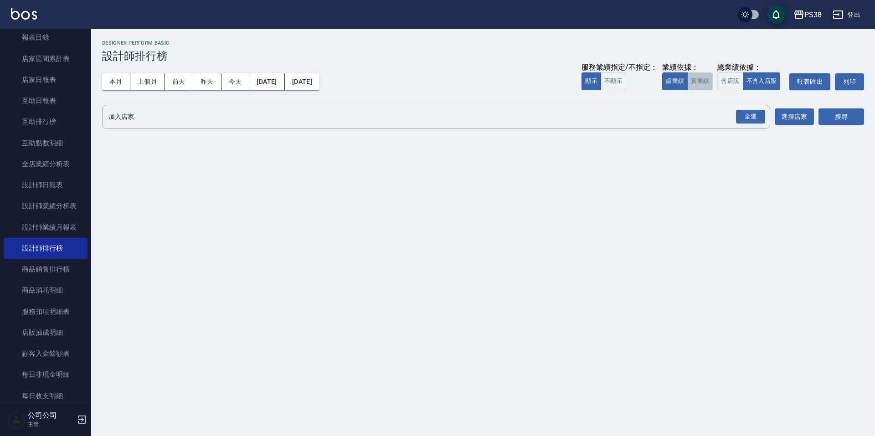
click at [696, 84] on button "實業績" at bounding box center [700, 81] width 26 height 18
click at [746, 118] on div "全選" at bounding box center [750, 117] width 29 height 14
click at [842, 114] on button "搜尋" at bounding box center [841, 117] width 46 height 17
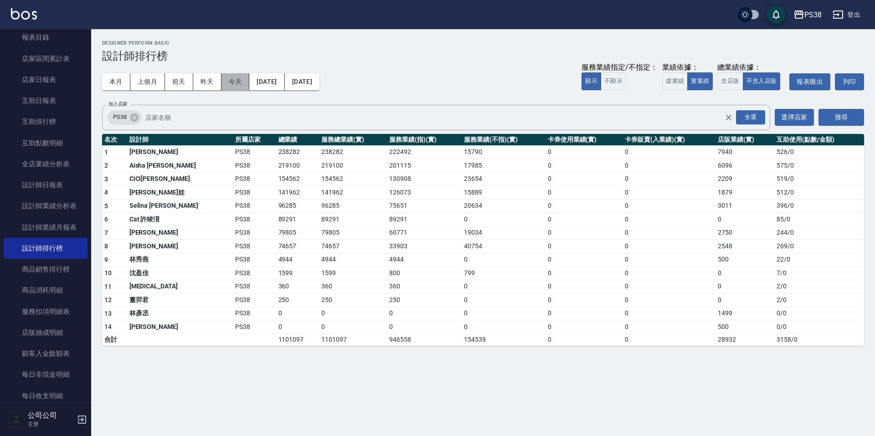
click at [233, 79] on button "今天" at bounding box center [235, 81] width 28 height 17
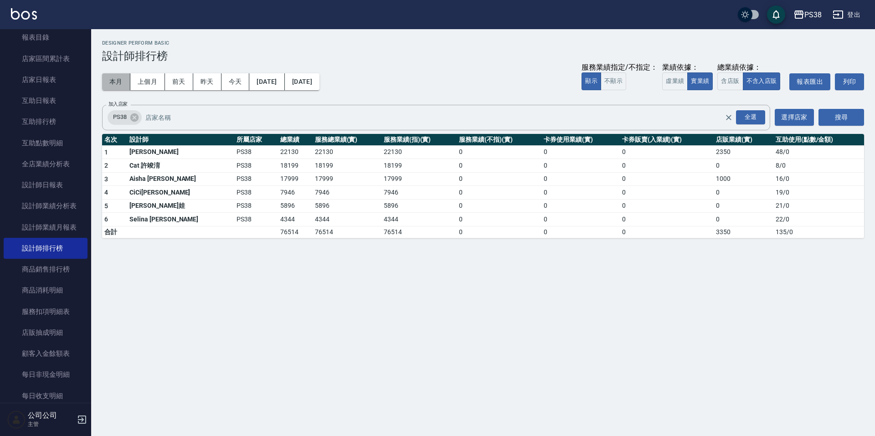
click at [107, 84] on button "本月" at bounding box center [116, 81] width 28 height 17
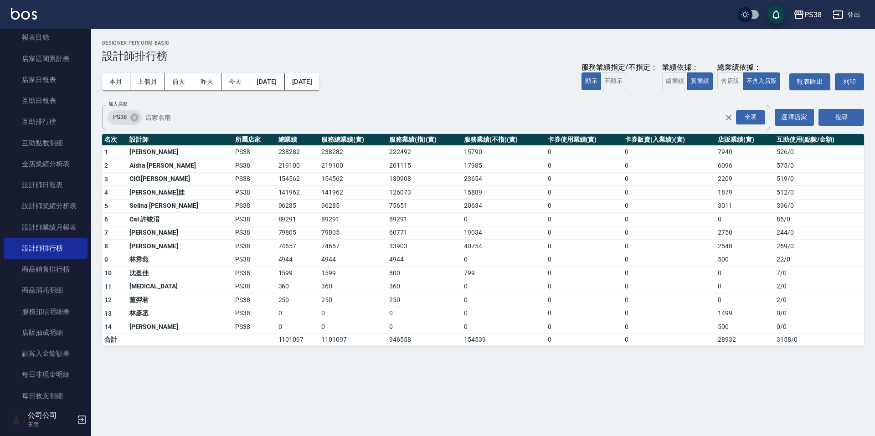
click at [417, 76] on div "本月 上個月 [DATE] [DATE] [DATE] [DATE] [DATE] 服務業績指定/不指定： 顯示 不顯示 業績依據： 虛業績 實業績 總業績依…" at bounding box center [483, 81] width 762 height 39
click at [417, 77] on div "本月 上個月 [DATE] [DATE] [DATE] [DATE] [DATE] 服務業績指定/不指定： 顯示 不顯示 業績依據： 虛業績 實業績 總業績依…" at bounding box center [483, 81] width 762 height 39
drag, startPoint x: 358, startPoint y: 234, endPoint x: 377, endPoint y: 236, distance: 19.3
click at [387, 236] on td "60771" at bounding box center [424, 233] width 75 height 14
click at [396, 256] on td "4944" at bounding box center [424, 260] width 75 height 14
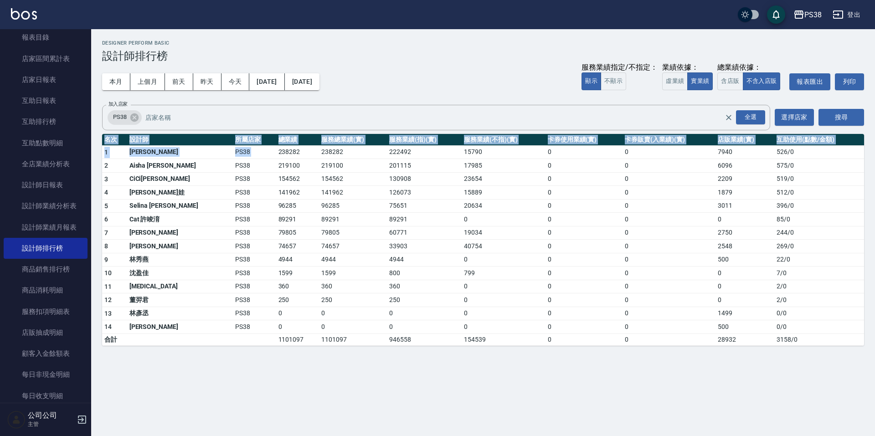
drag, startPoint x: 247, startPoint y: 156, endPoint x: 480, endPoint y: 381, distance: 324.2
click at [605, 389] on div "PS38 [DATE] - [DATE] 設計師排行榜 列印時間： [DATE][PHONE_NUMBER]:03 Designer Perform Basi…" at bounding box center [437, 218] width 875 height 436
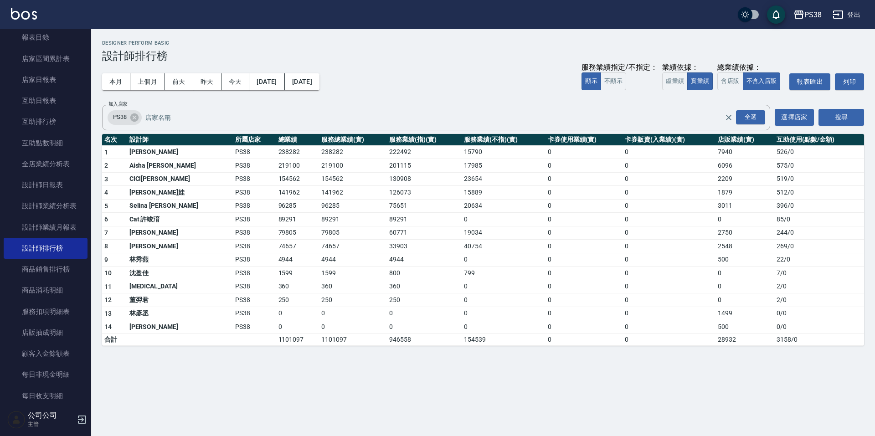
click at [465, 381] on div "PS38 [DATE] - [DATE] 設計師排行榜 列印時間： [DATE][PHONE_NUMBER]:03 Designer Perform Basi…" at bounding box center [437, 218] width 875 height 436
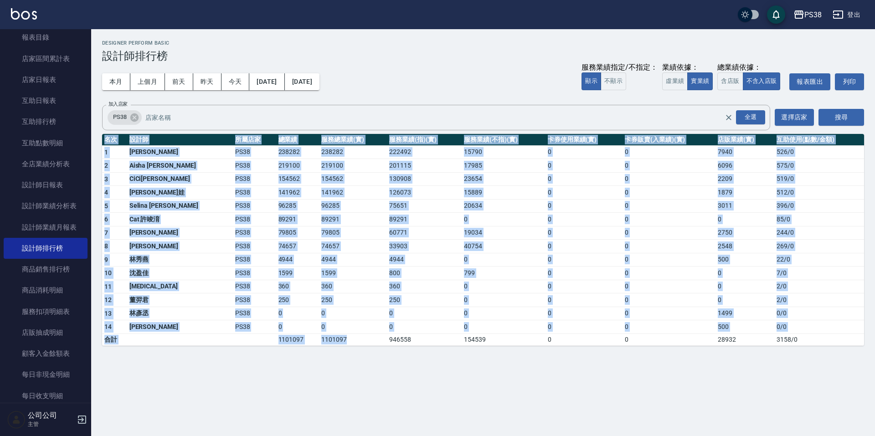
drag, startPoint x: 349, startPoint y: 337, endPoint x: 391, endPoint y: 352, distance: 45.4
click at [388, 351] on div "PS38 [DATE] - [DATE] 設計師排行榜 列印時間： [DATE][PHONE_NUMBER]:03 Designer Perform Basi…" at bounding box center [483, 193] width 784 height 328
click at [444, 385] on div "PS38 [DATE] - [DATE] 設計師排行榜 列印時間： [DATE][PHONE_NUMBER]:03 Designer Perform Basi…" at bounding box center [437, 218] width 875 height 436
click at [442, 373] on div "PS38 [DATE] - [DATE] 設計師排行榜 列印時間： [DATE][PHONE_NUMBER]:03 Designer Perform Basi…" at bounding box center [437, 218] width 875 height 436
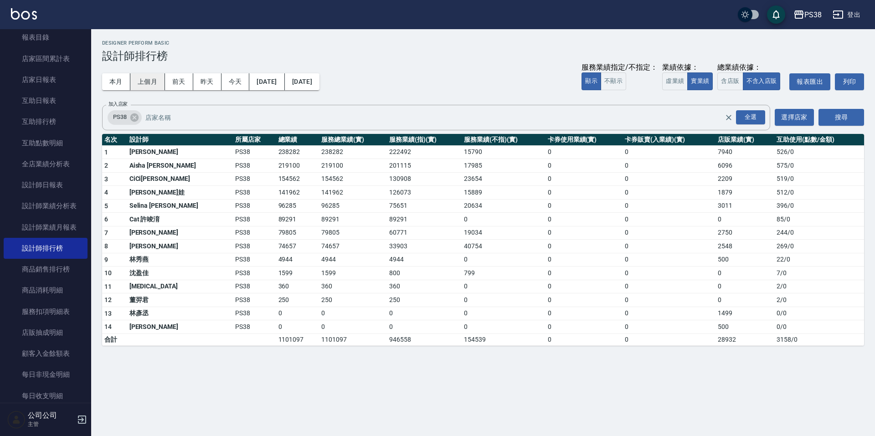
click at [141, 87] on button "上個月" at bounding box center [147, 81] width 35 height 17
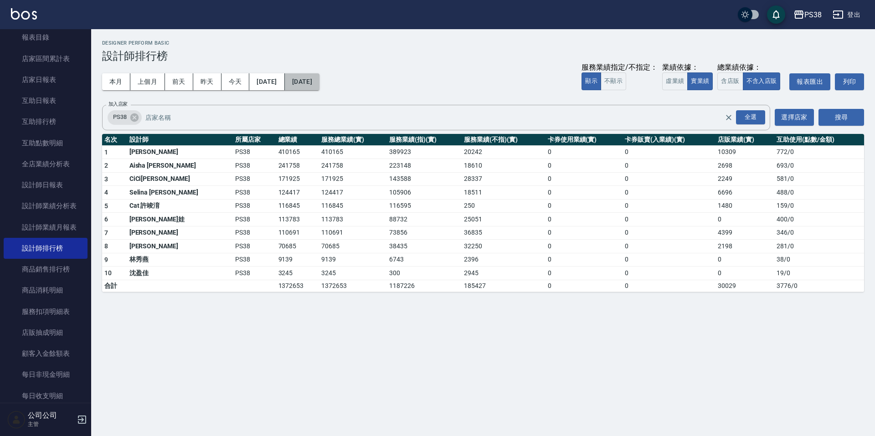
click at [319, 82] on button "[DATE]" at bounding box center [302, 81] width 35 height 17
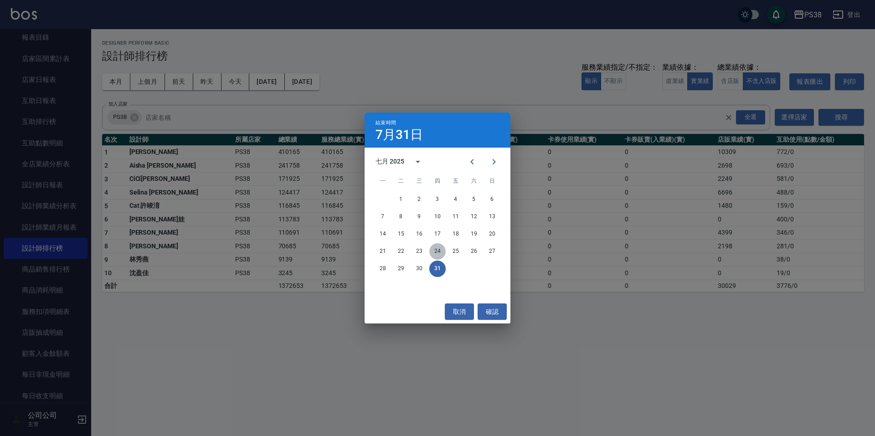
click at [434, 253] on button "24" at bounding box center [437, 251] width 16 height 16
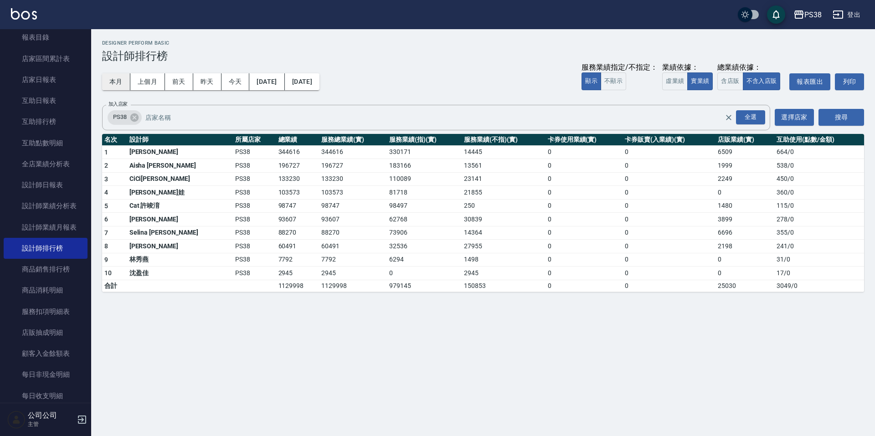
click at [110, 78] on button "本月" at bounding box center [116, 81] width 28 height 17
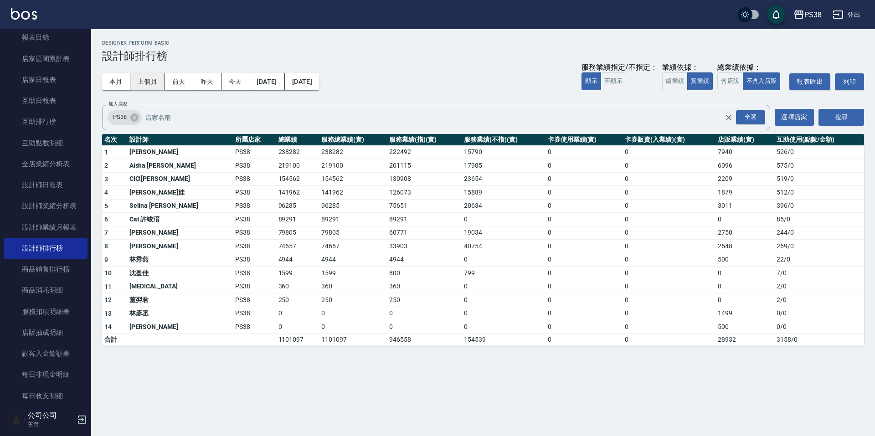
click at [161, 84] on button "上個月" at bounding box center [147, 81] width 35 height 17
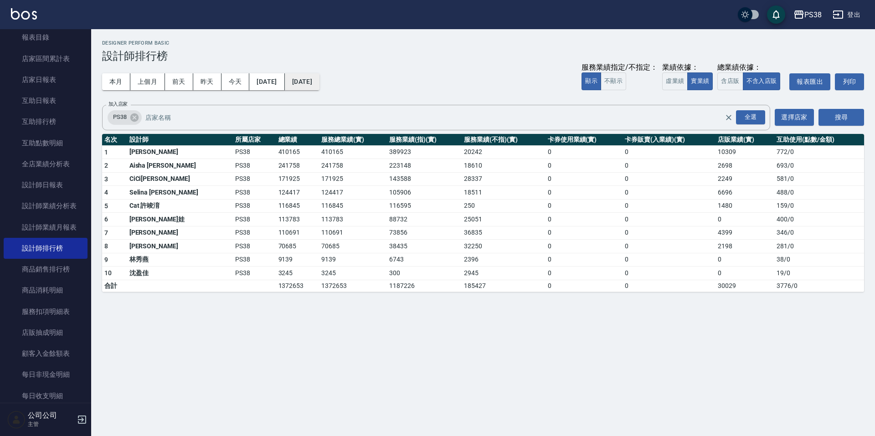
click at [319, 79] on button "[DATE]" at bounding box center [302, 81] width 35 height 17
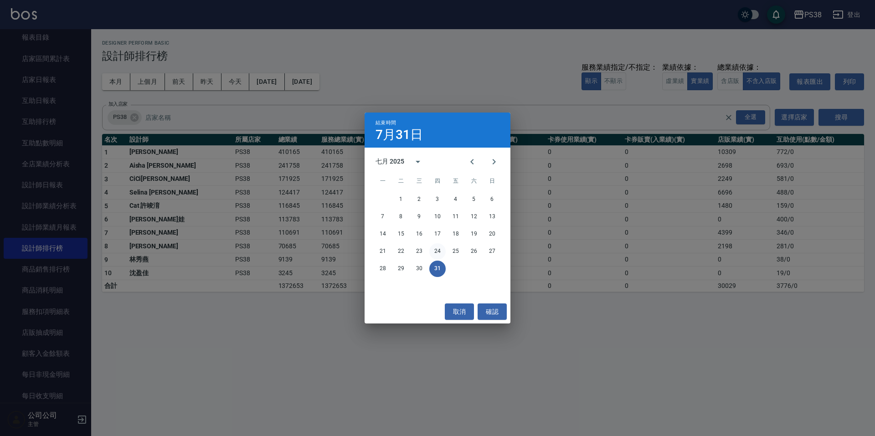
click at [433, 249] on button "24" at bounding box center [437, 251] width 16 height 16
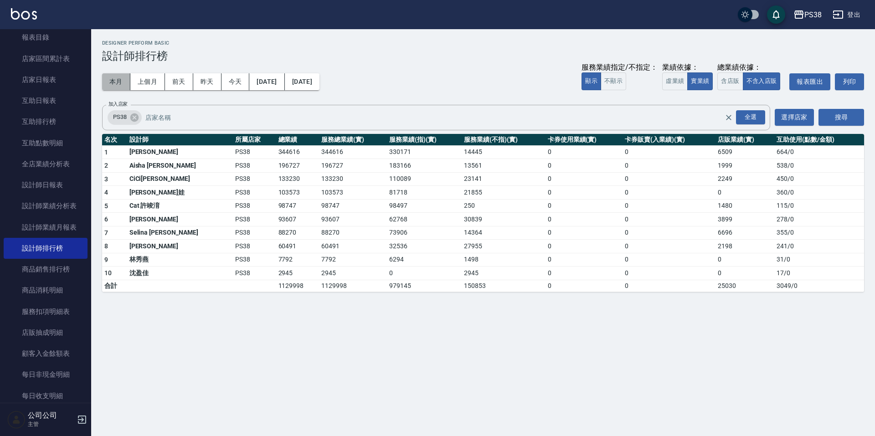
click at [114, 78] on button "本月" at bounding box center [116, 81] width 28 height 17
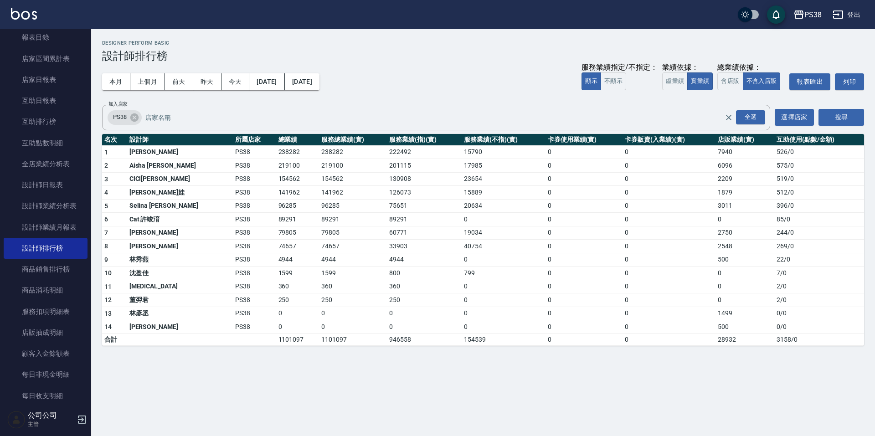
click at [392, 84] on div "本月 上個月 [DATE] [DATE] [DATE] [DATE] [DATE] 服務業績指定/不指定： 顯示 不顯示 業績依據： 虛業績 實業績 總業績依…" at bounding box center [483, 81] width 762 height 39
click at [426, 83] on div "本月 上個月 [DATE] [DATE] [DATE] [DATE] [DATE] 服務業績指定/不指定： 顯示 不顯示 業績依據： 虛業績 實業績 總業績依…" at bounding box center [483, 81] width 762 height 39
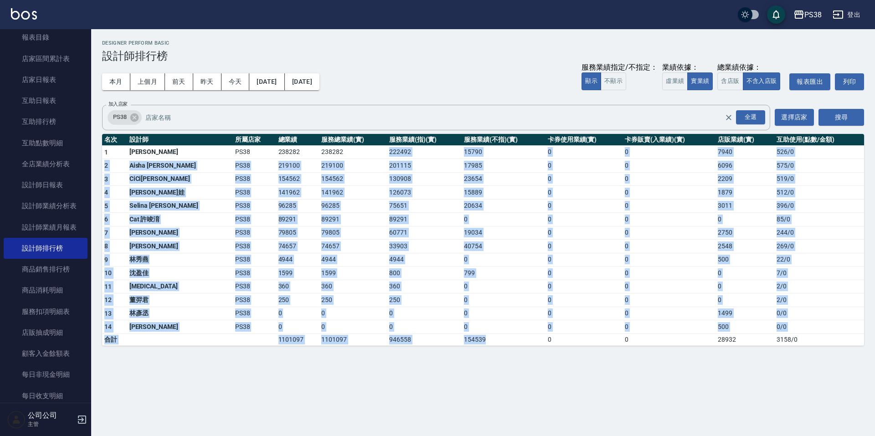
drag, startPoint x: 350, startPoint y: 149, endPoint x: 515, endPoint y: 340, distance: 251.7
click at [515, 340] on tbody "1 [PERSON_NAME] PS38 238282 238282 222492 15790 0 0 7940 526 / 0 2 Aisha [PERSO…" at bounding box center [483, 245] width 762 height 200
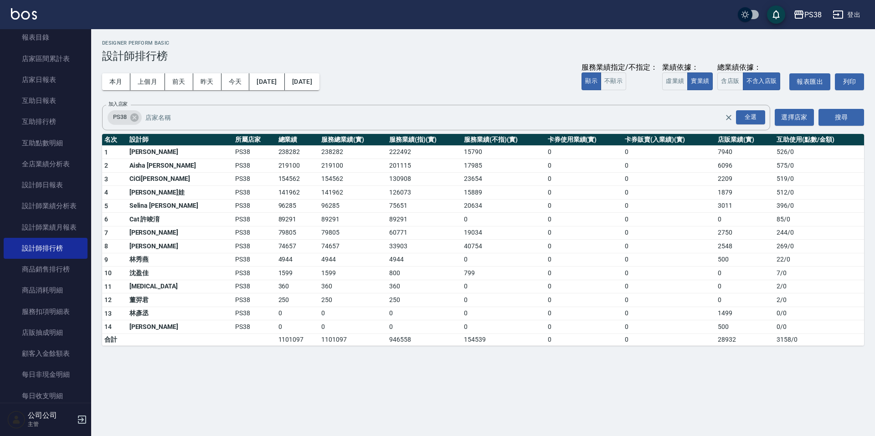
drag, startPoint x: 519, startPoint y: 386, endPoint x: 520, endPoint y: 390, distance: 4.8
click at [520, 389] on div "PS38 [DATE] - [DATE] 設計師排行榜 列印時間： [DATE][PHONE_NUMBER]:05 Designer Perform Basi…" at bounding box center [437, 218] width 875 height 436
